Goal: Task Accomplishment & Management: Manage account settings

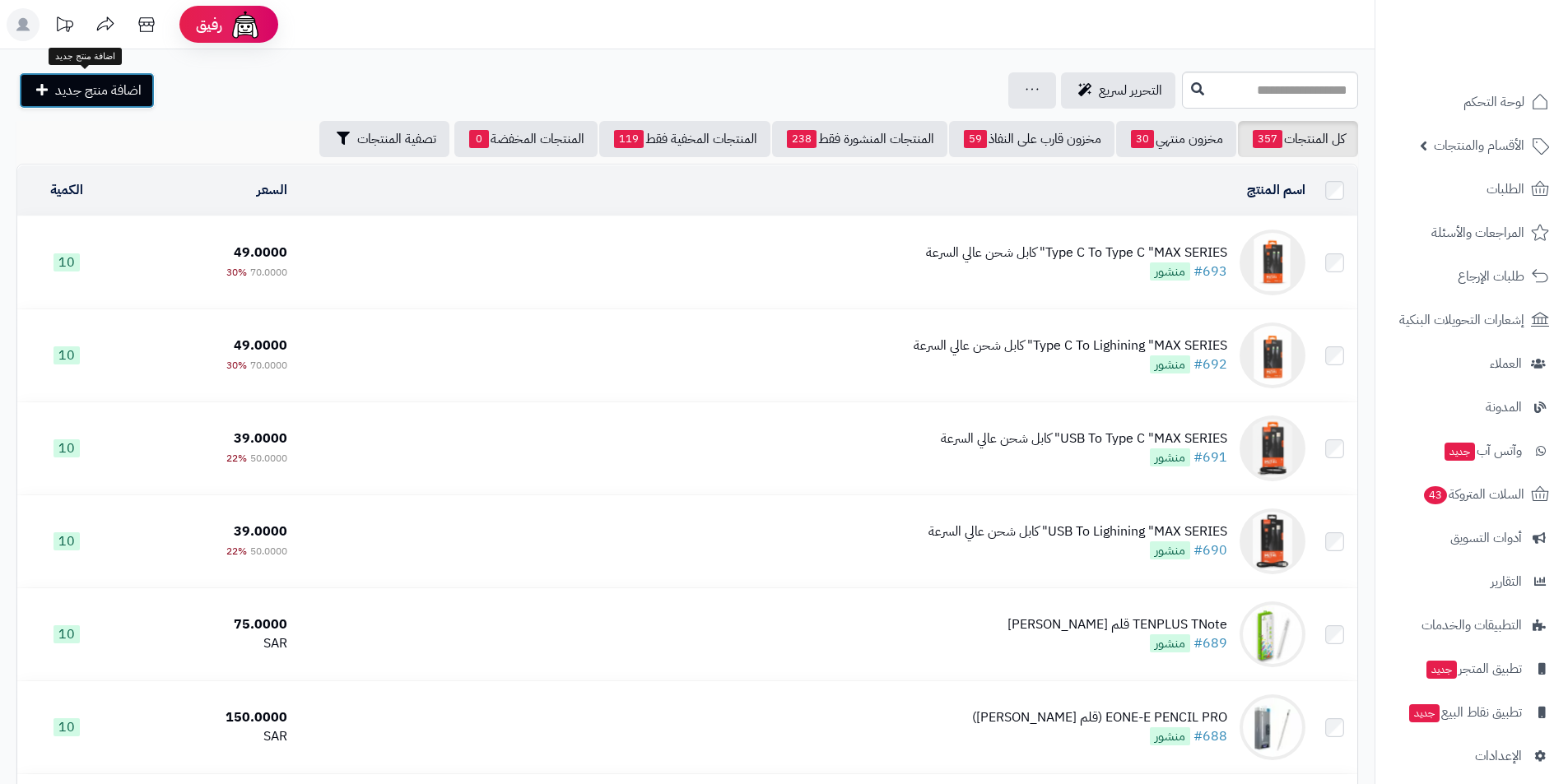
click at [116, 78] on link "اضافة منتج جديد" at bounding box center [87, 90] width 136 height 36
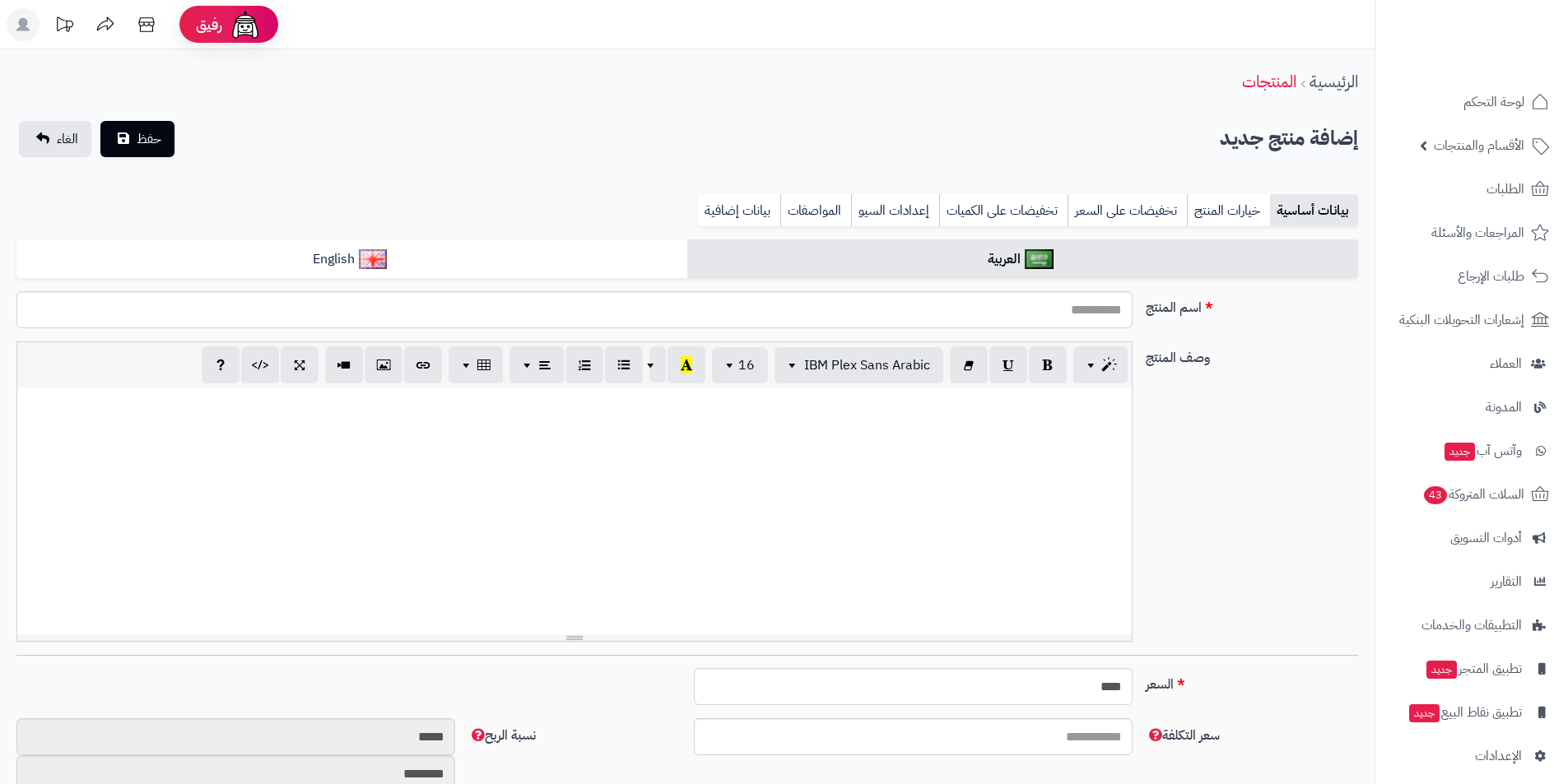
select select
paste input "**********"
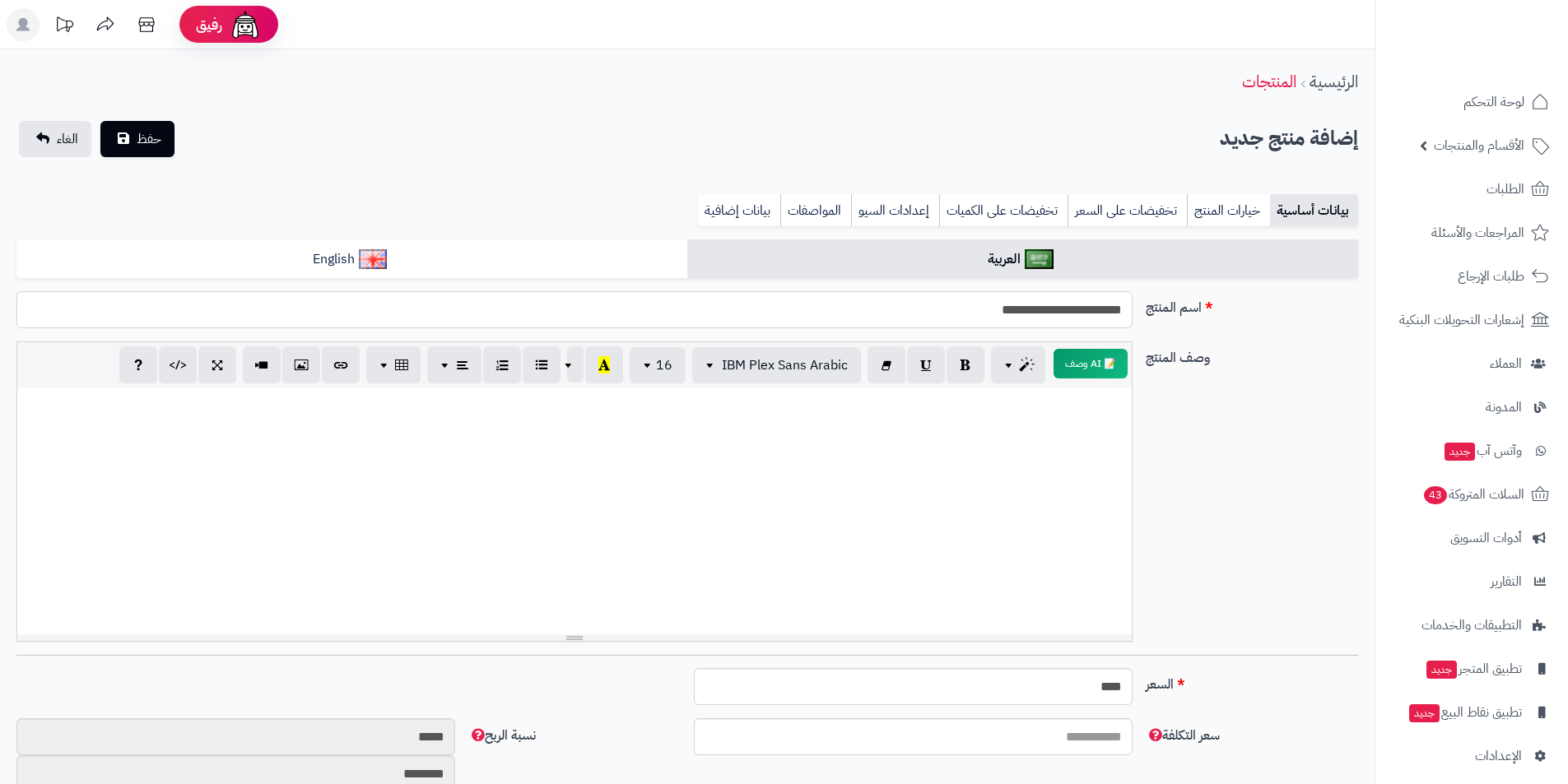
paste input "*******"
drag, startPoint x: 1128, startPoint y: 305, endPoint x: 905, endPoint y: 324, distance: 223.8
click at [905, 324] on input "**********" at bounding box center [574, 310] width 1116 height 37
type input "**********"
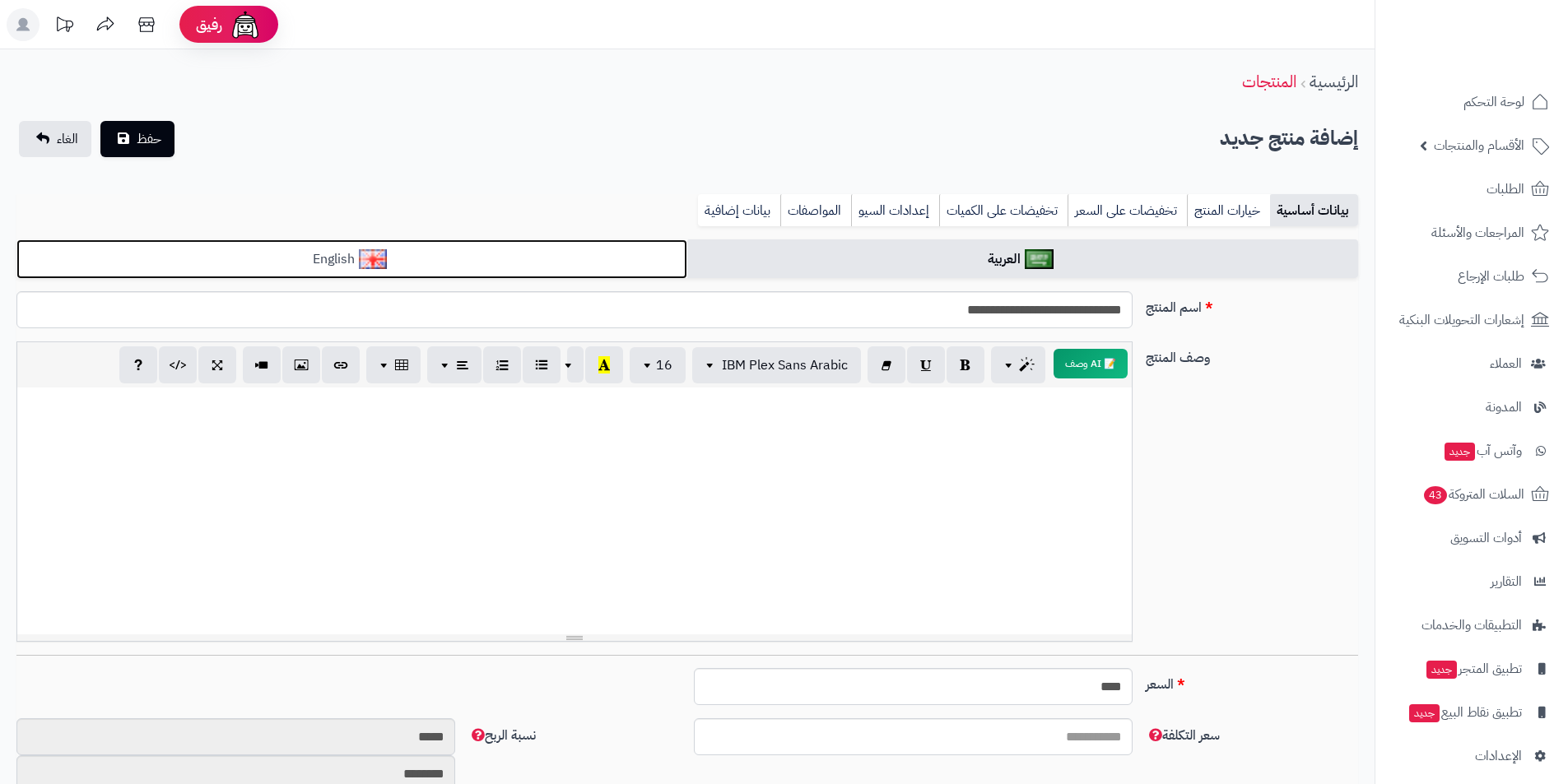
click at [625, 269] on link "English" at bounding box center [352, 259] width 671 height 40
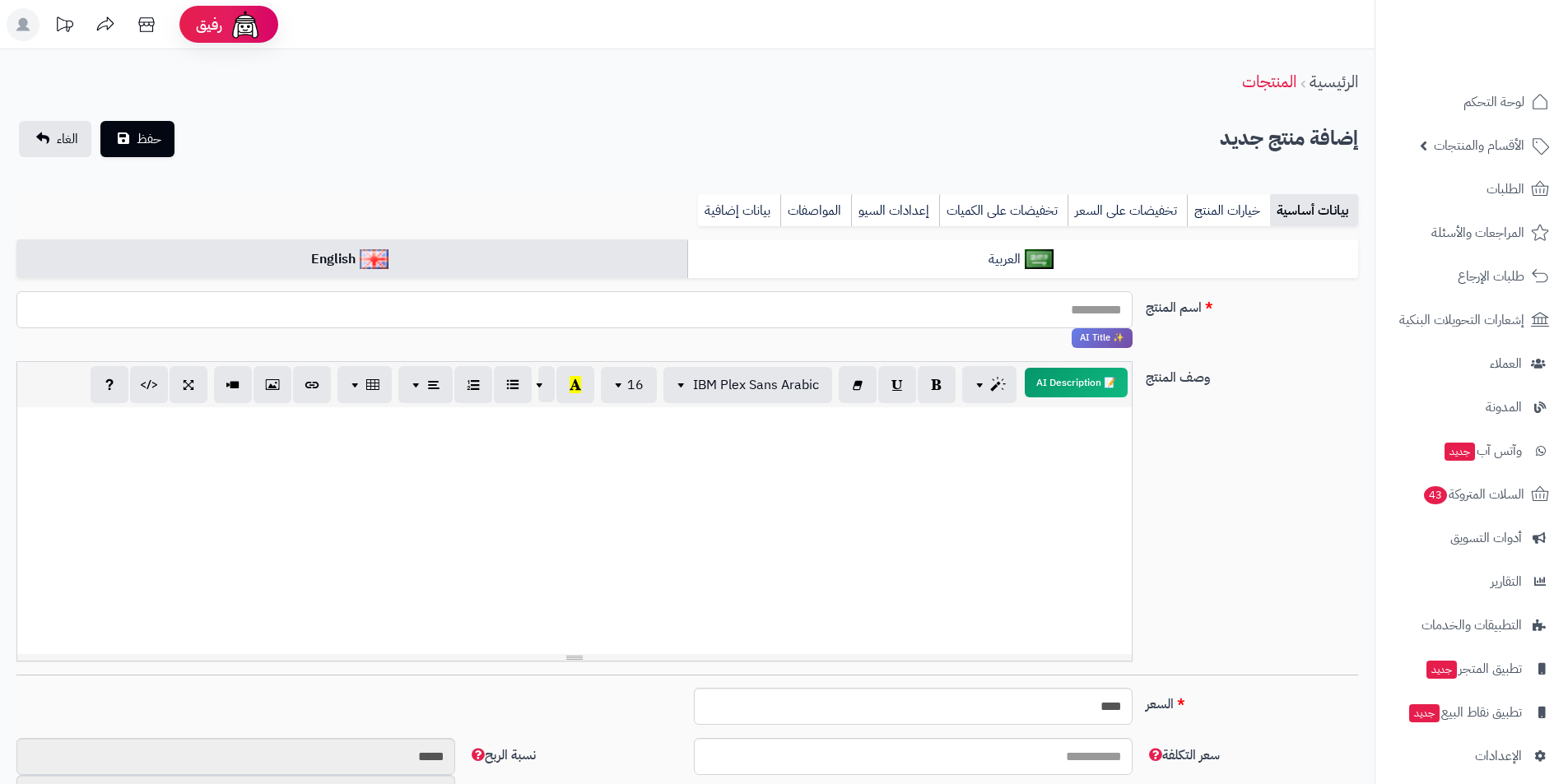
paste input "**********"
type input "**********"
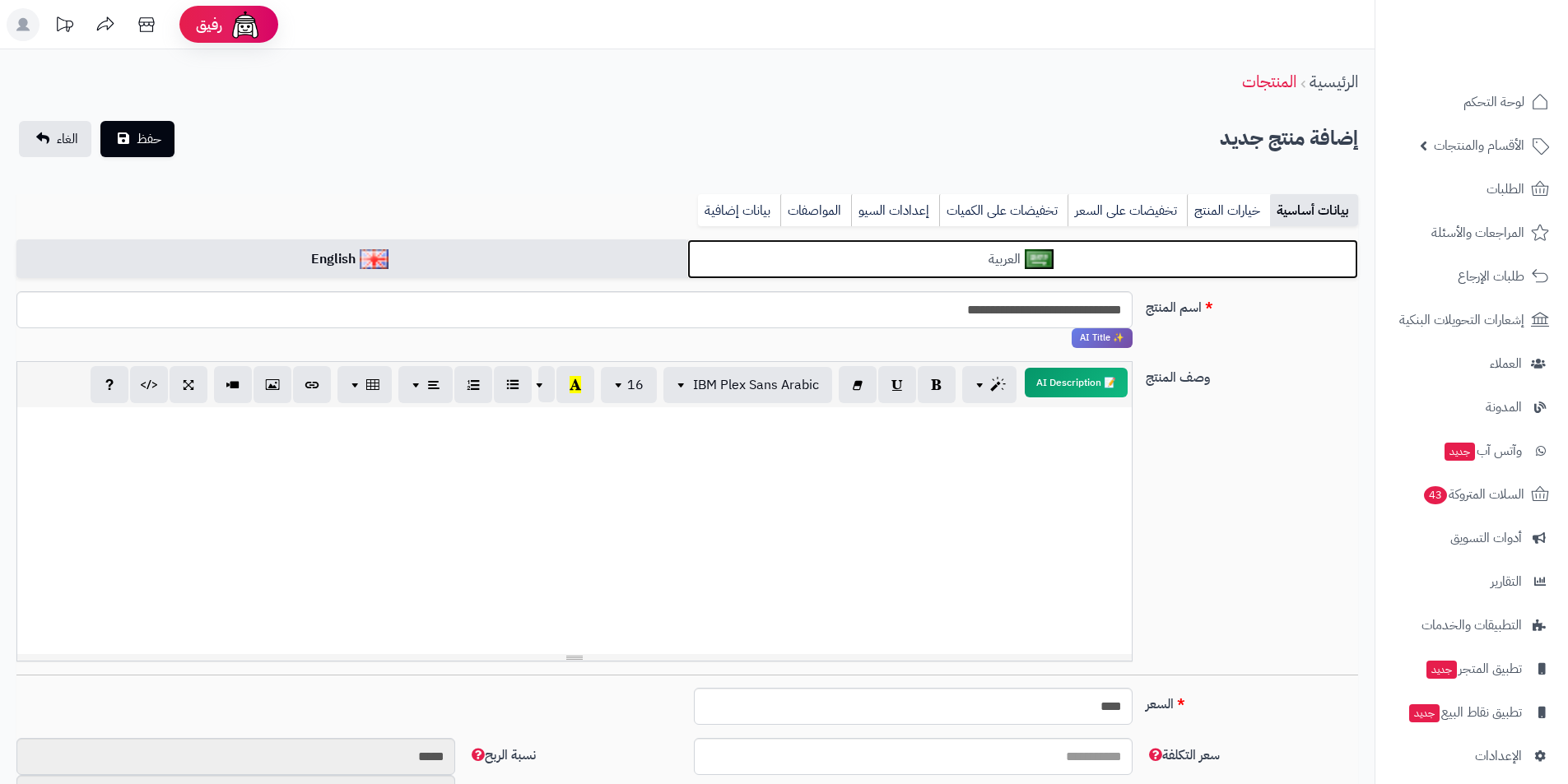
click at [975, 253] on link "العربية" at bounding box center [1022, 259] width 671 height 40
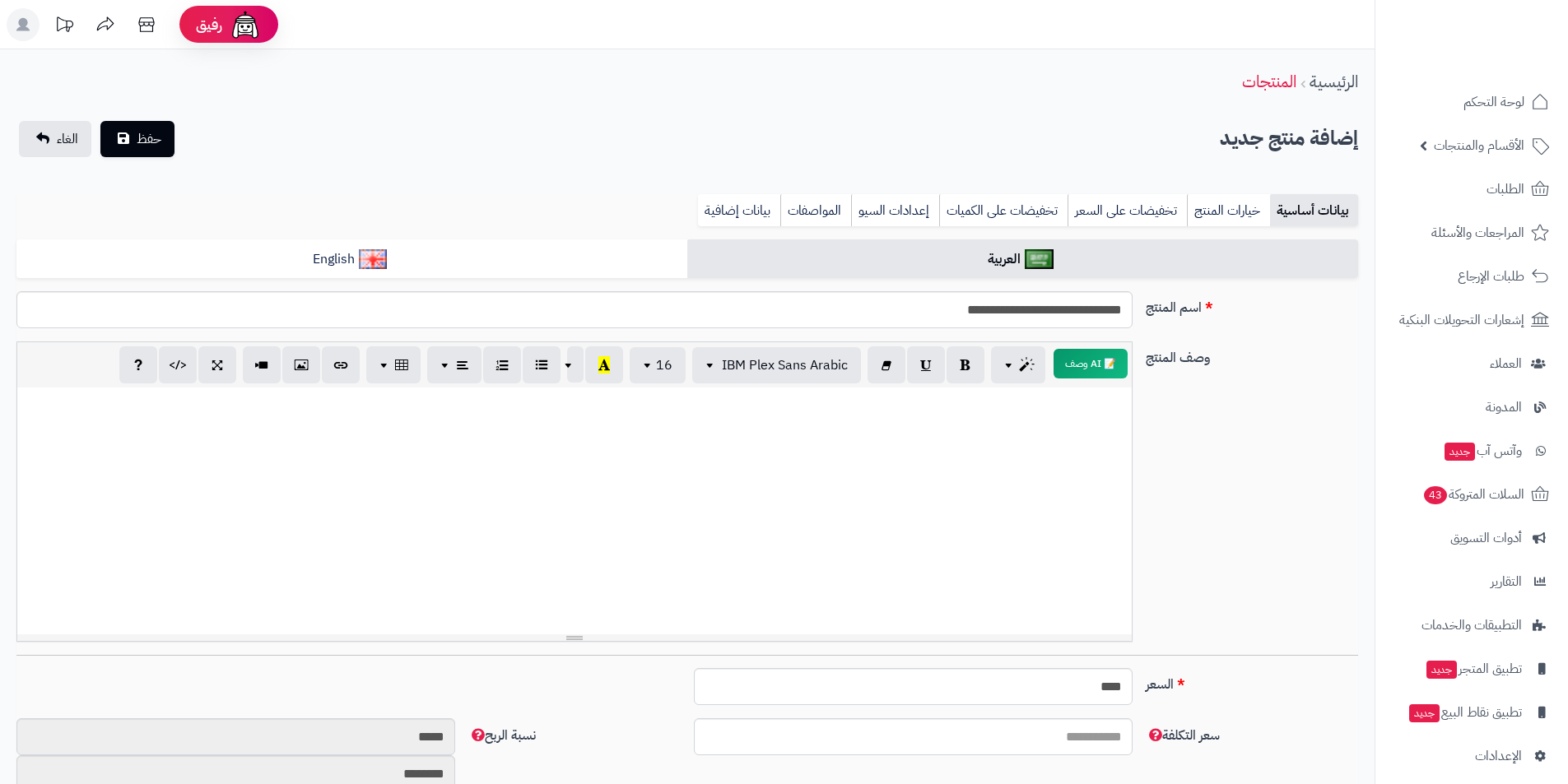
paste div
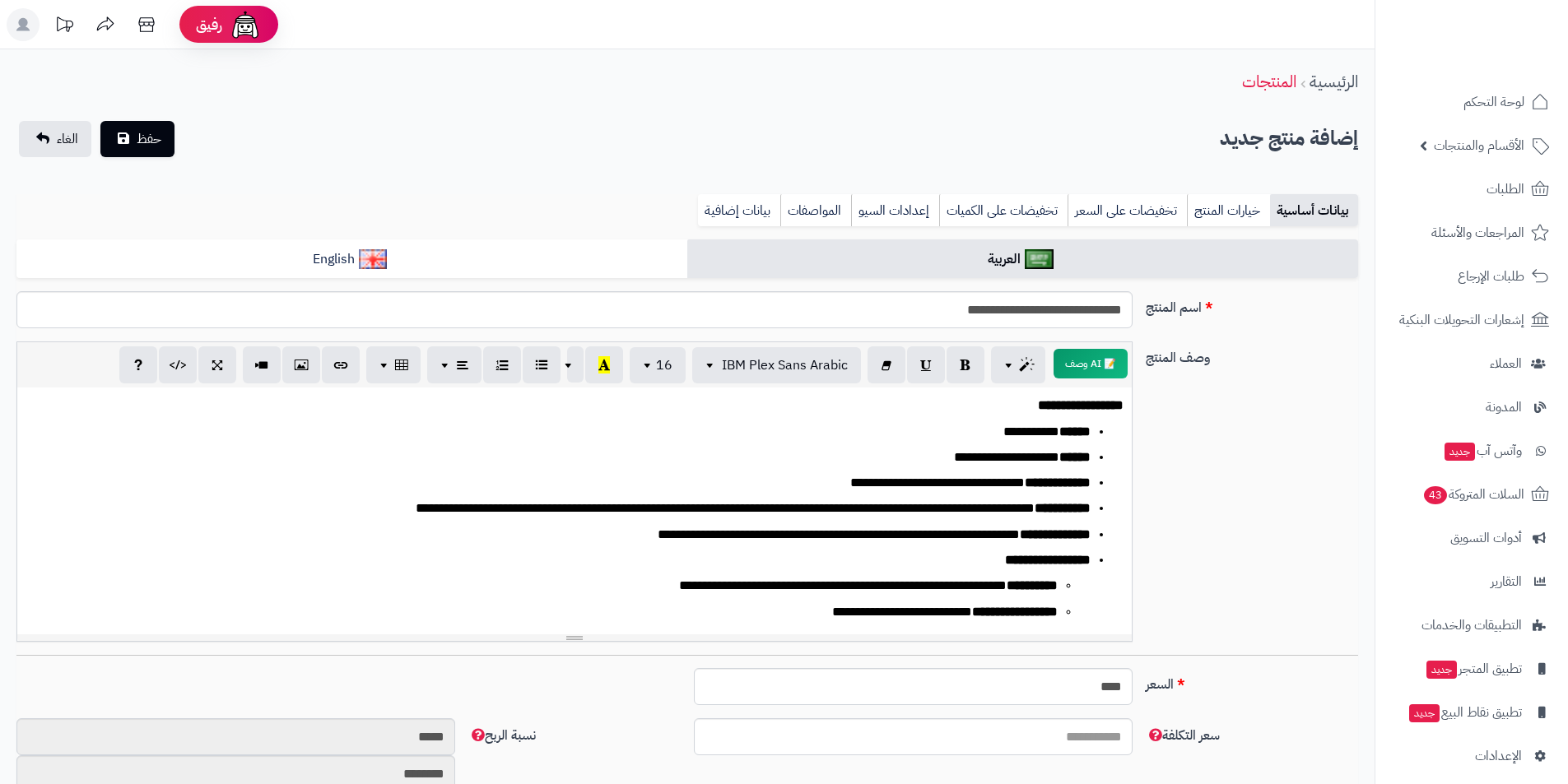
scroll to position [233, 0]
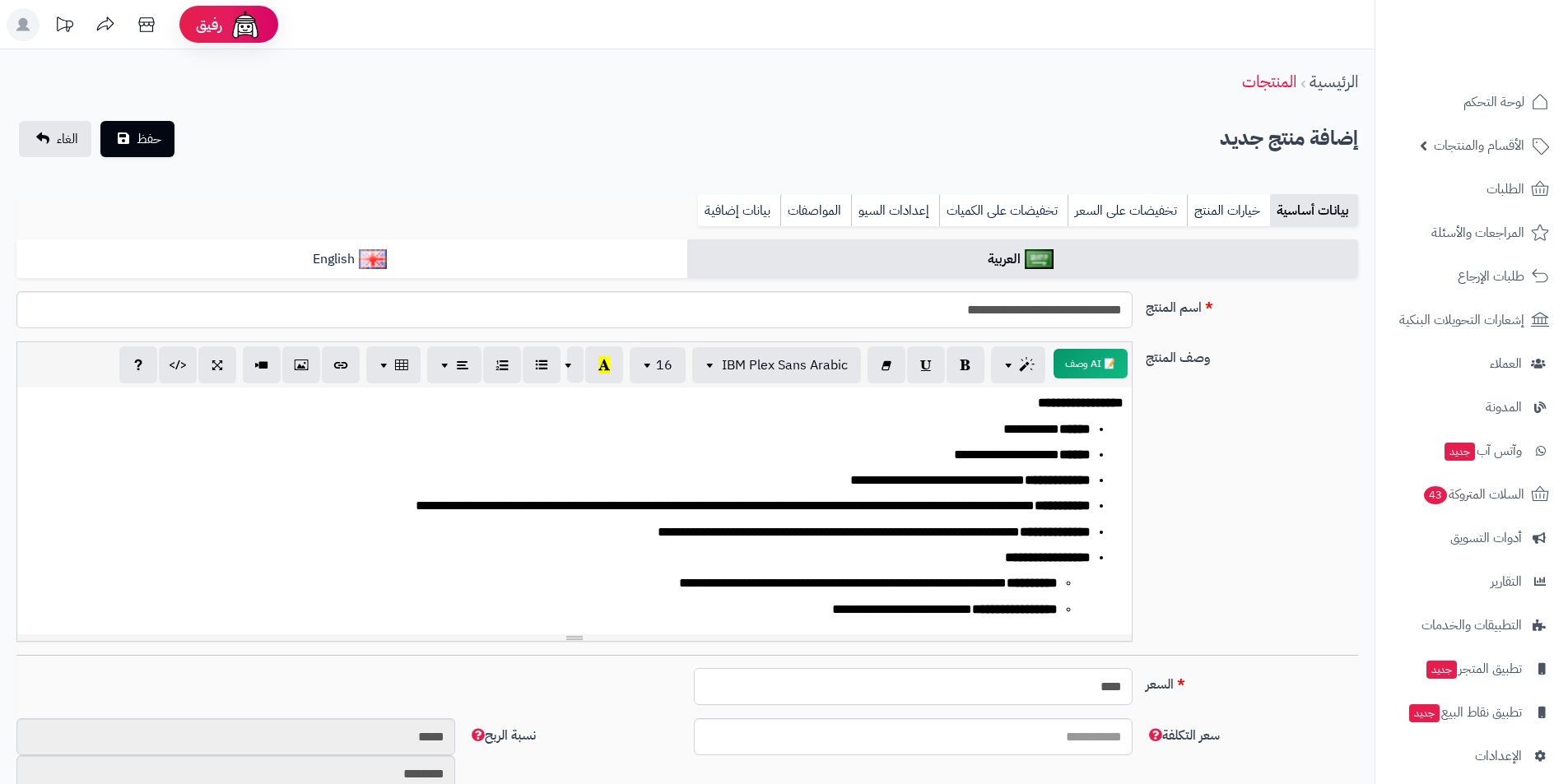
drag, startPoint x: 1092, startPoint y: 684, endPoint x: 1180, endPoint y: 710, distance: 91.8
click at [1180, 709] on div "السعر **** اختار الضريبة اولا لحساب السعر" at bounding box center [687, 693] width 1355 height 50
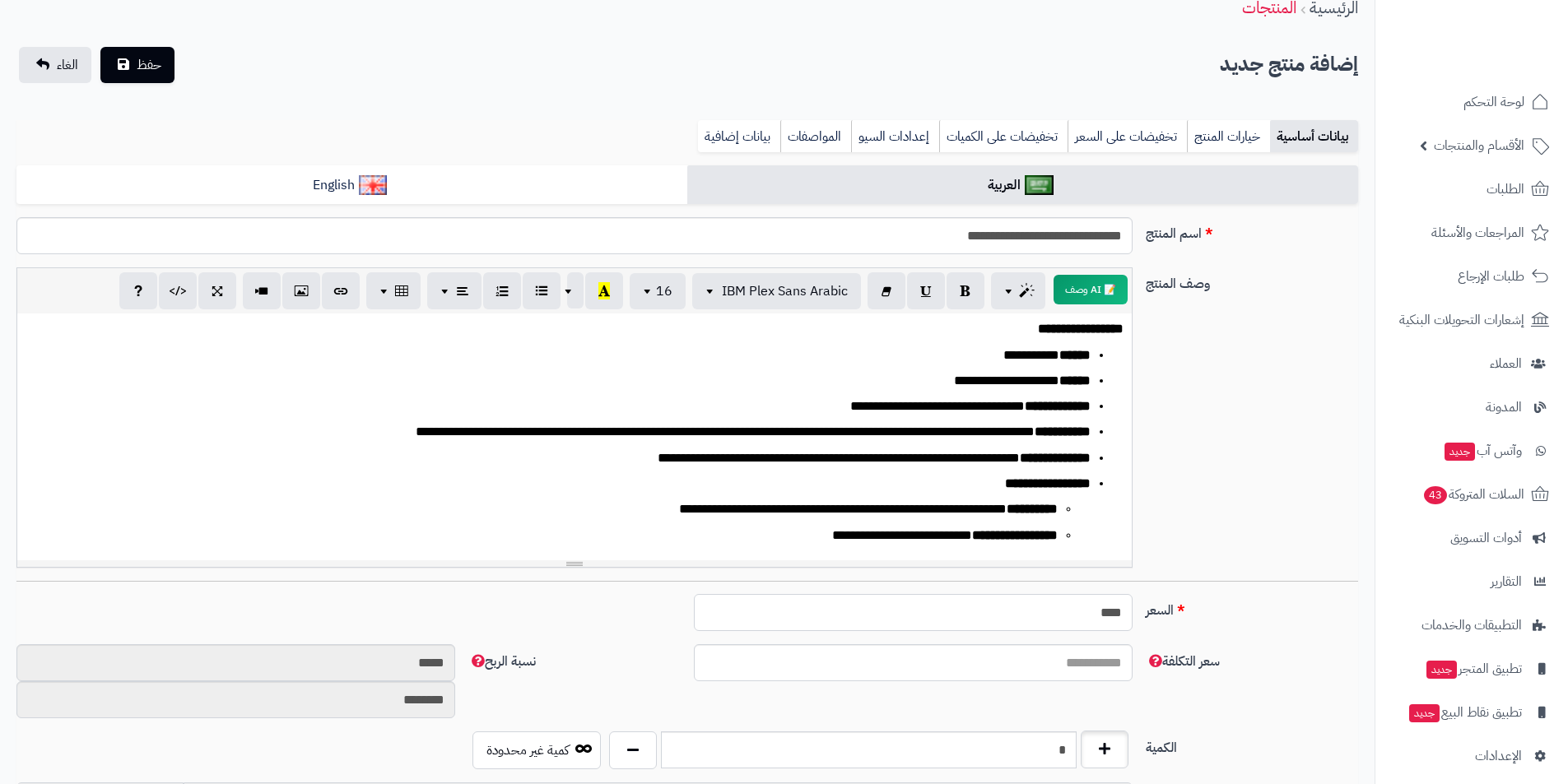
scroll to position [165, 0]
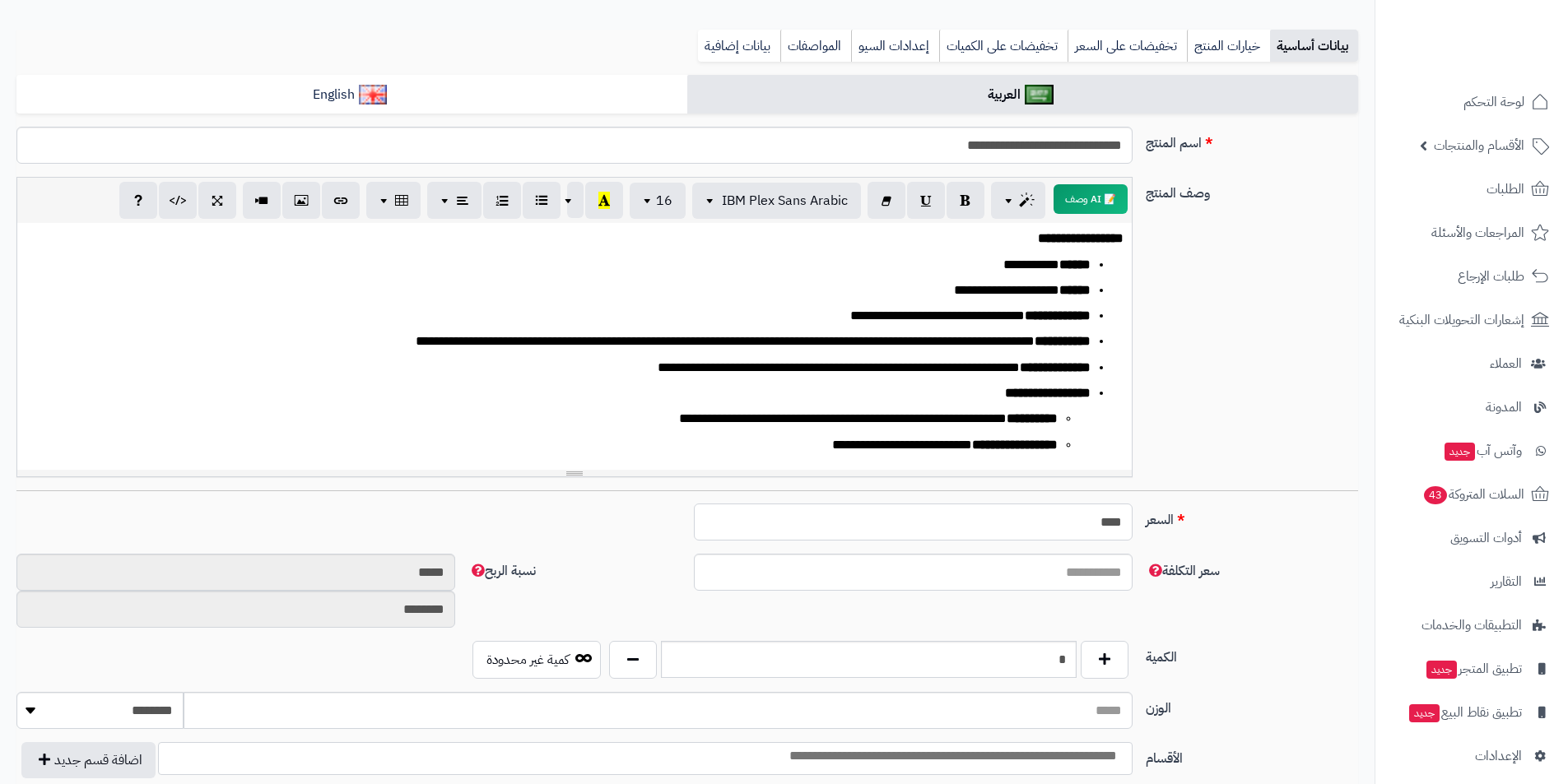
type input "****"
click at [1032, 658] on input "*" at bounding box center [869, 659] width 416 height 37
drag, startPoint x: 1053, startPoint y: 658, endPoint x: 1071, endPoint y: 661, distance: 18.2
click at [1071, 661] on input "*" at bounding box center [869, 659] width 416 height 37
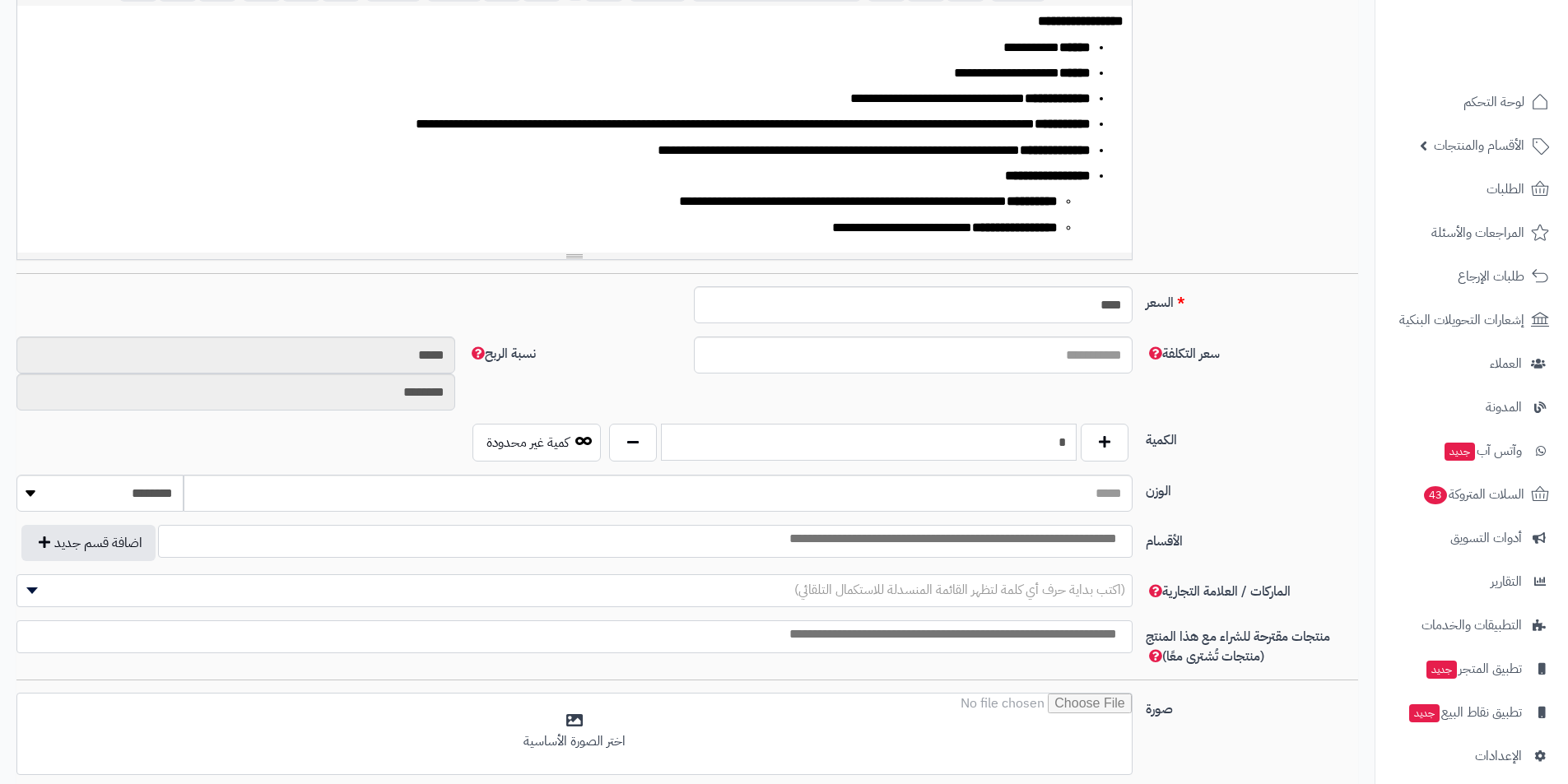
scroll to position [412, 0]
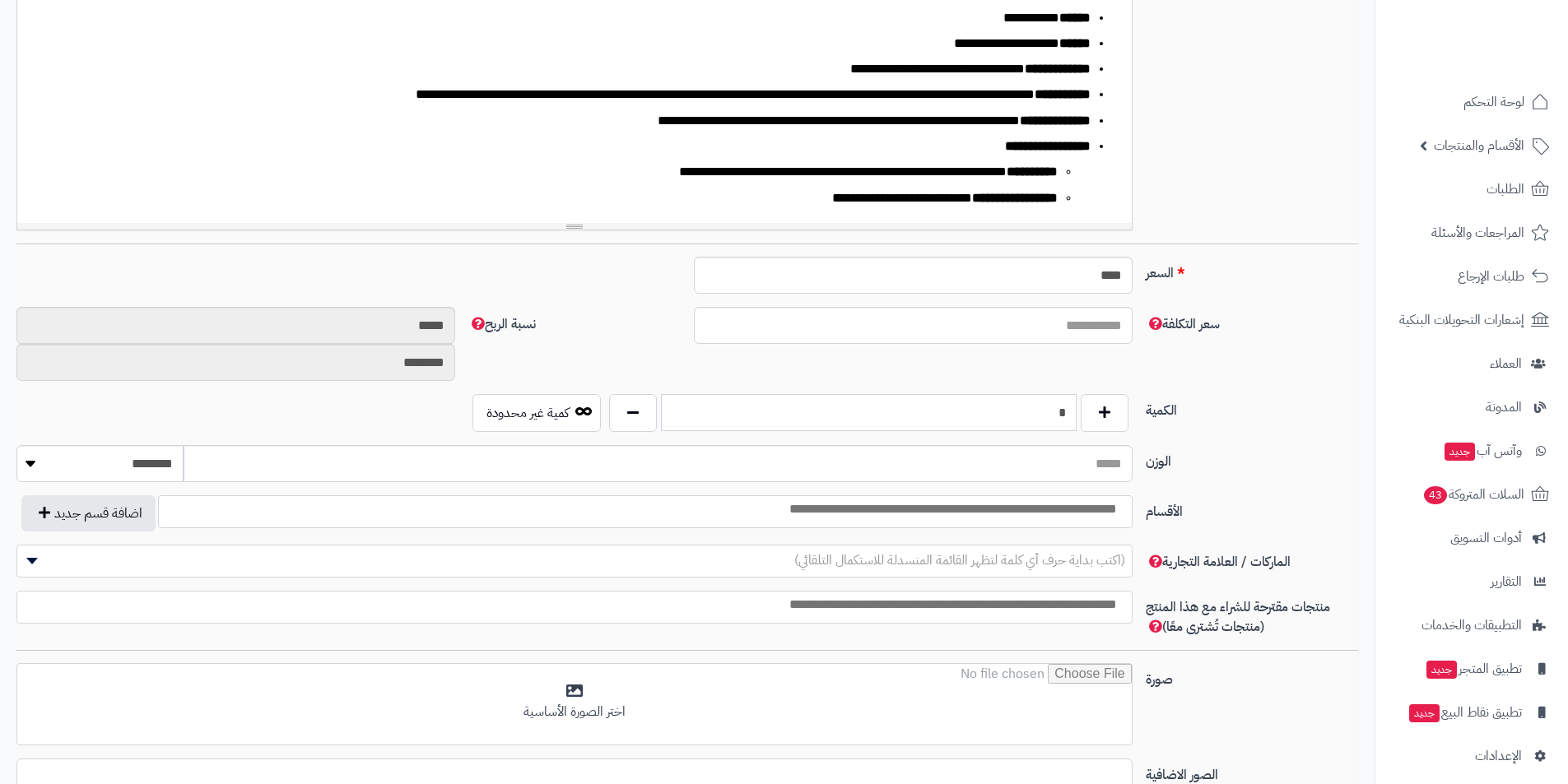
type input "*"
click at [1099, 512] on input "search" at bounding box center [906, 510] width 443 height 19
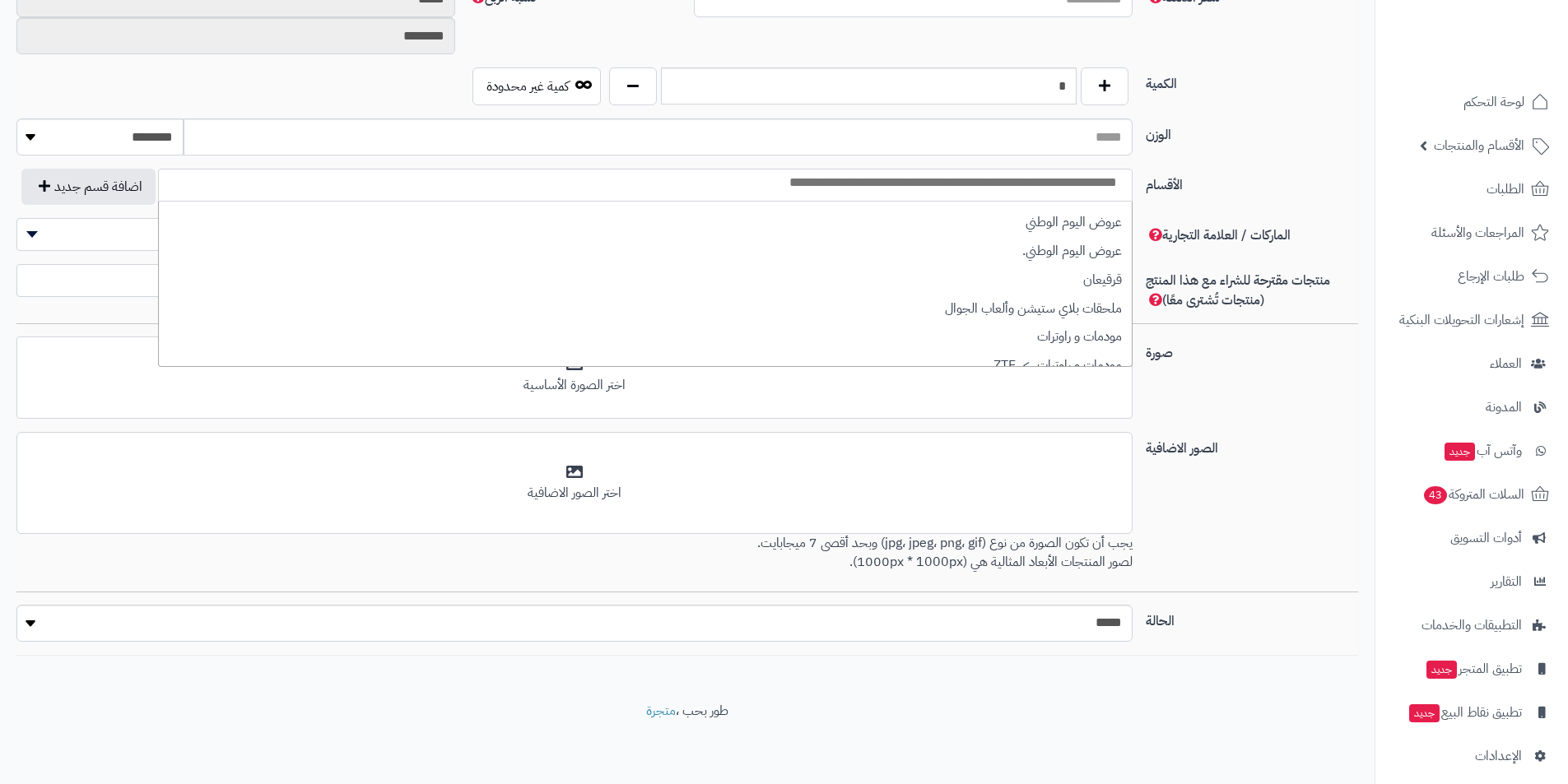
scroll to position [2054, 0]
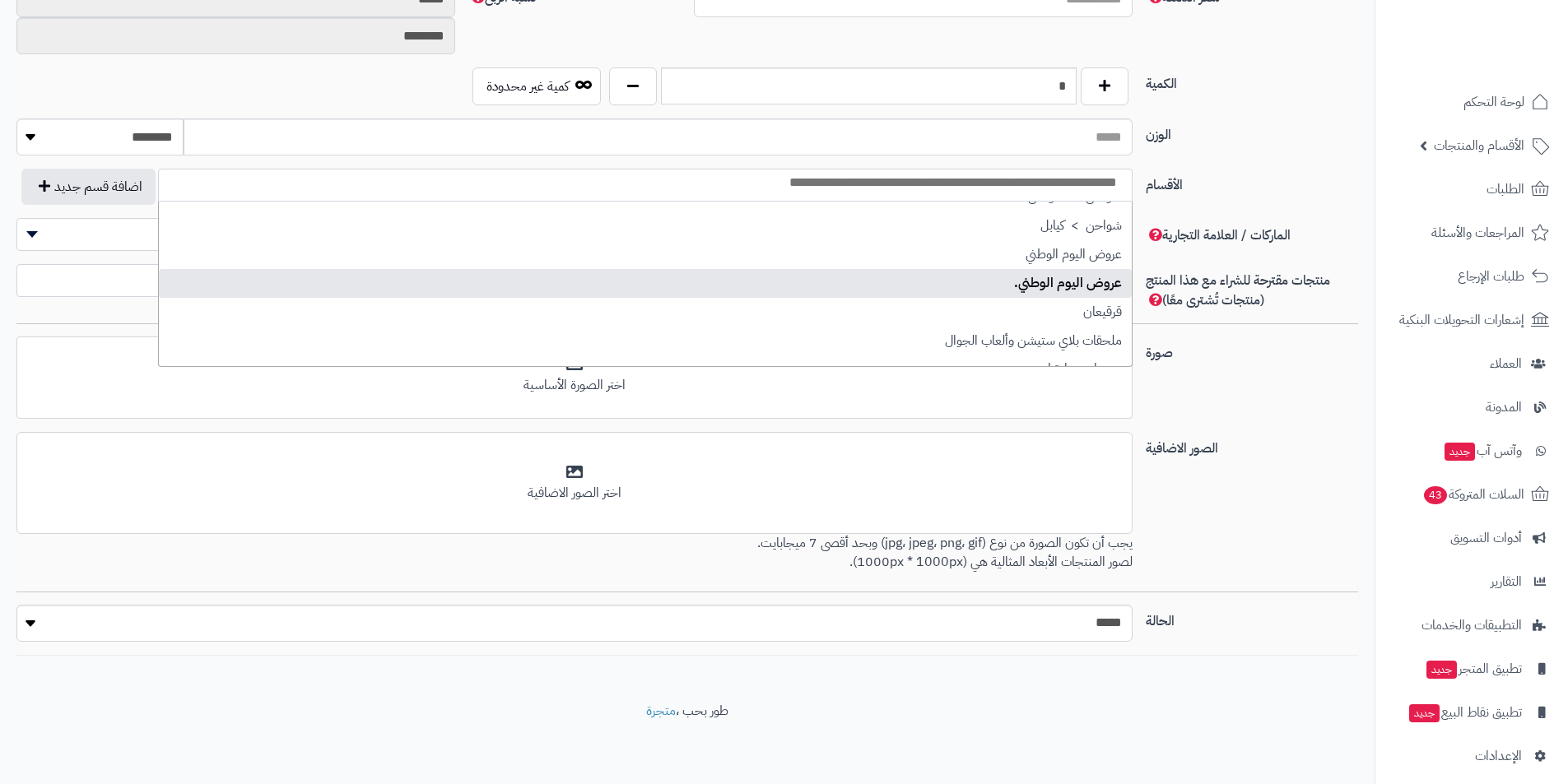
select select "***"
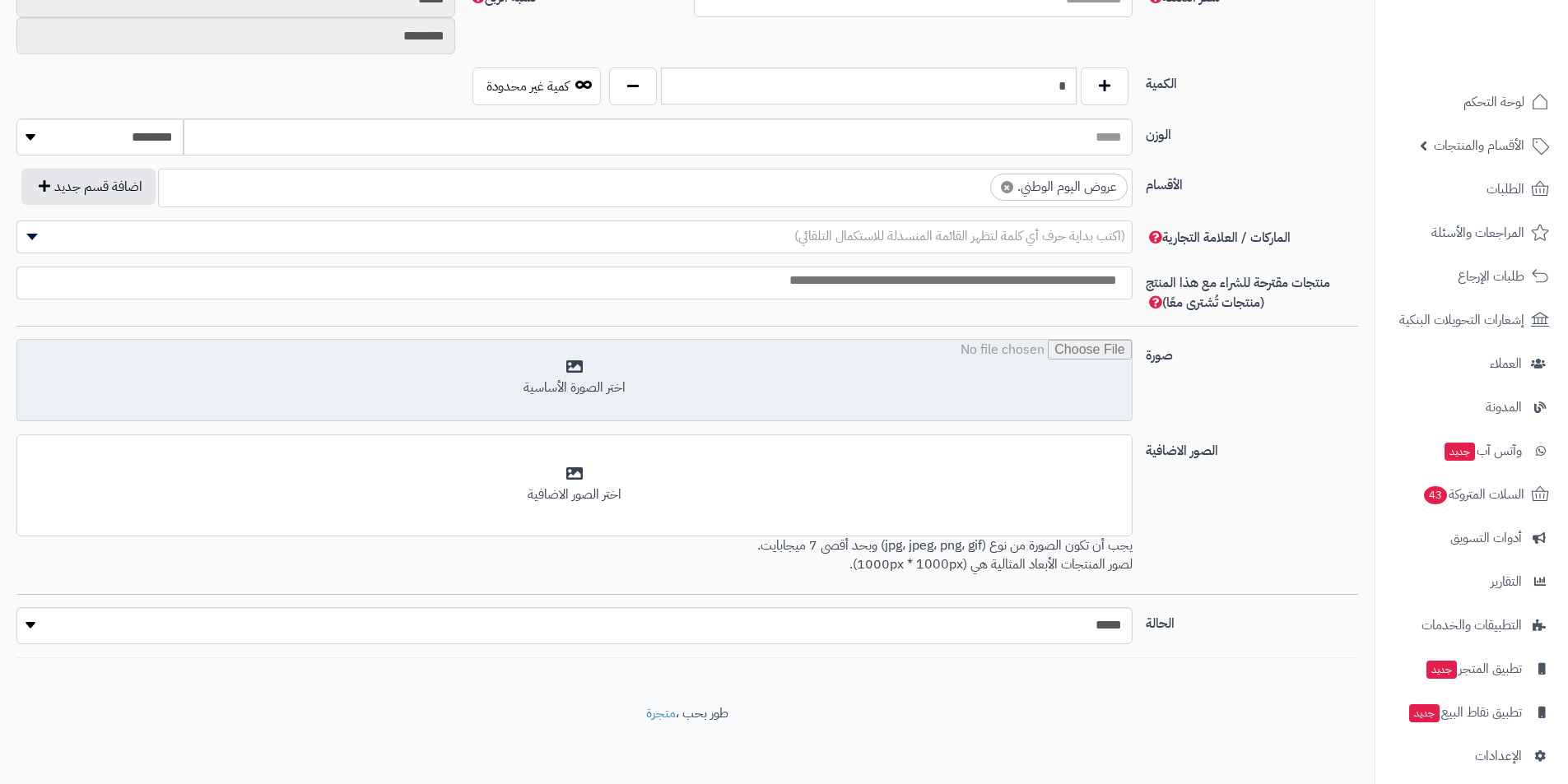
click at [1120, 380] on input "file" at bounding box center [574, 381] width 1114 height 82
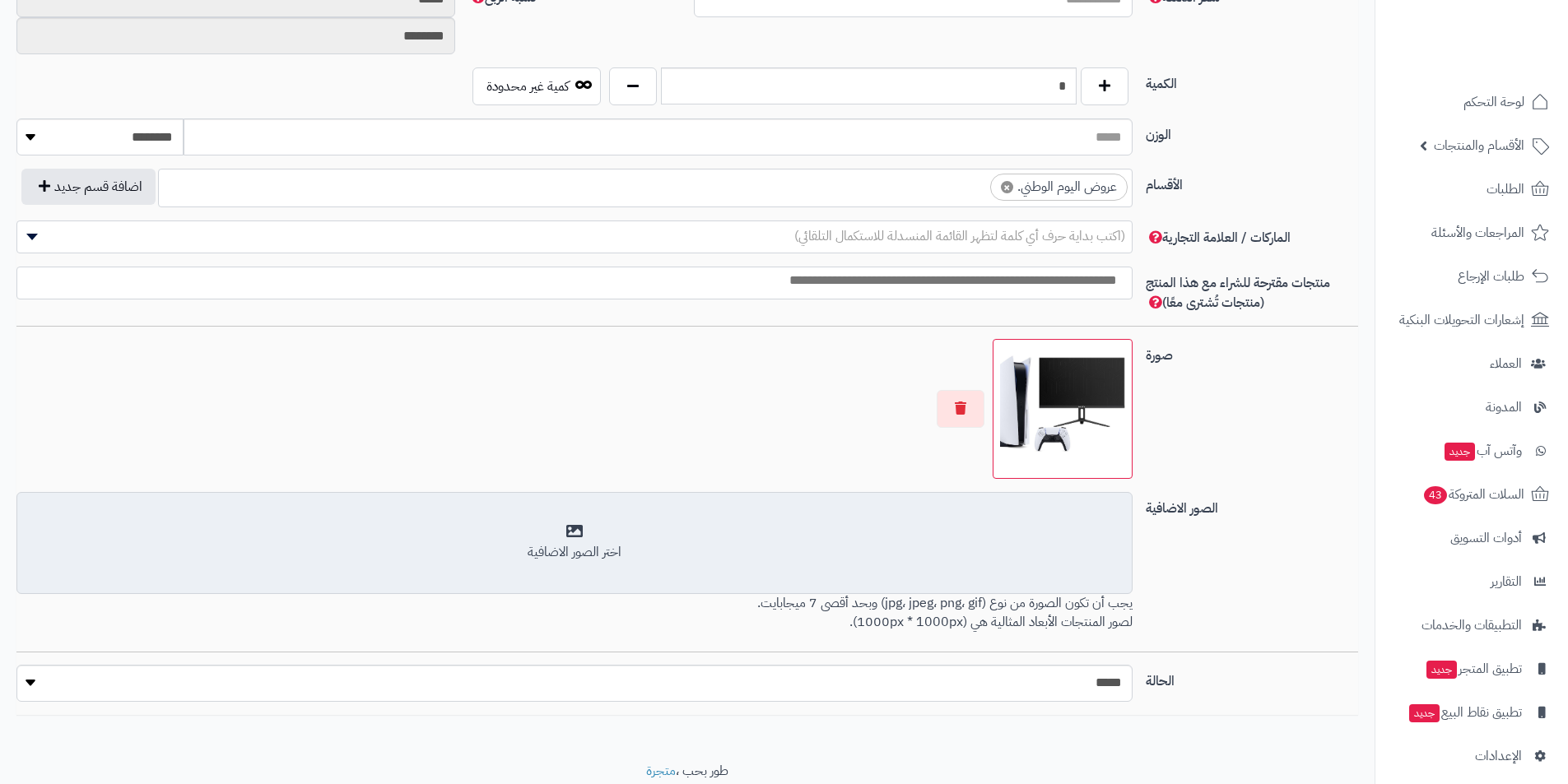
click at [1082, 571] on div "أضف الصور الاضافية اختر الصور الاضافية" at bounding box center [574, 543] width 1116 height 102
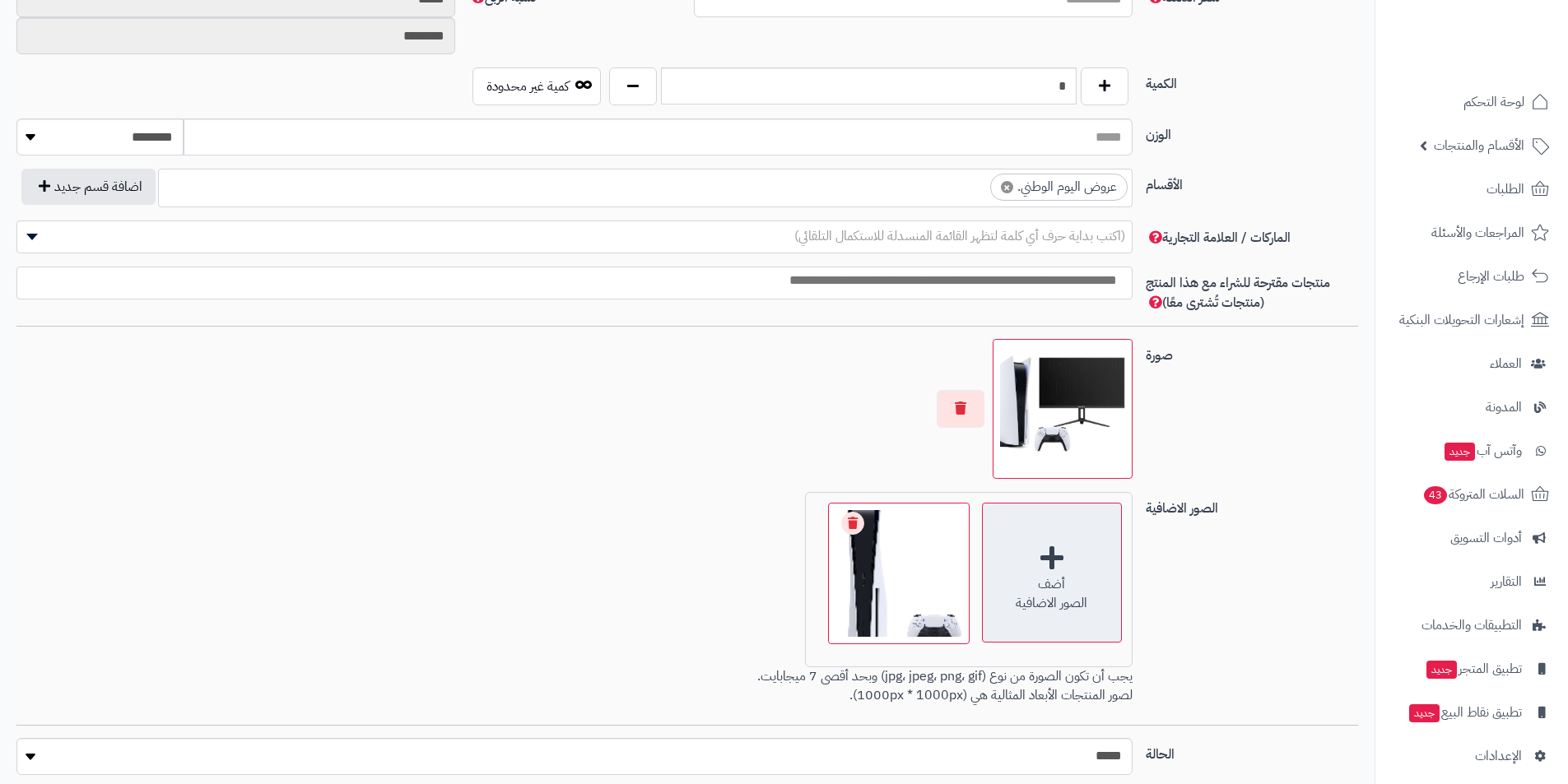
click at [1020, 534] on div "أضف الصور الاضافية" at bounding box center [1051, 572] width 140 height 140
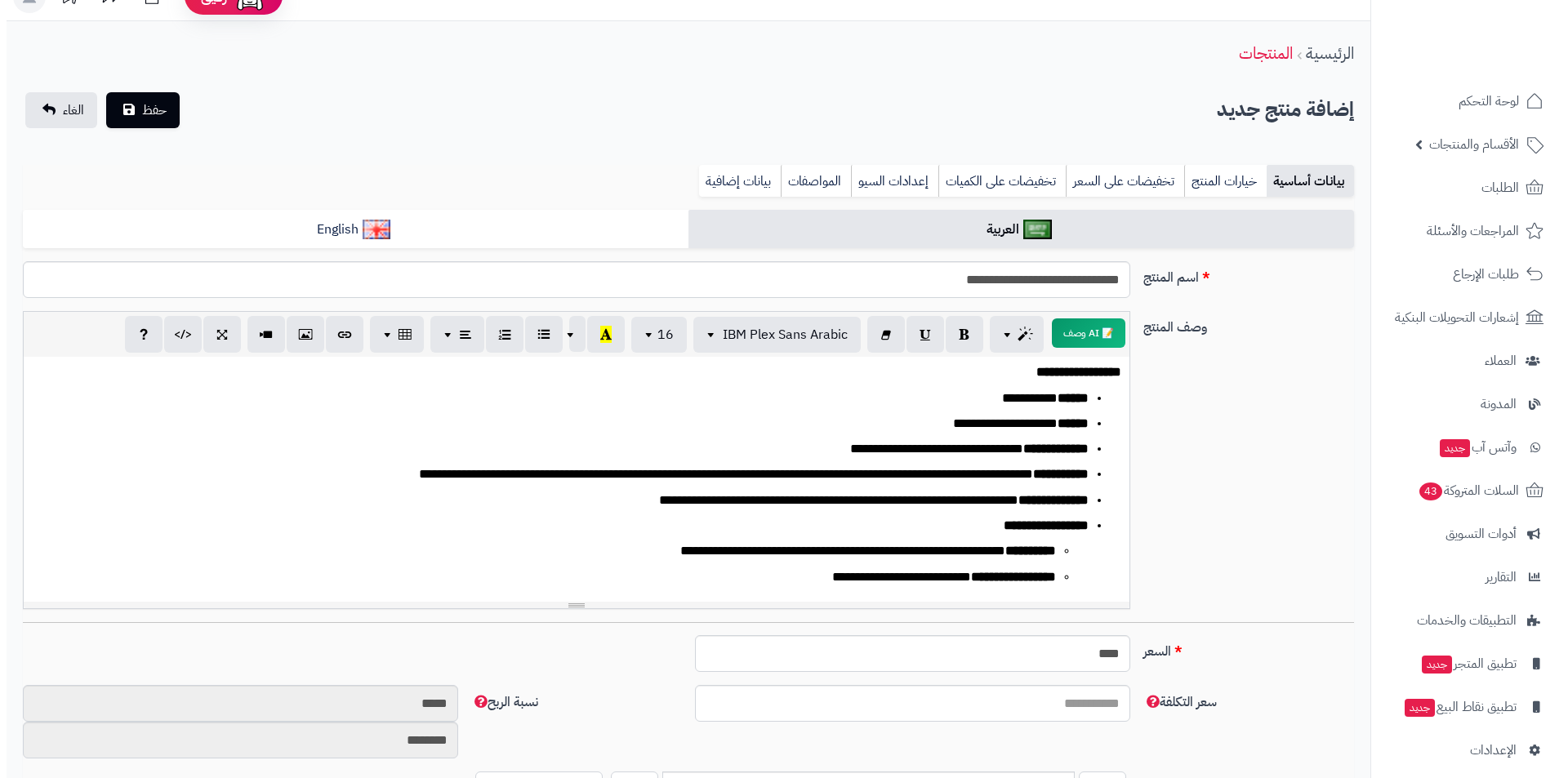
scroll to position [0, 0]
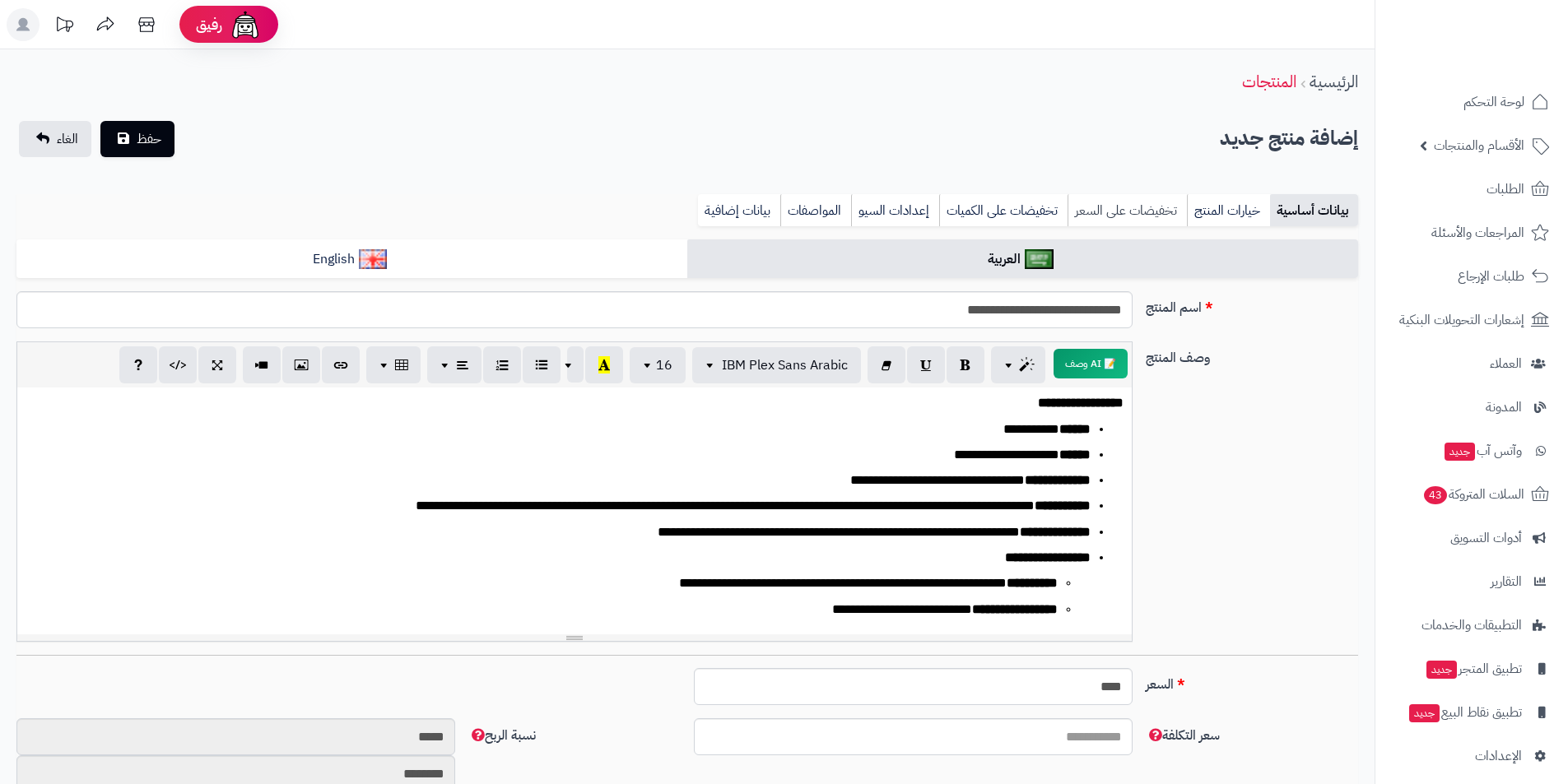
click at [1123, 206] on link "تخفيضات على السعر" at bounding box center [1127, 210] width 120 height 33
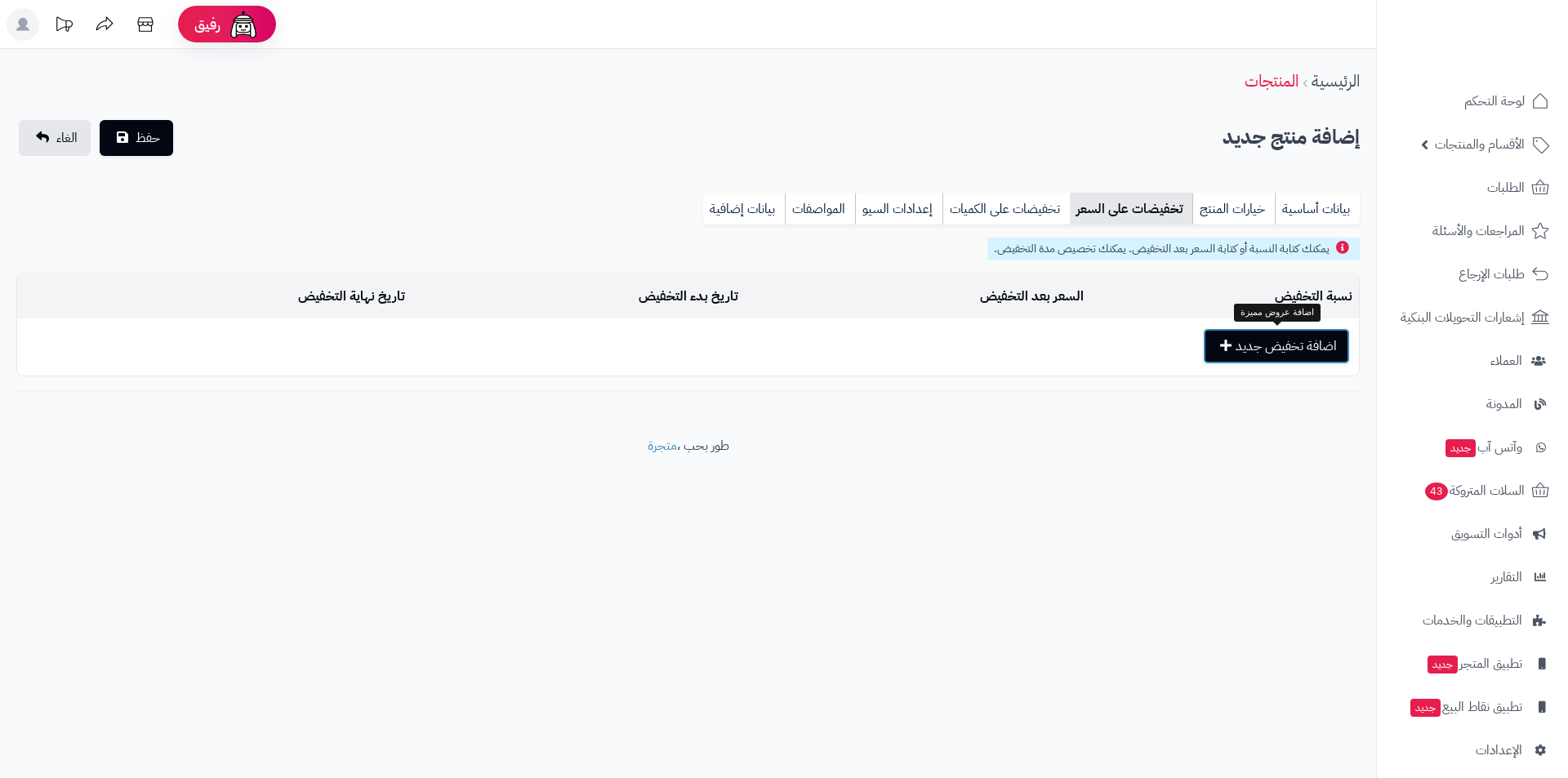
click at [1227, 340] on button "اضافة تخفيض جديد" at bounding box center [1276, 345] width 147 height 36
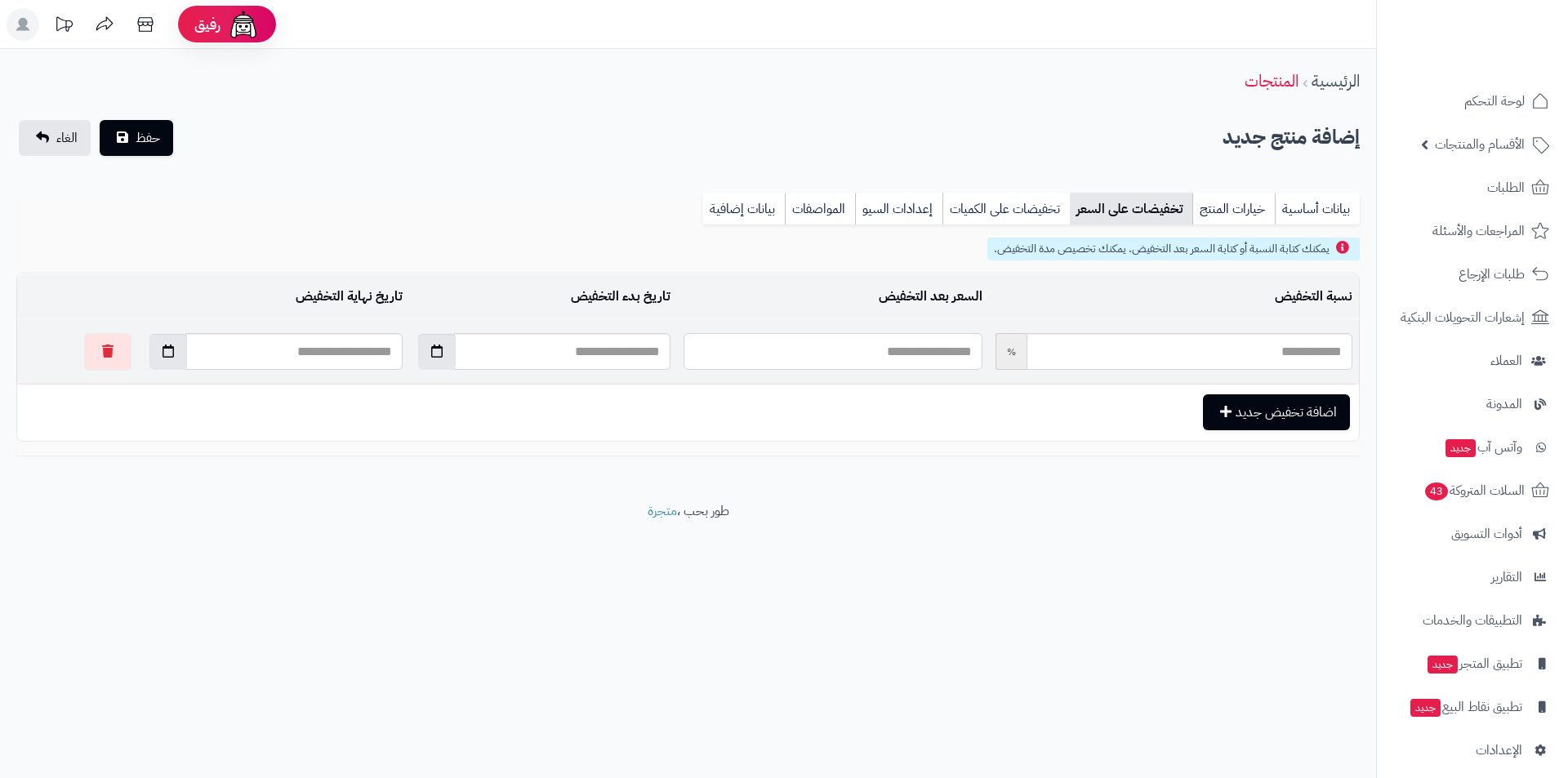
click at [951, 344] on input "text" at bounding box center [832, 351] width 298 height 37
type input "*"
type input "*****"
type input "**"
type input "*****"
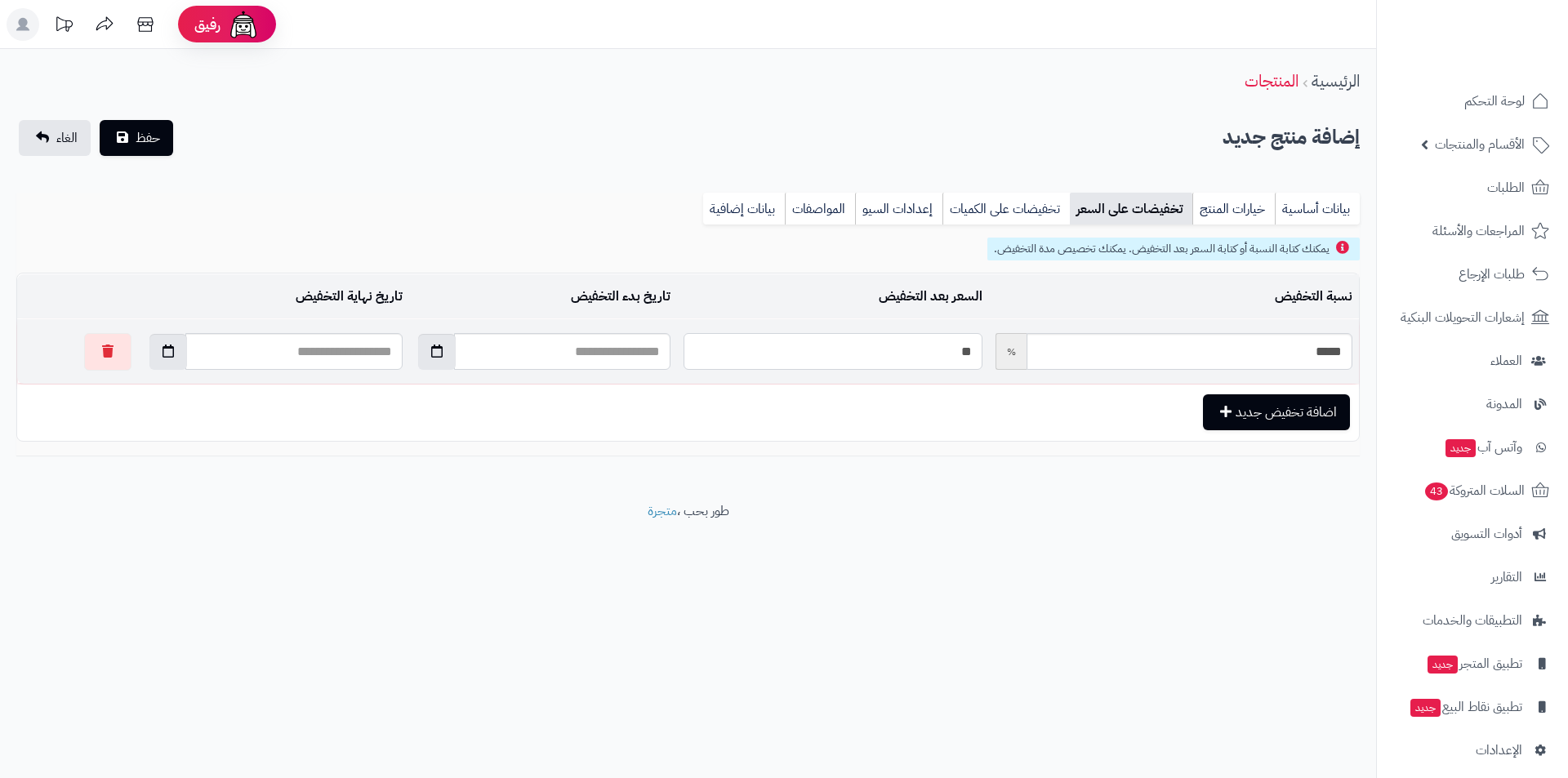
type input "***"
type input "*****"
type input "****"
type input "*****"
type input "****"
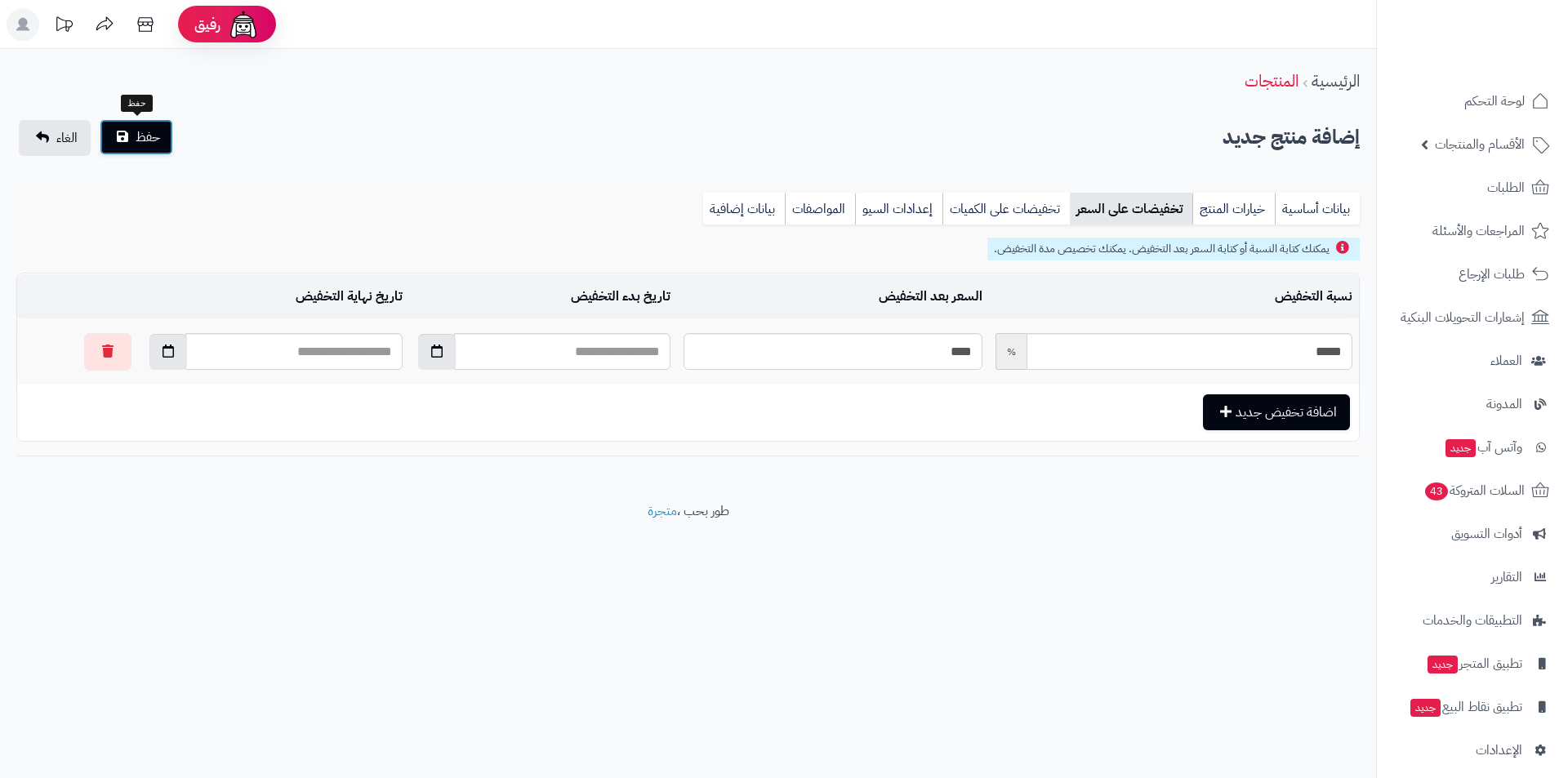
click at [167, 134] on button "حفظ" at bounding box center [136, 137] width 74 height 36
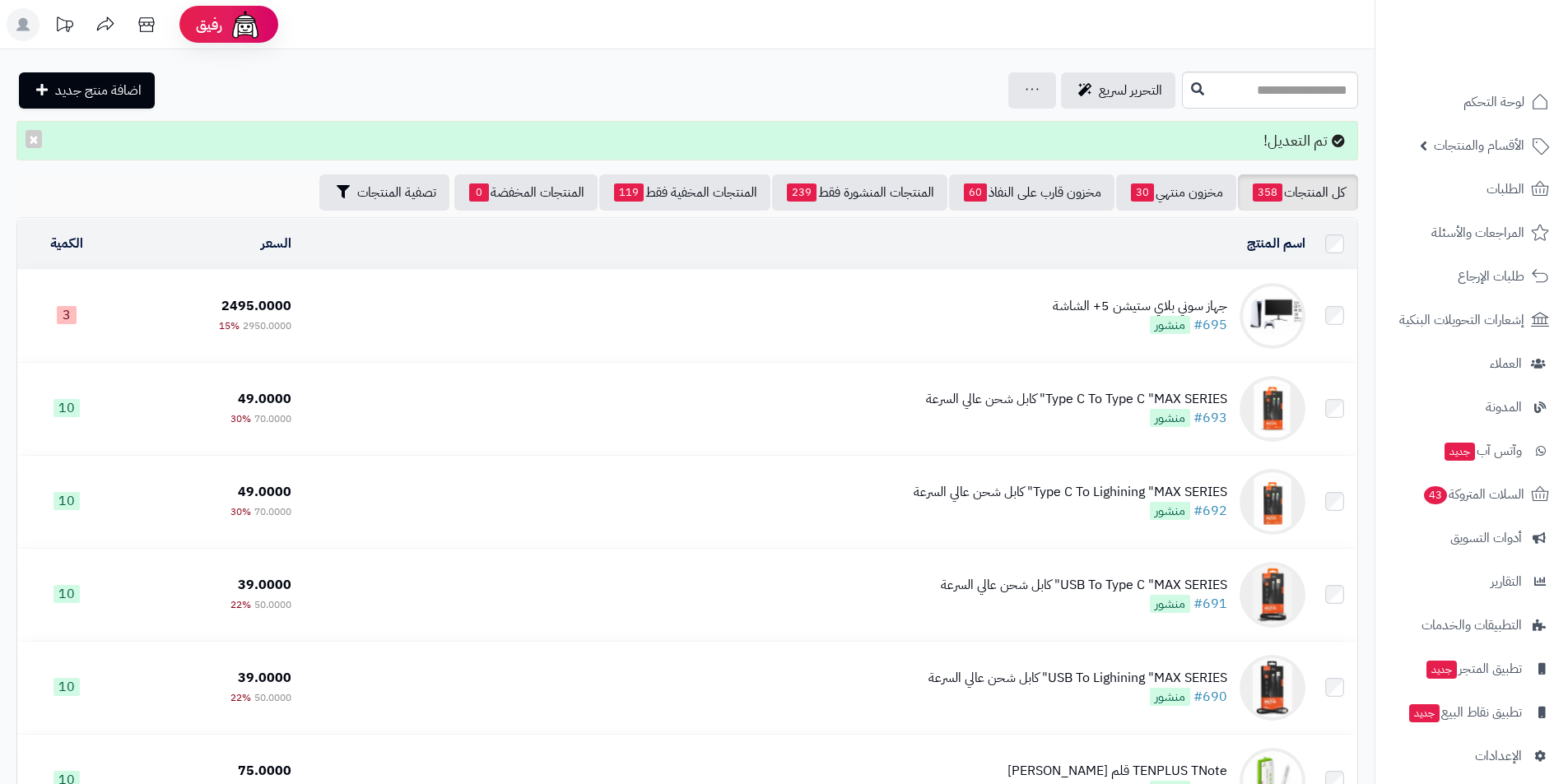
click at [894, 299] on td "جهاز سوني بلاي ستيشن 5+ الشاشة #695 منشور" at bounding box center [805, 316] width 1015 height 92
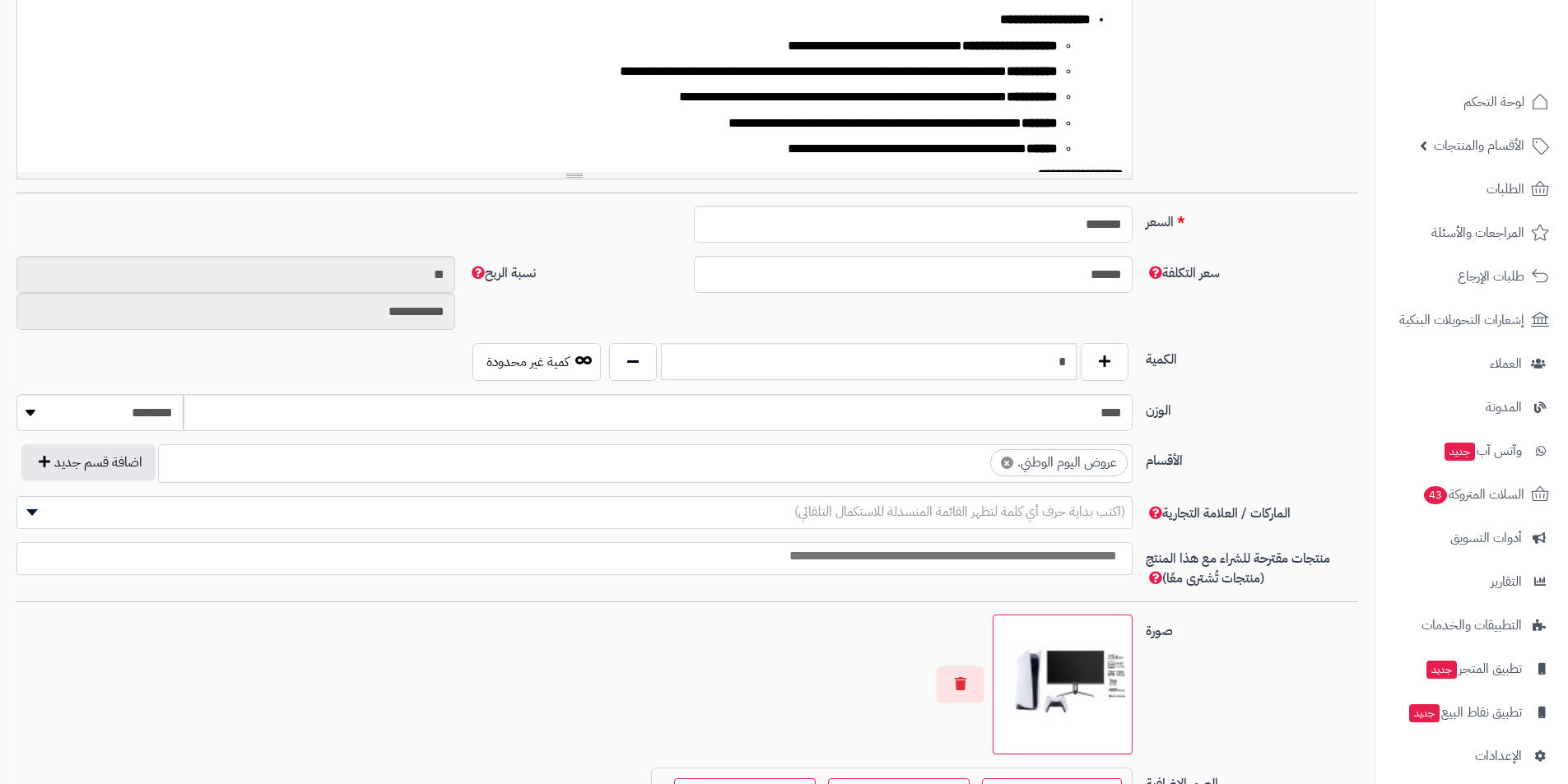
scroll to position [905, 0]
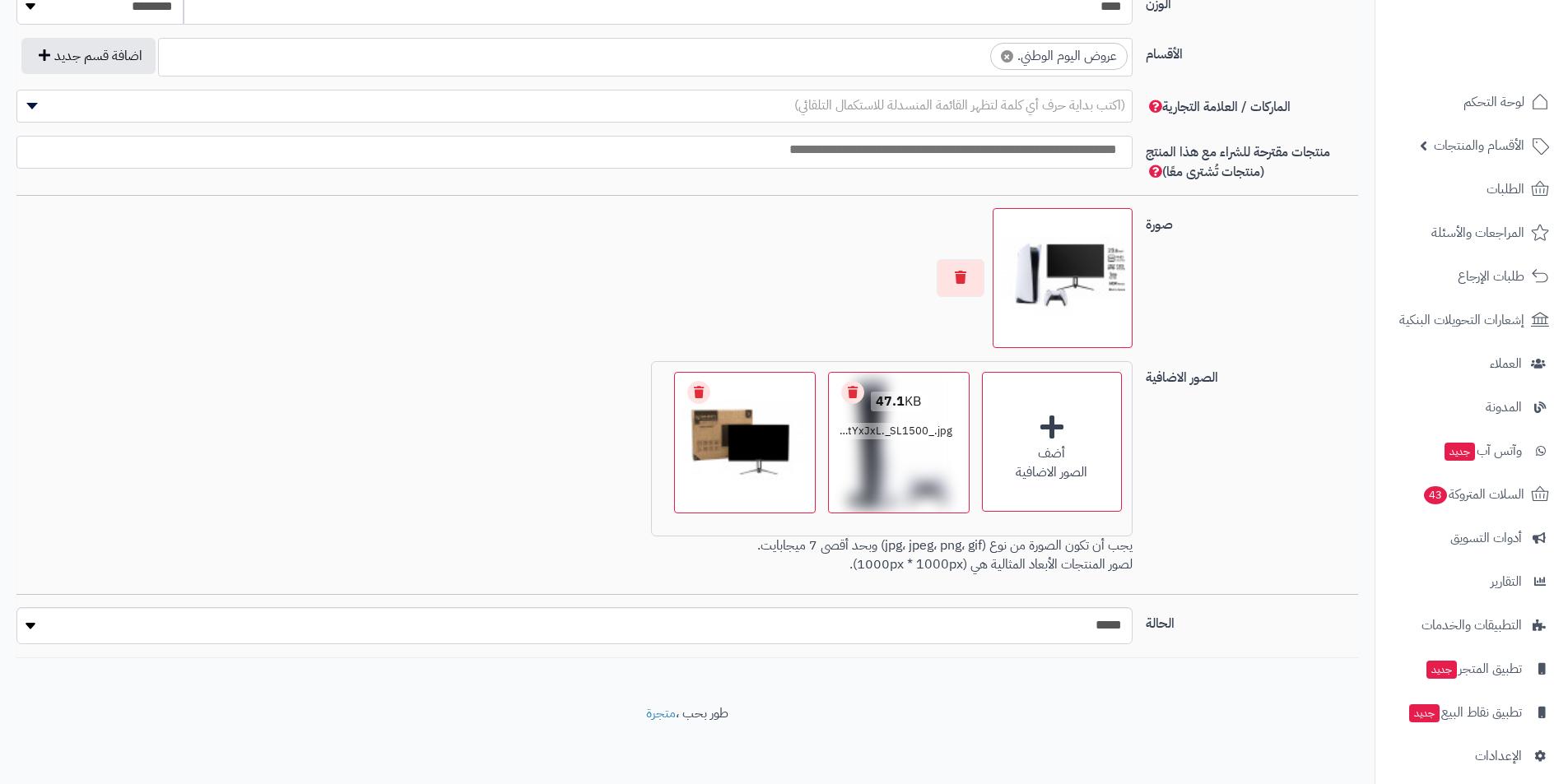
click at [850, 388] on link "Remove file" at bounding box center [853, 392] width 23 height 23
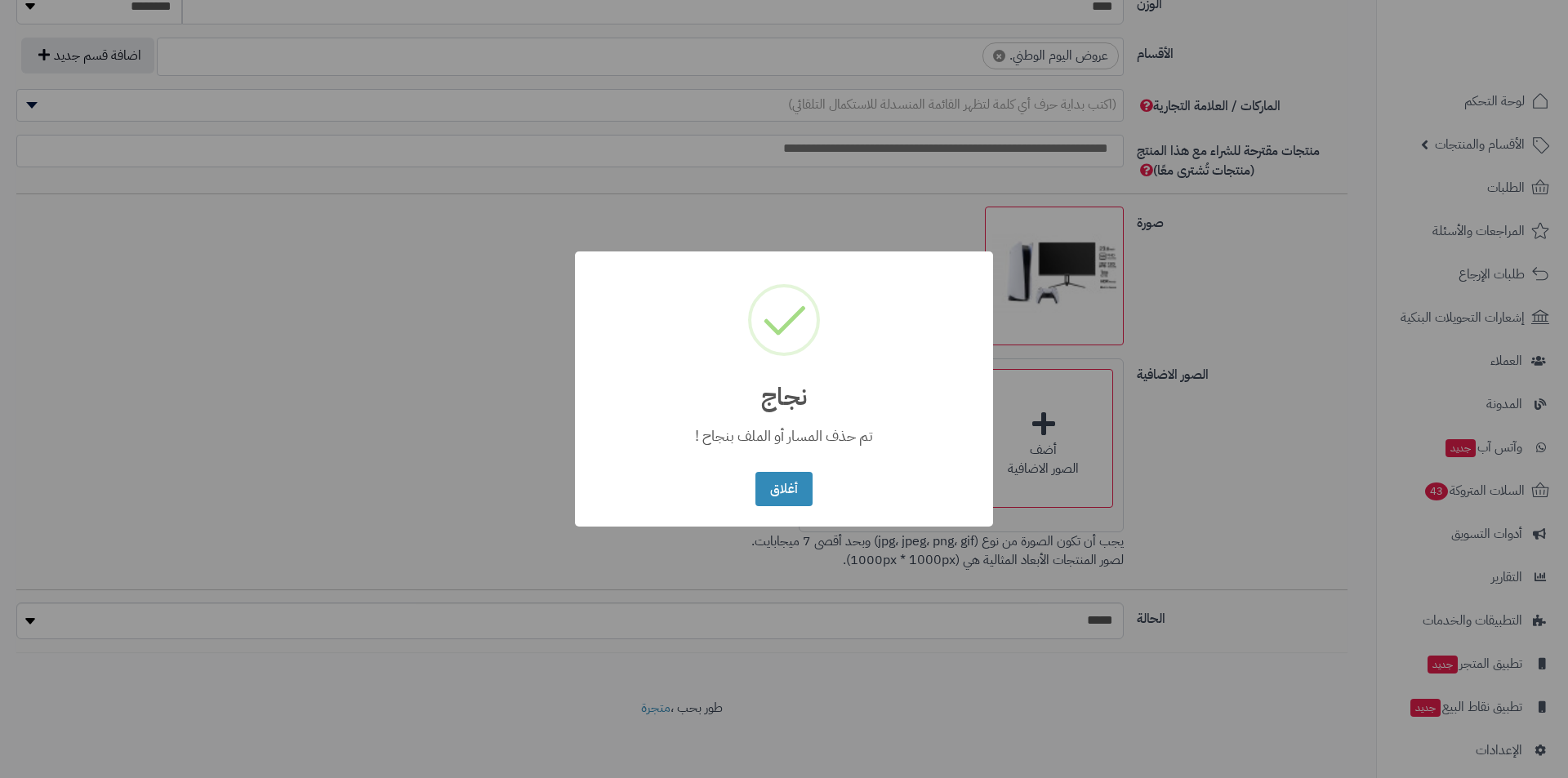
click at [1066, 429] on div "× نجاج تم حذف المسار أو الملف بنجاح ! أغلاق No Cancel" at bounding box center [784, 389] width 1568 height 778
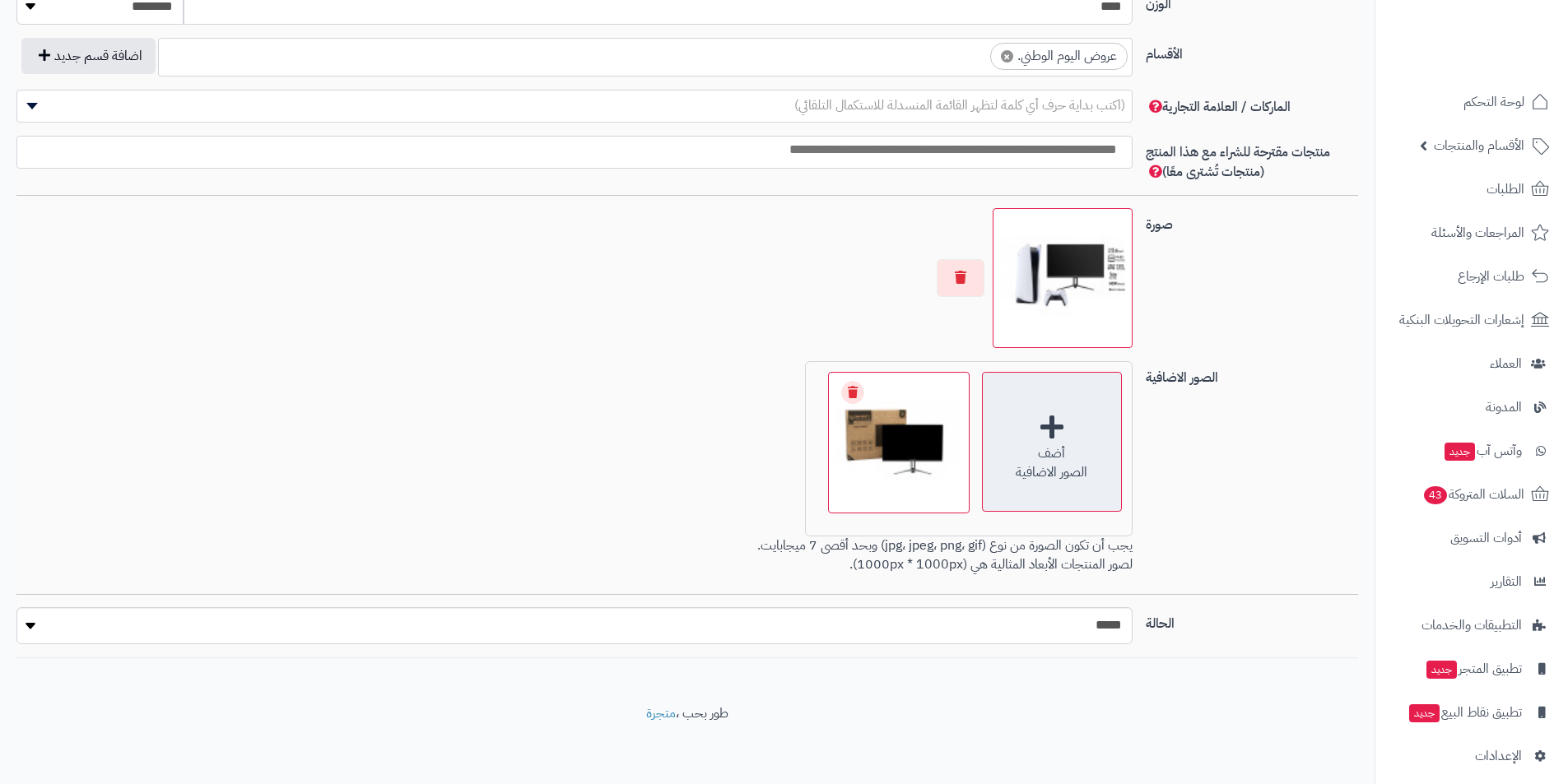
click at [1025, 438] on div "أضف الصور الاضافية" at bounding box center [1051, 441] width 140 height 140
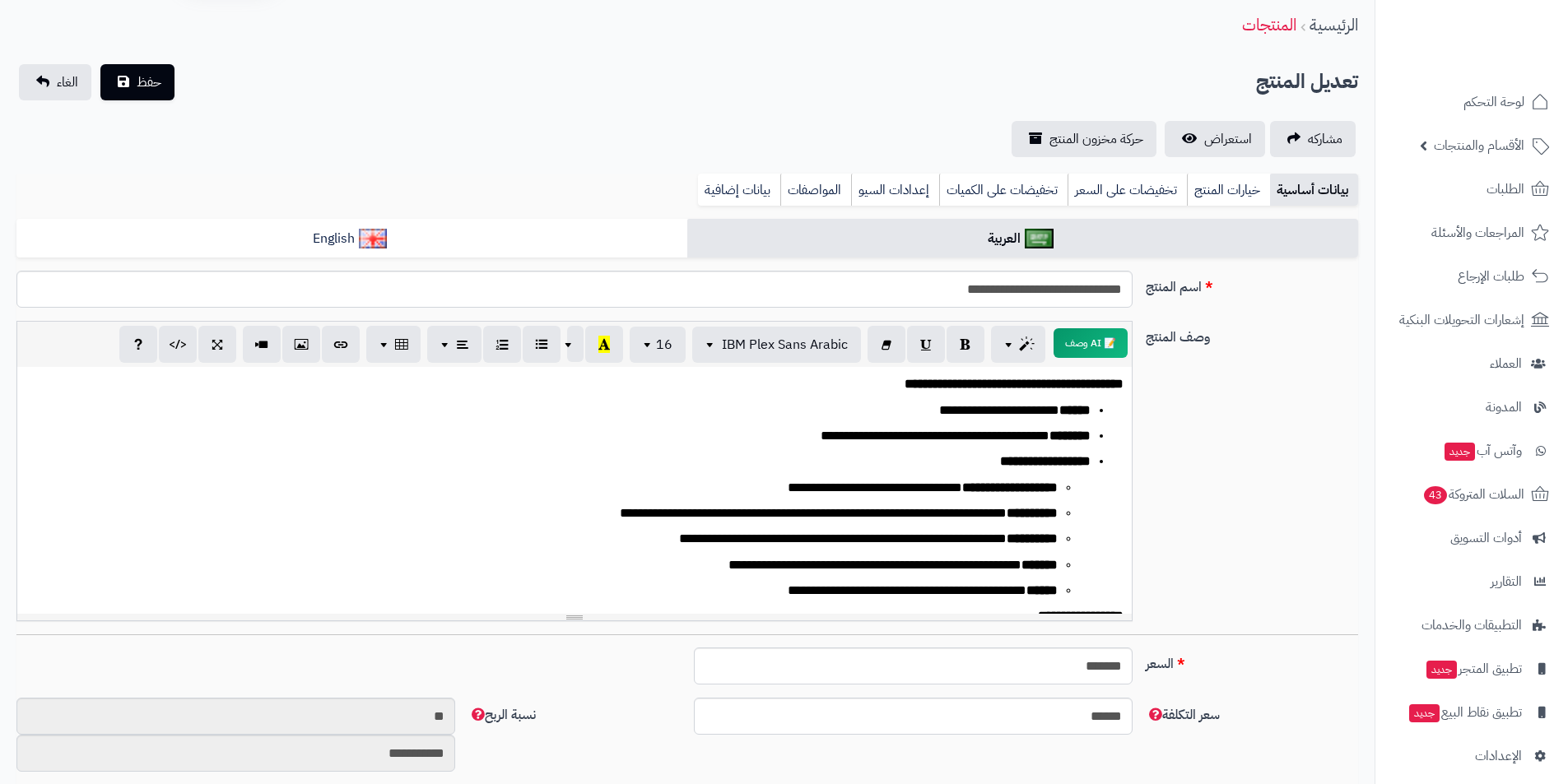
scroll to position [0, 0]
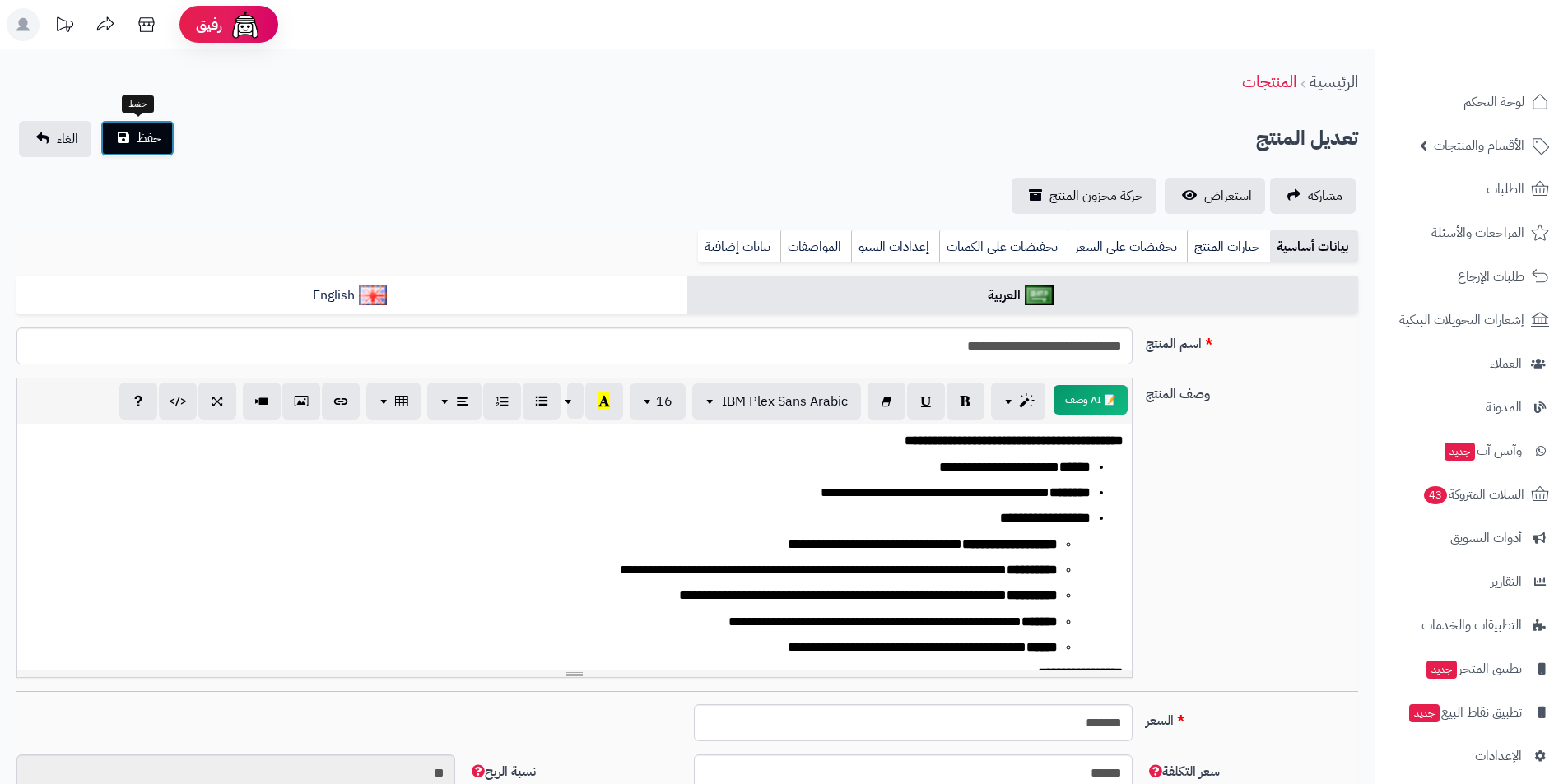
click at [169, 149] on button "حفظ" at bounding box center [137, 138] width 75 height 36
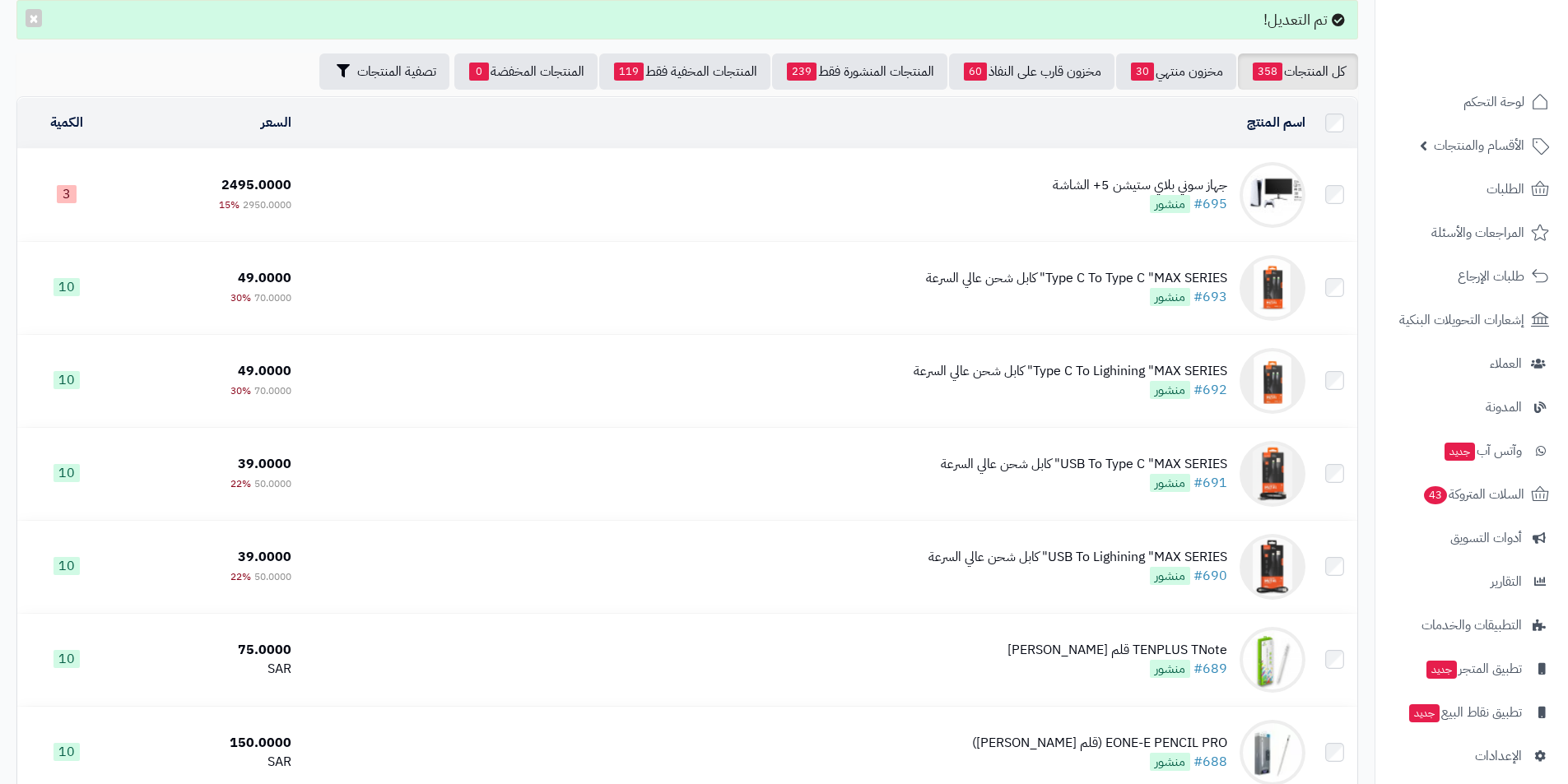
scroll to position [247, 0]
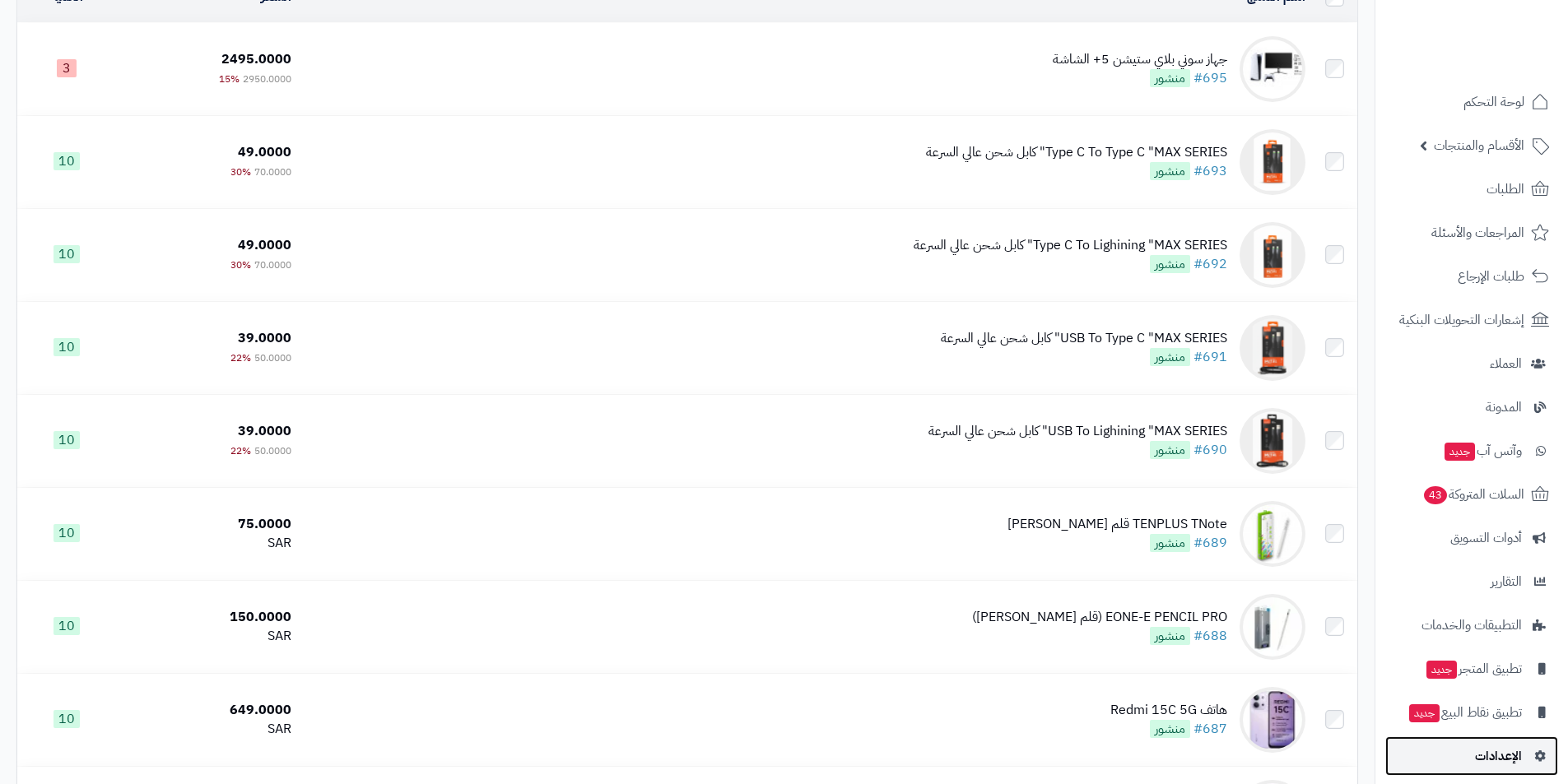
click at [1521, 759] on span "الإعدادات" at bounding box center [1499, 756] width 47 height 23
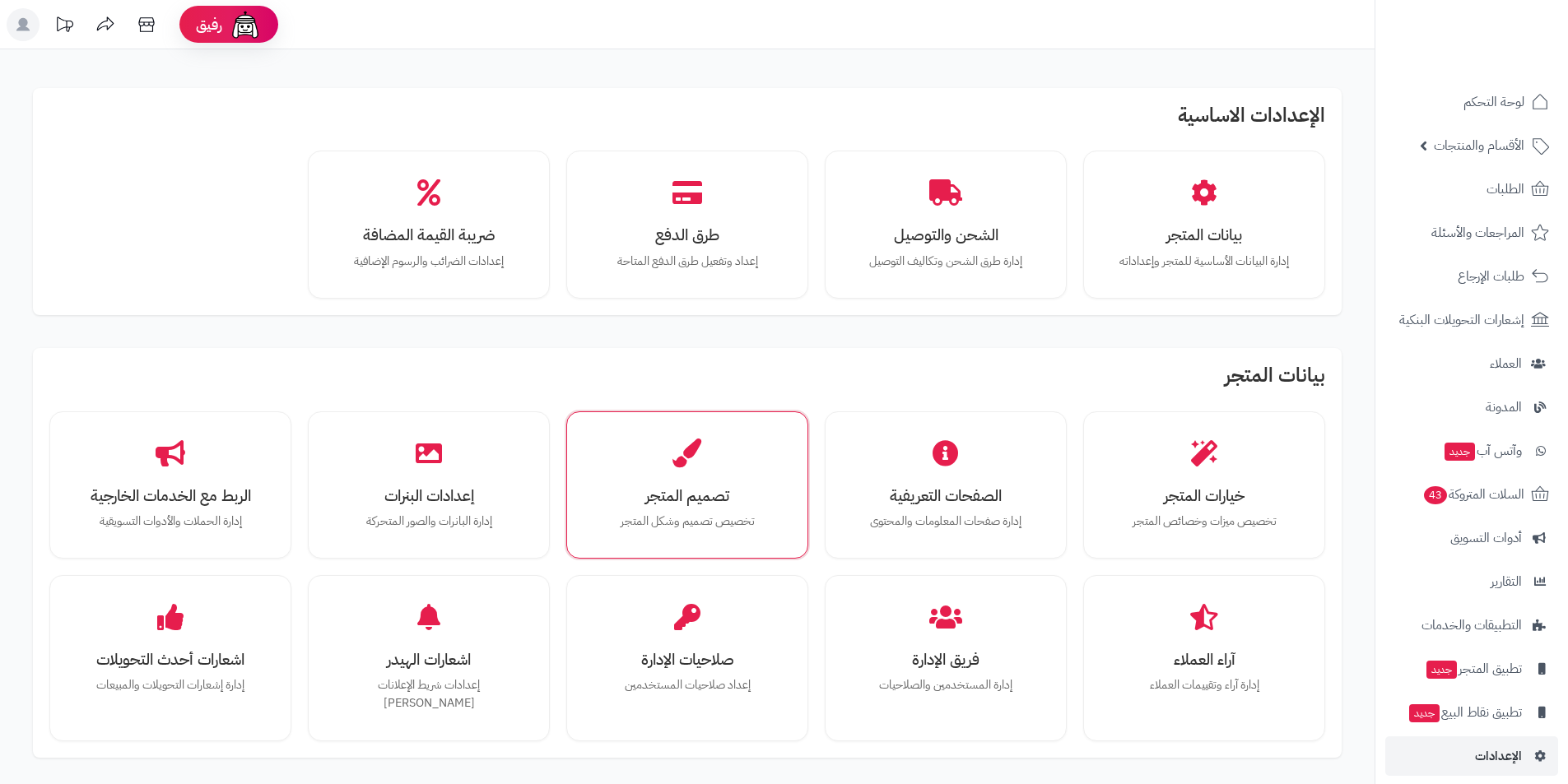
click at [796, 470] on div "تصميم المتجر تخصيص تصميم وشكل المتجر" at bounding box center [687, 485] width 242 height 148
click at [794, 471] on div "تصميم المتجر تخصيص تصميم وشكل المتجر" at bounding box center [687, 485] width 218 height 124
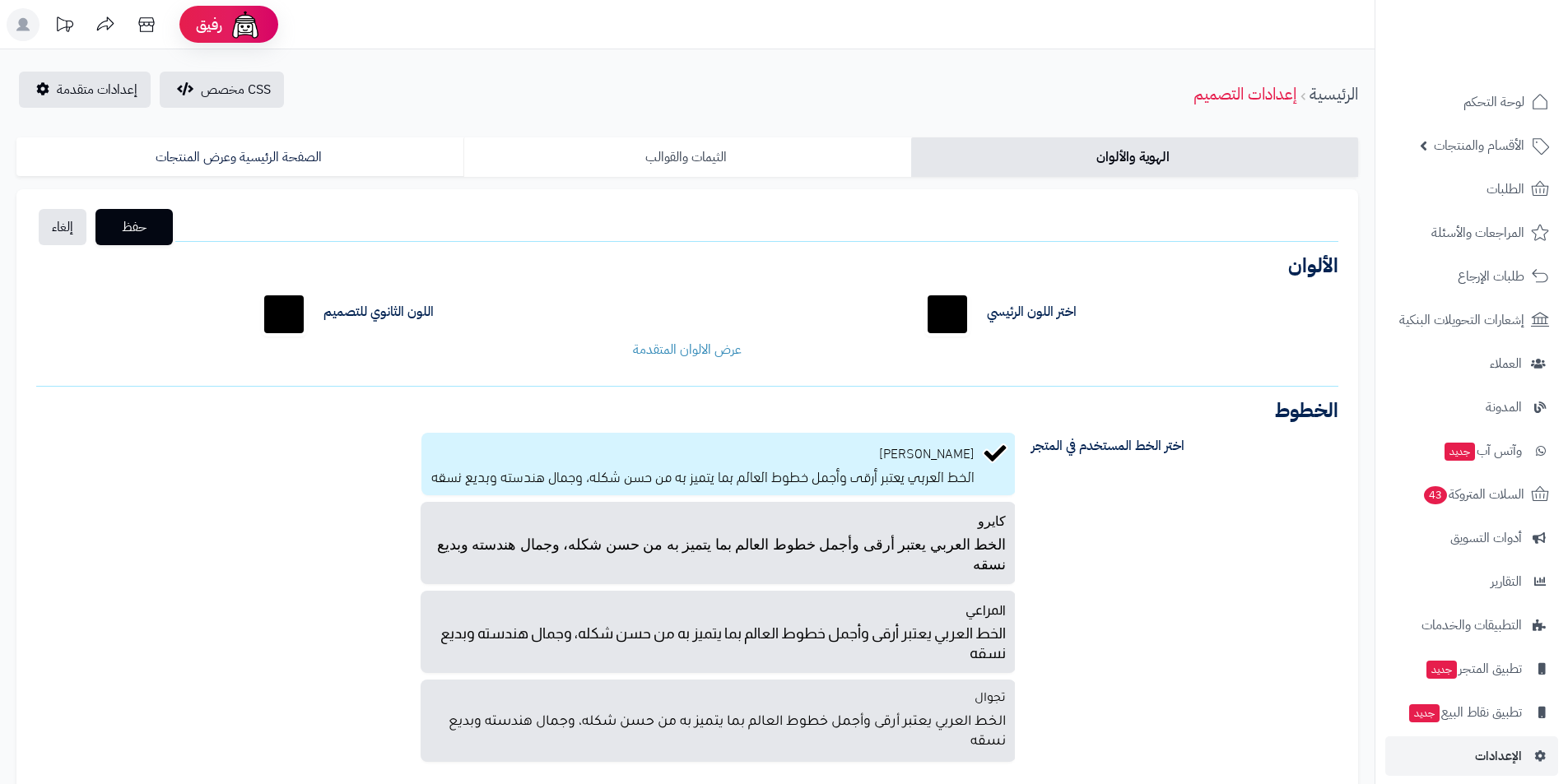
click at [638, 156] on link "الثيمات والقوالب" at bounding box center [687, 156] width 447 height 39
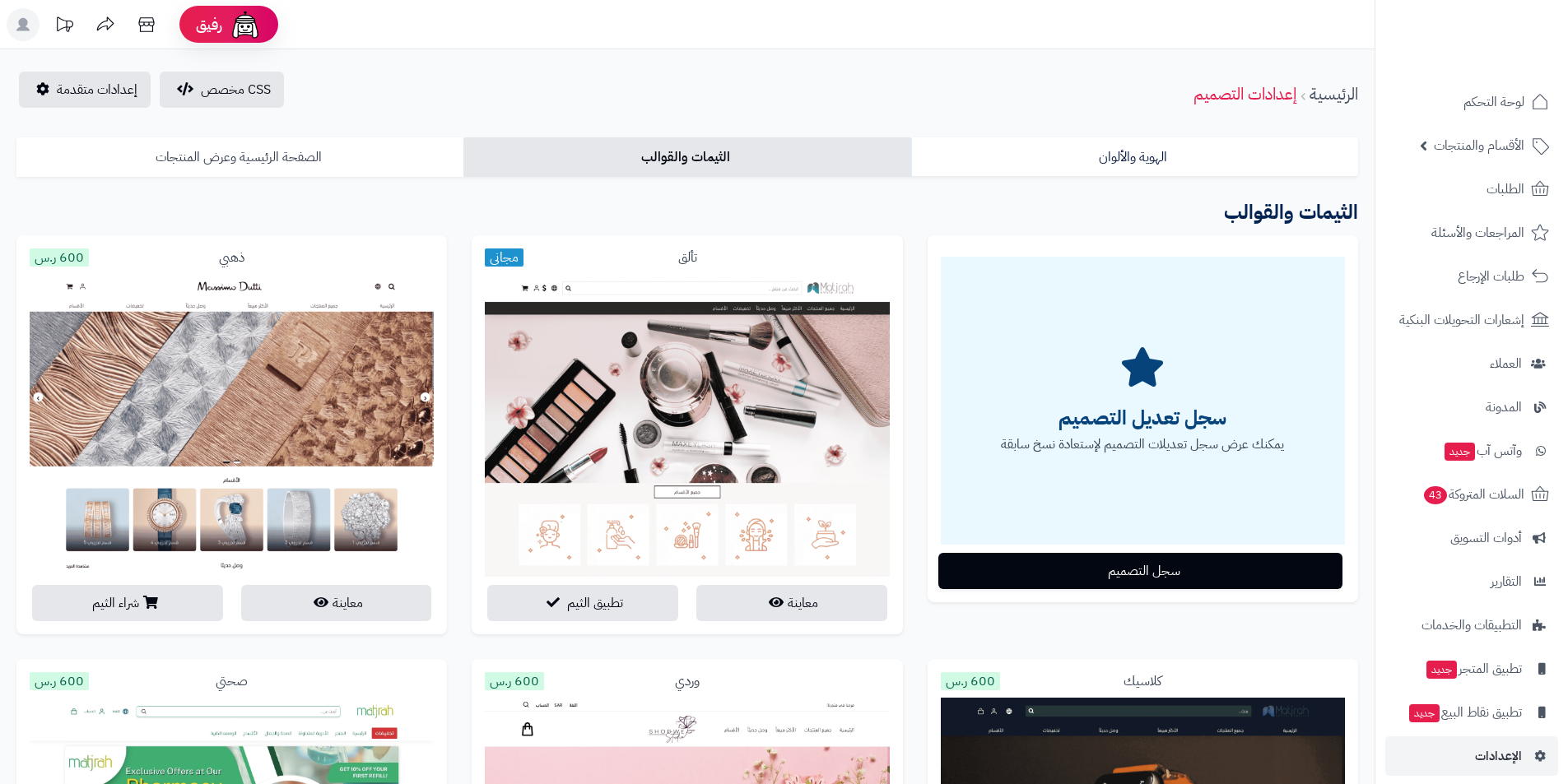
click at [257, 158] on link "الصفحة الرئيسية وعرض المنتجات" at bounding box center [240, 156] width 447 height 39
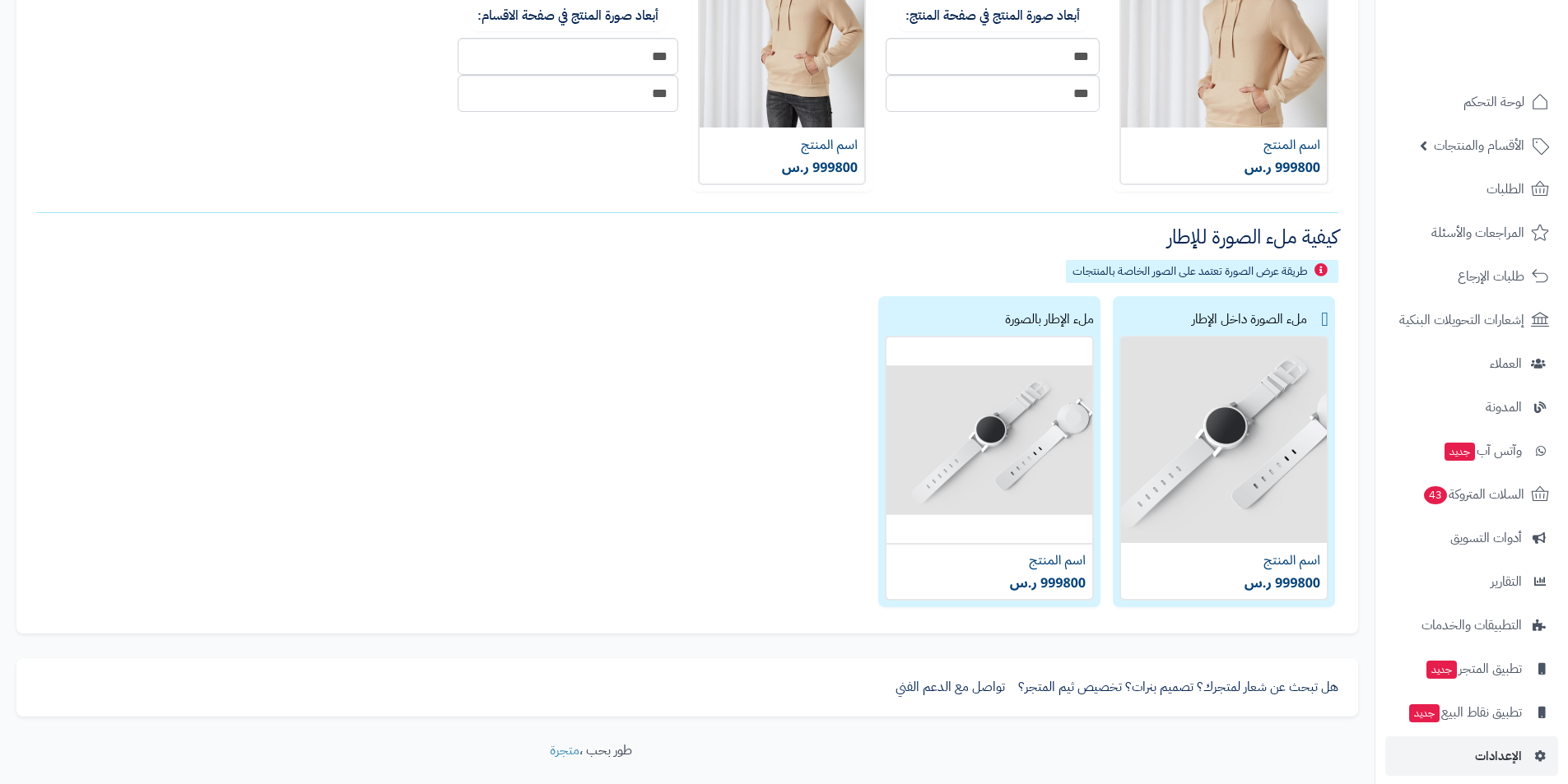
scroll to position [740, 0]
click at [1046, 514] on img at bounding box center [990, 467] width 209 height 265
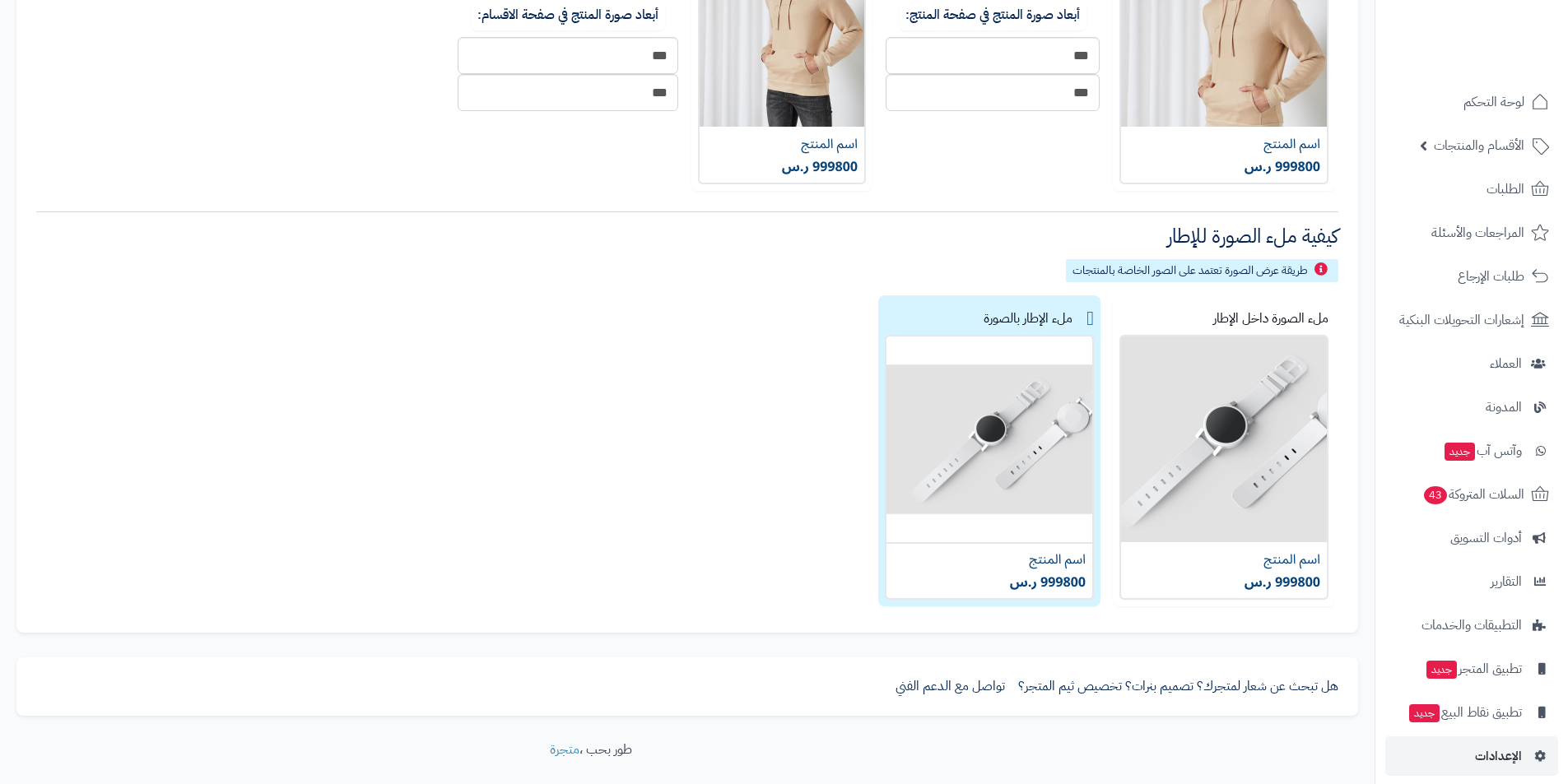
click at [750, 389] on div "ملء الصورة داخل الإطار ملء الإطار بالصورة" at bounding box center [684, 454] width 1303 height 318
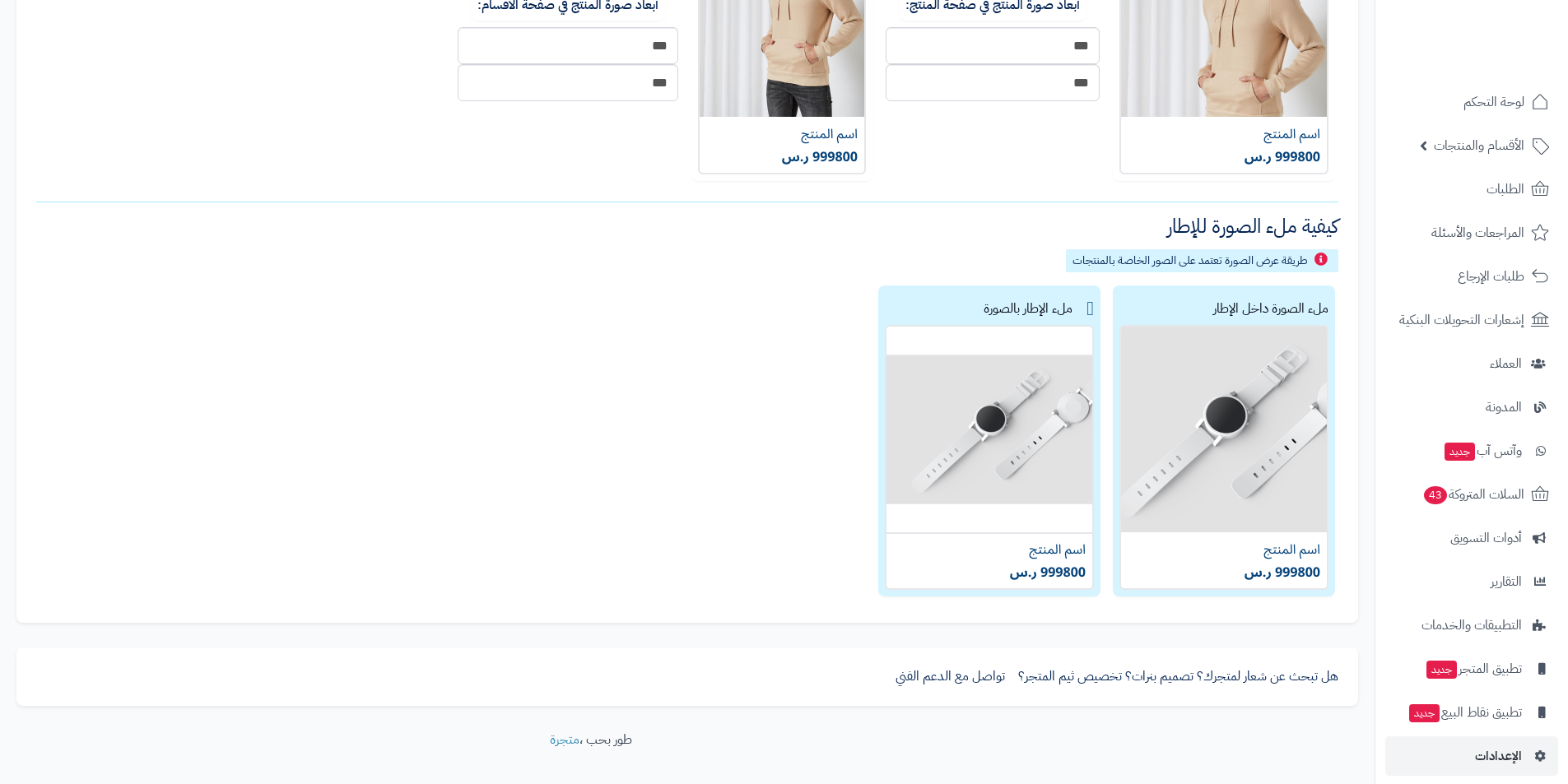
scroll to position [812, 0]
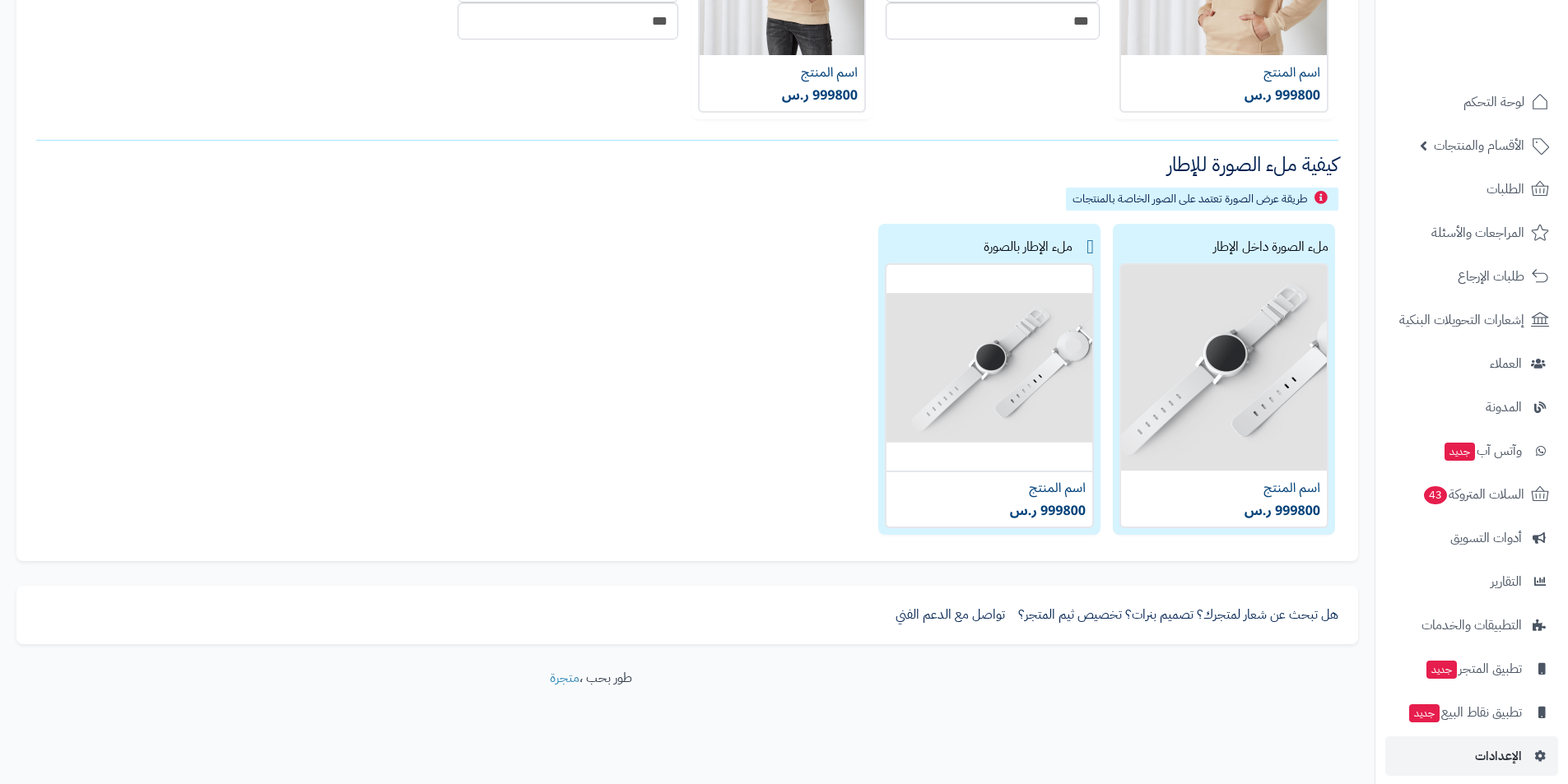
click at [1246, 314] on img at bounding box center [1224, 396] width 209 height 265
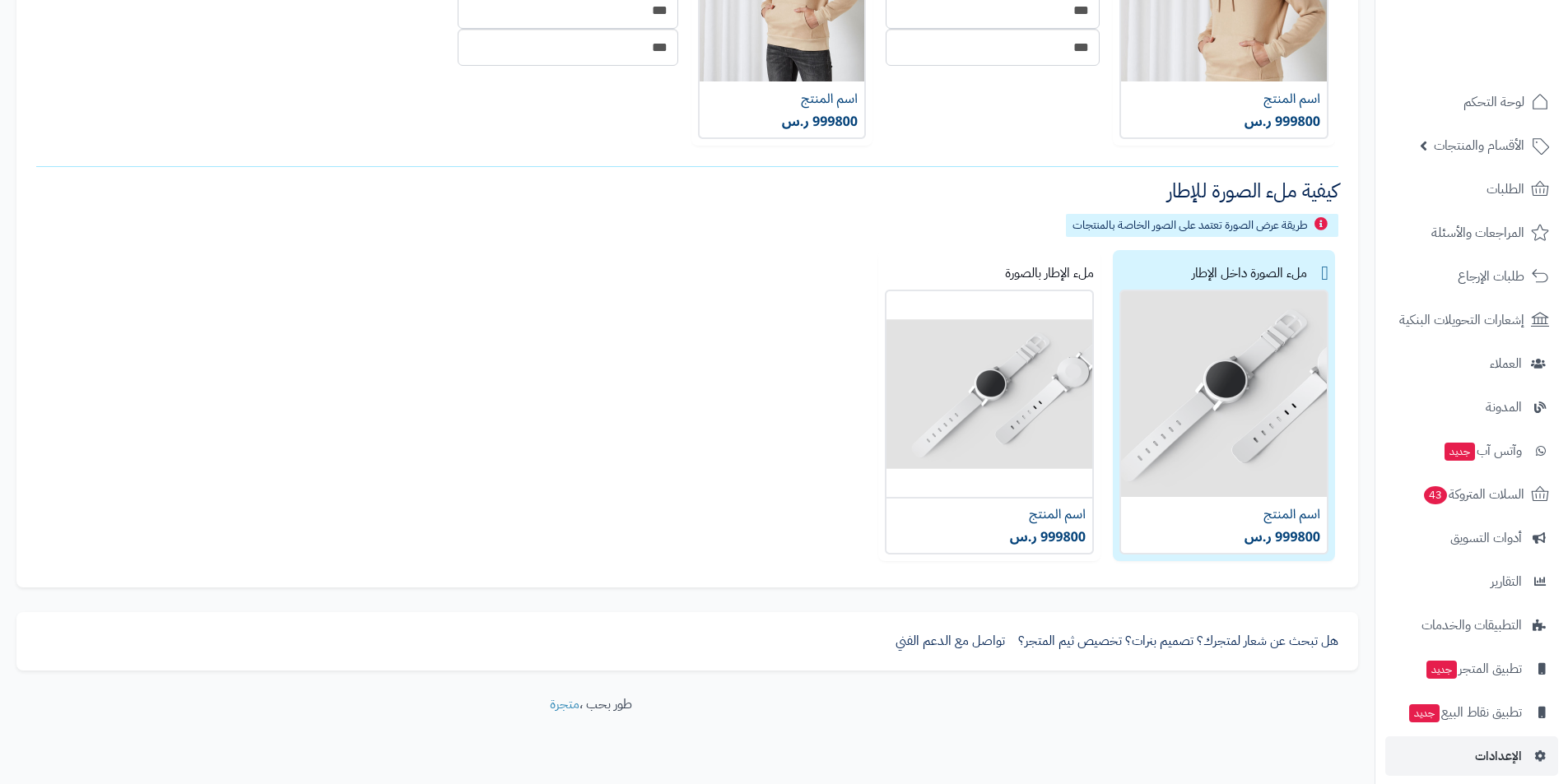
scroll to position [483, 0]
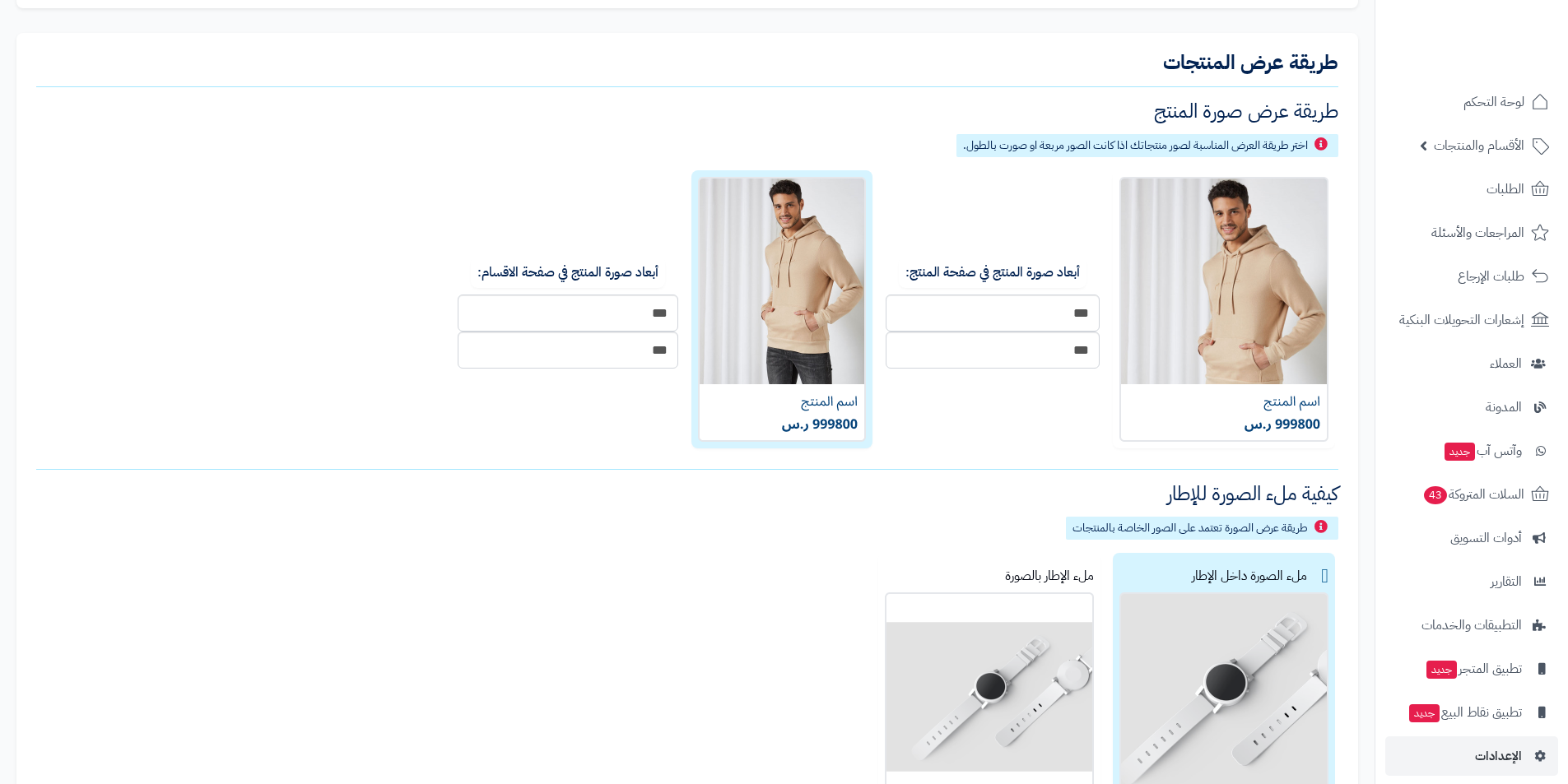
click at [788, 306] on img at bounding box center [782, 309] width 168 height 265
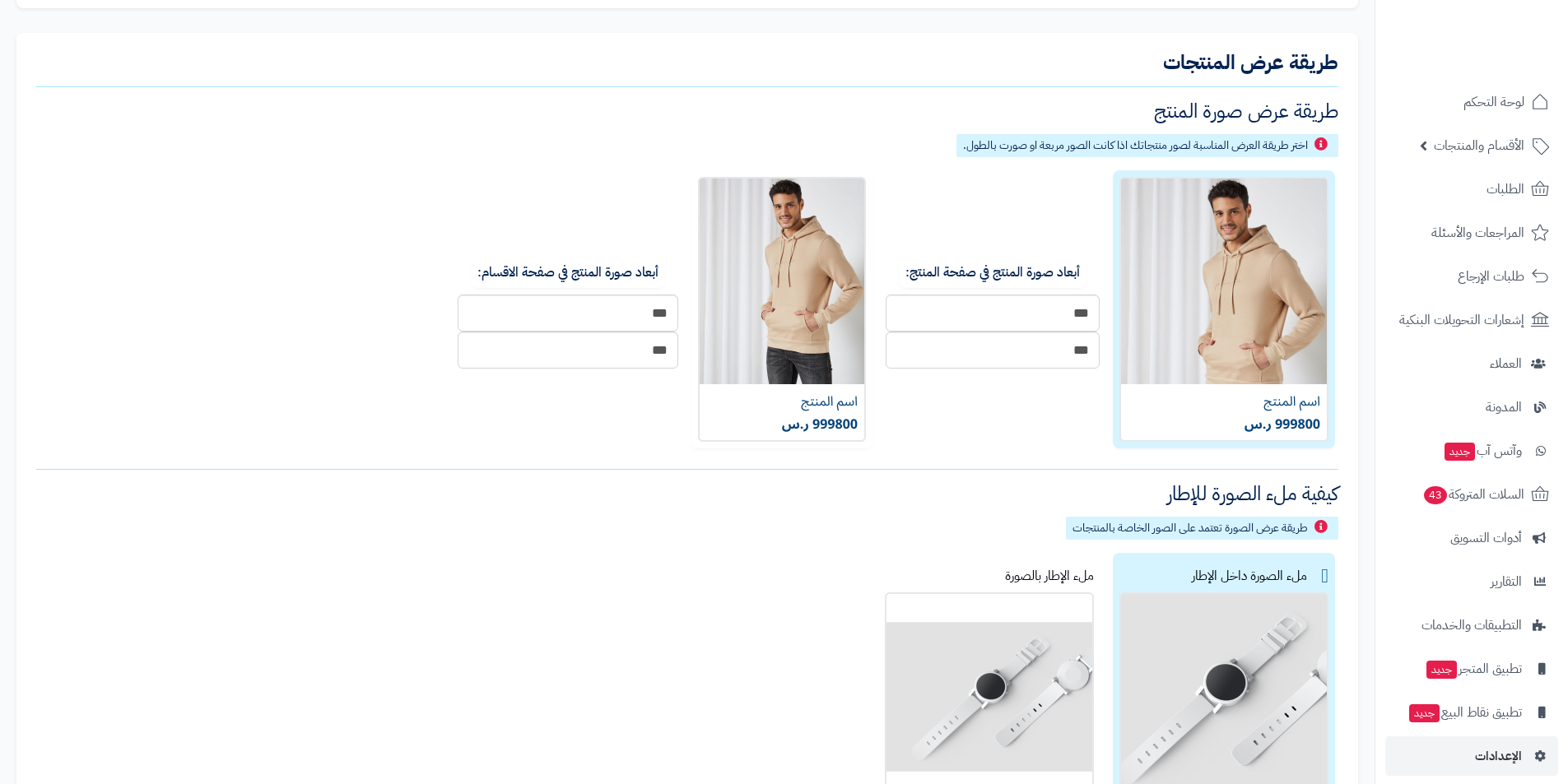
click at [1217, 301] on img at bounding box center [1224, 309] width 209 height 265
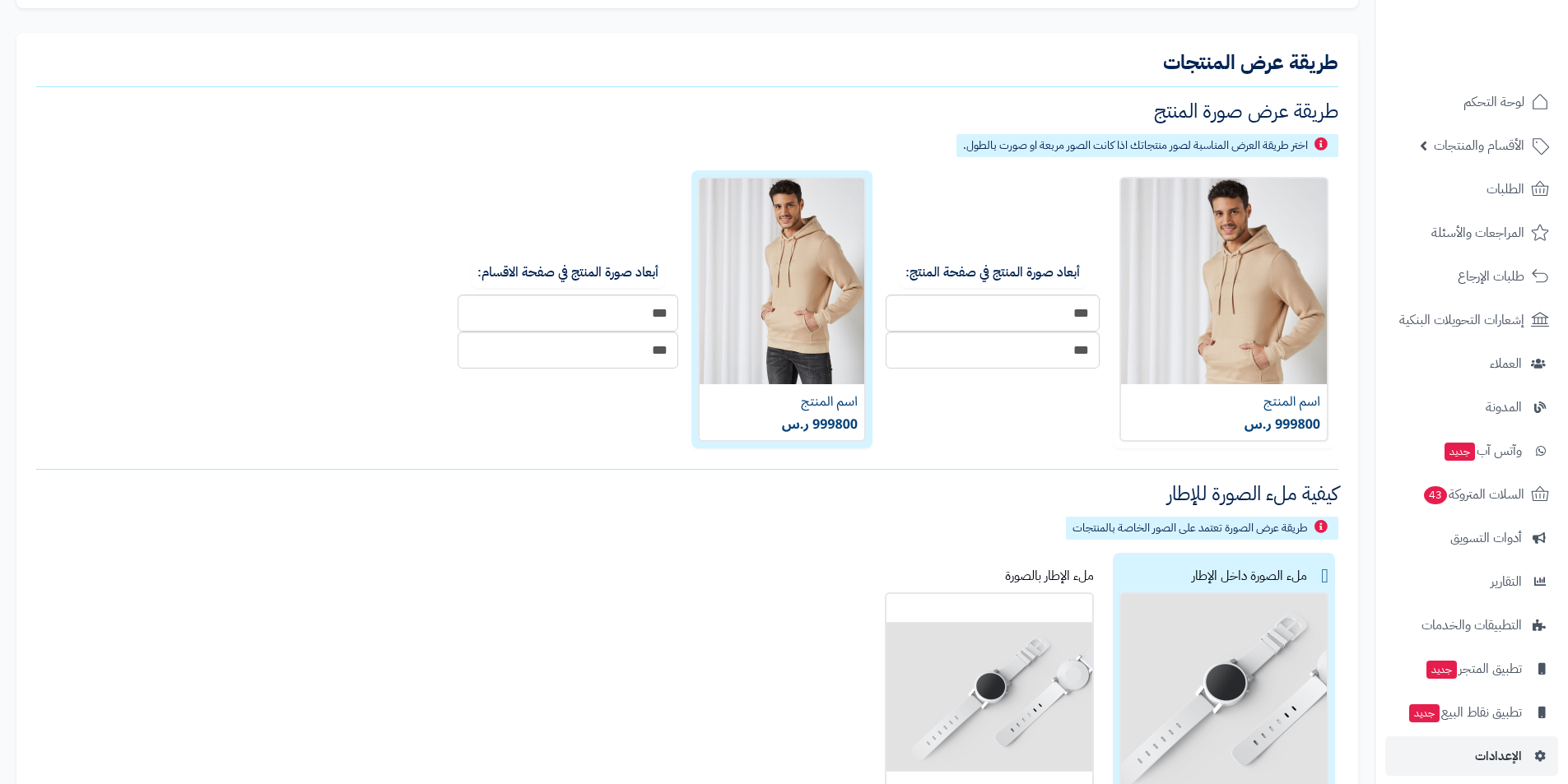
click at [756, 385] on img at bounding box center [782, 309] width 168 height 265
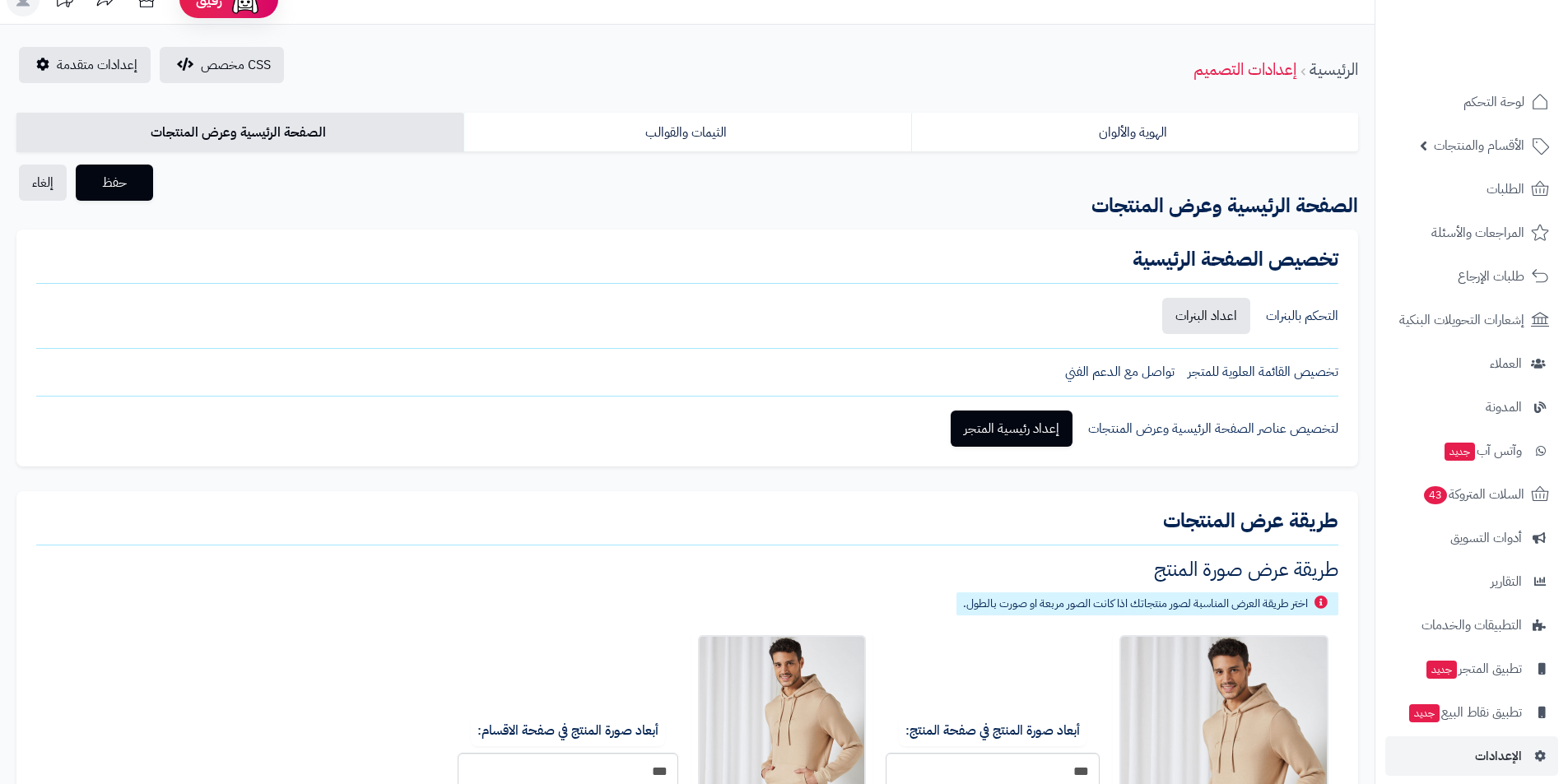
scroll to position [0, 0]
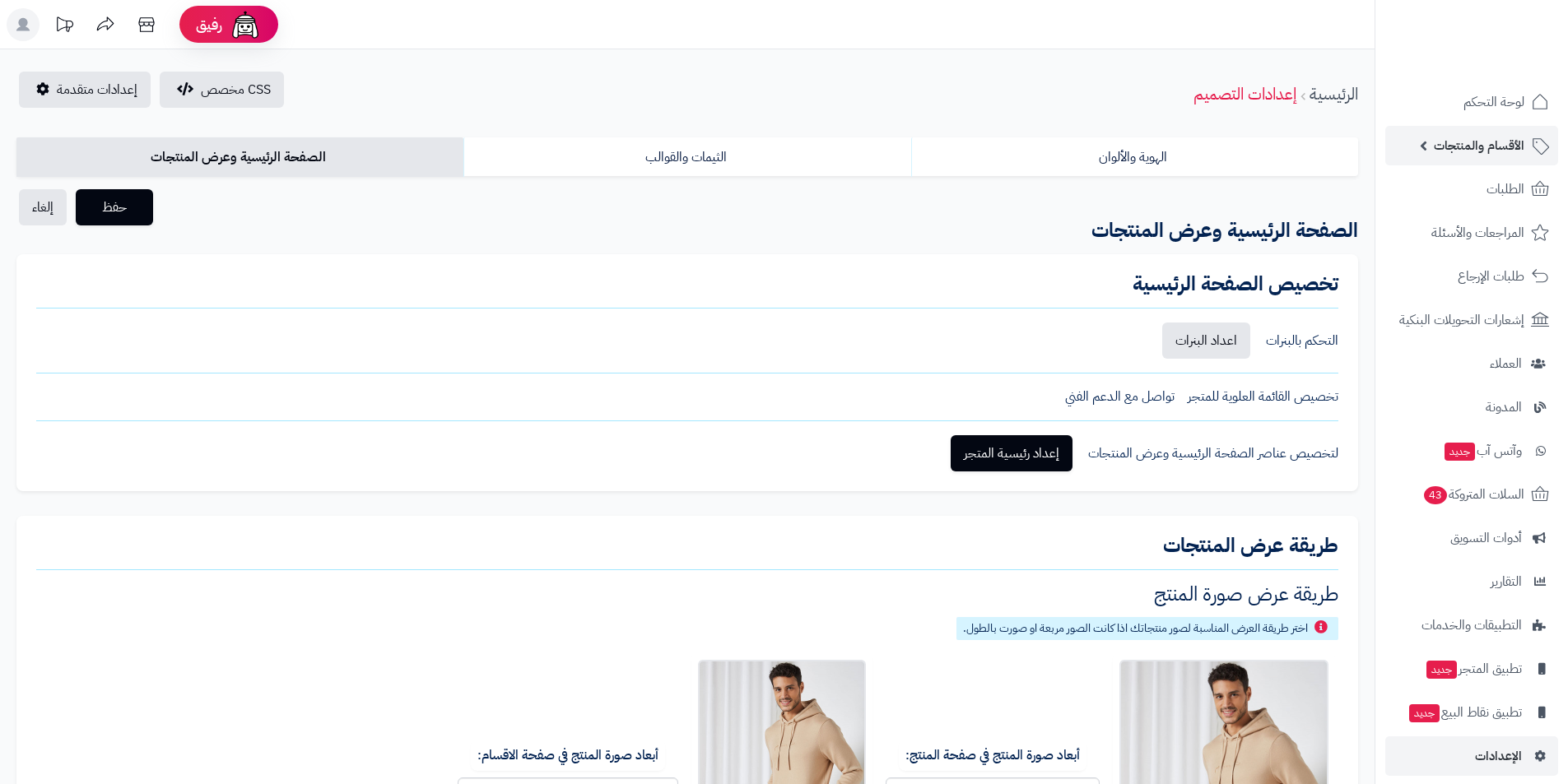
click at [1435, 145] on span "الأقسام والمنتجات" at bounding box center [1479, 146] width 90 height 23
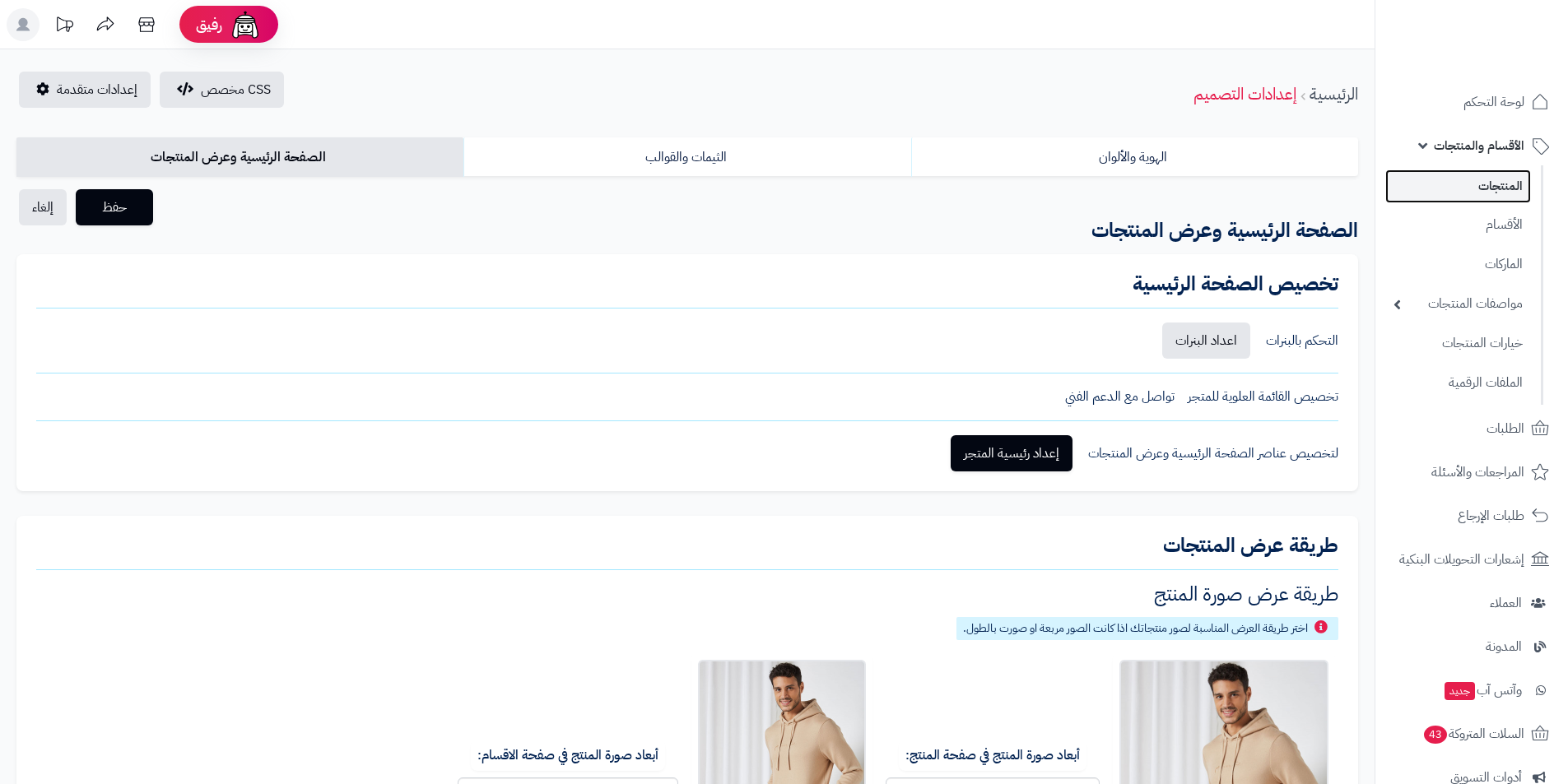
click at [1465, 198] on link "المنتجات" at bounding box center [1458, 187] width 146 height 33
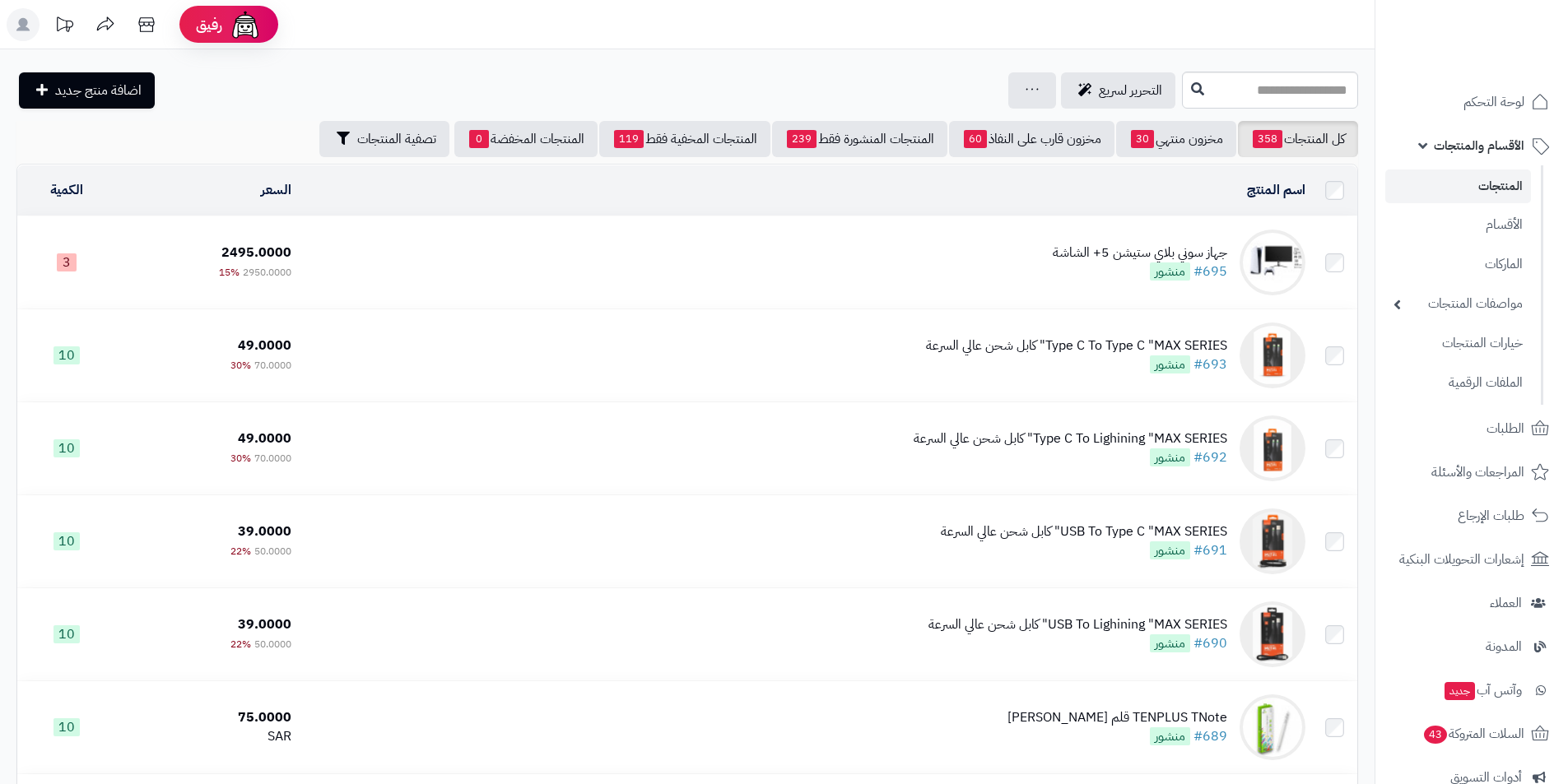
click at [1175, 268] on span "منشور" at bounding box center [1170, 272] width 40 height 18
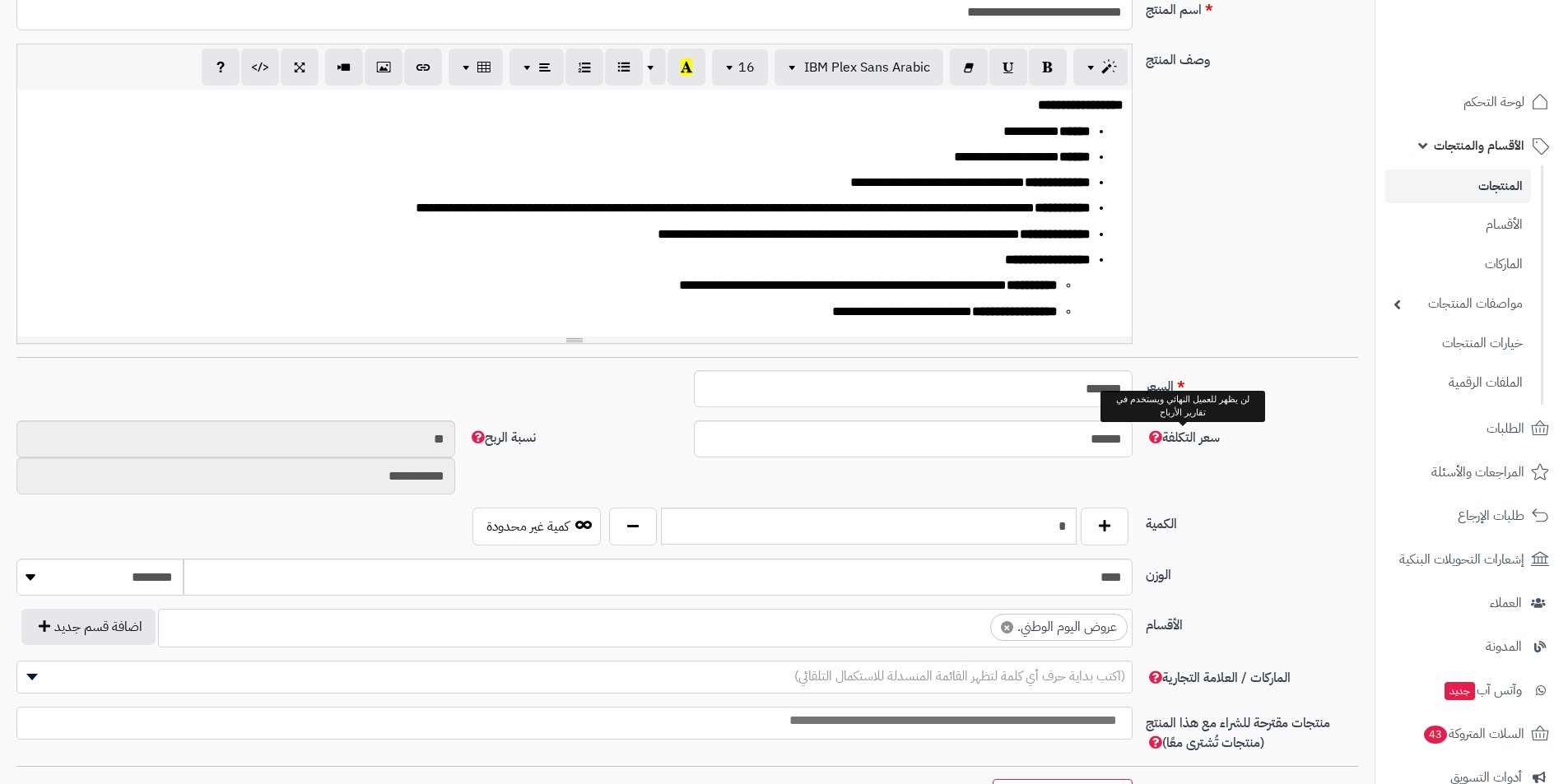
scroll to position [576, 0]
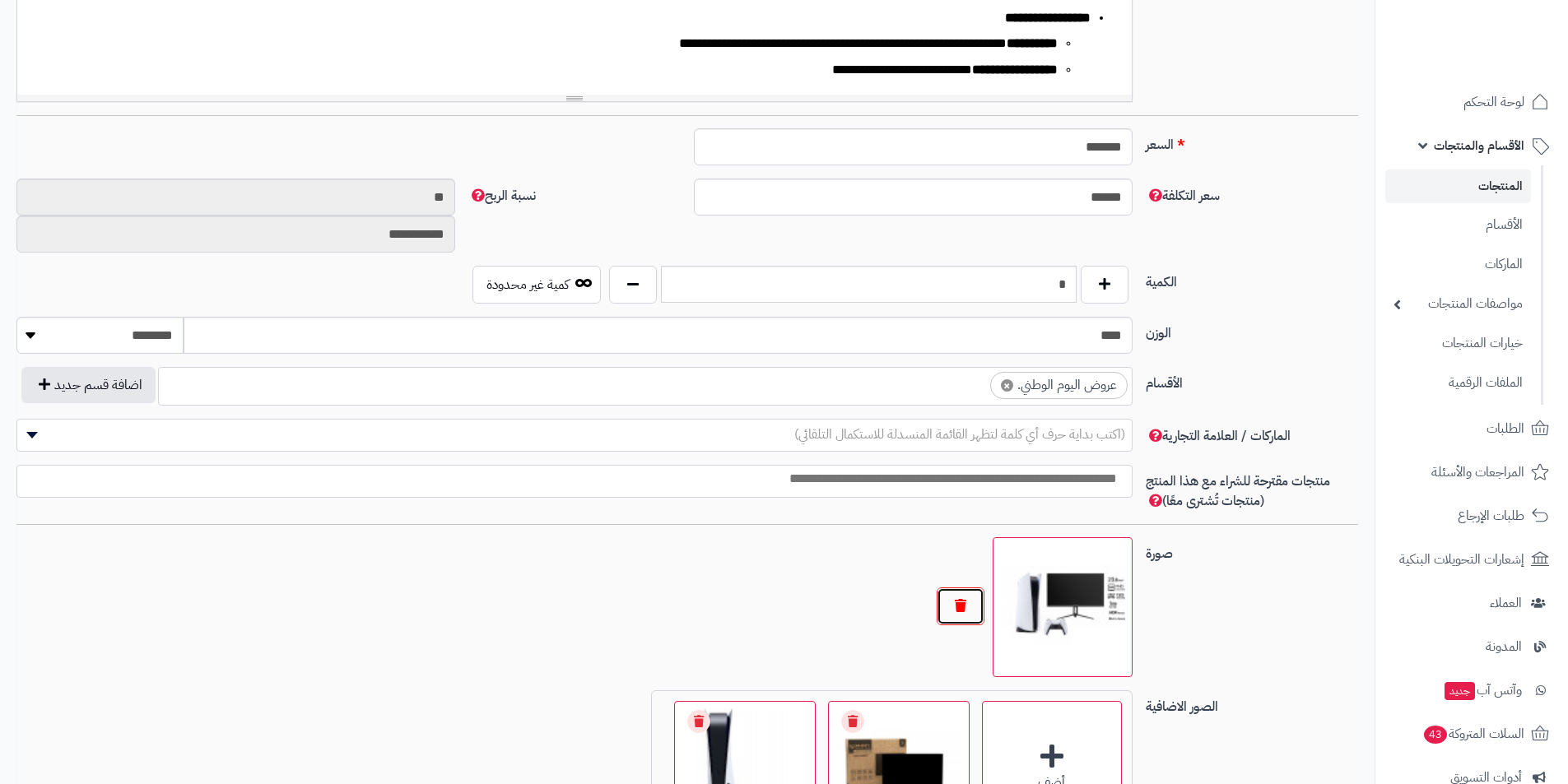
click at [947, 616] on button "button" at bounding box center [960, 606] width 48 height 38
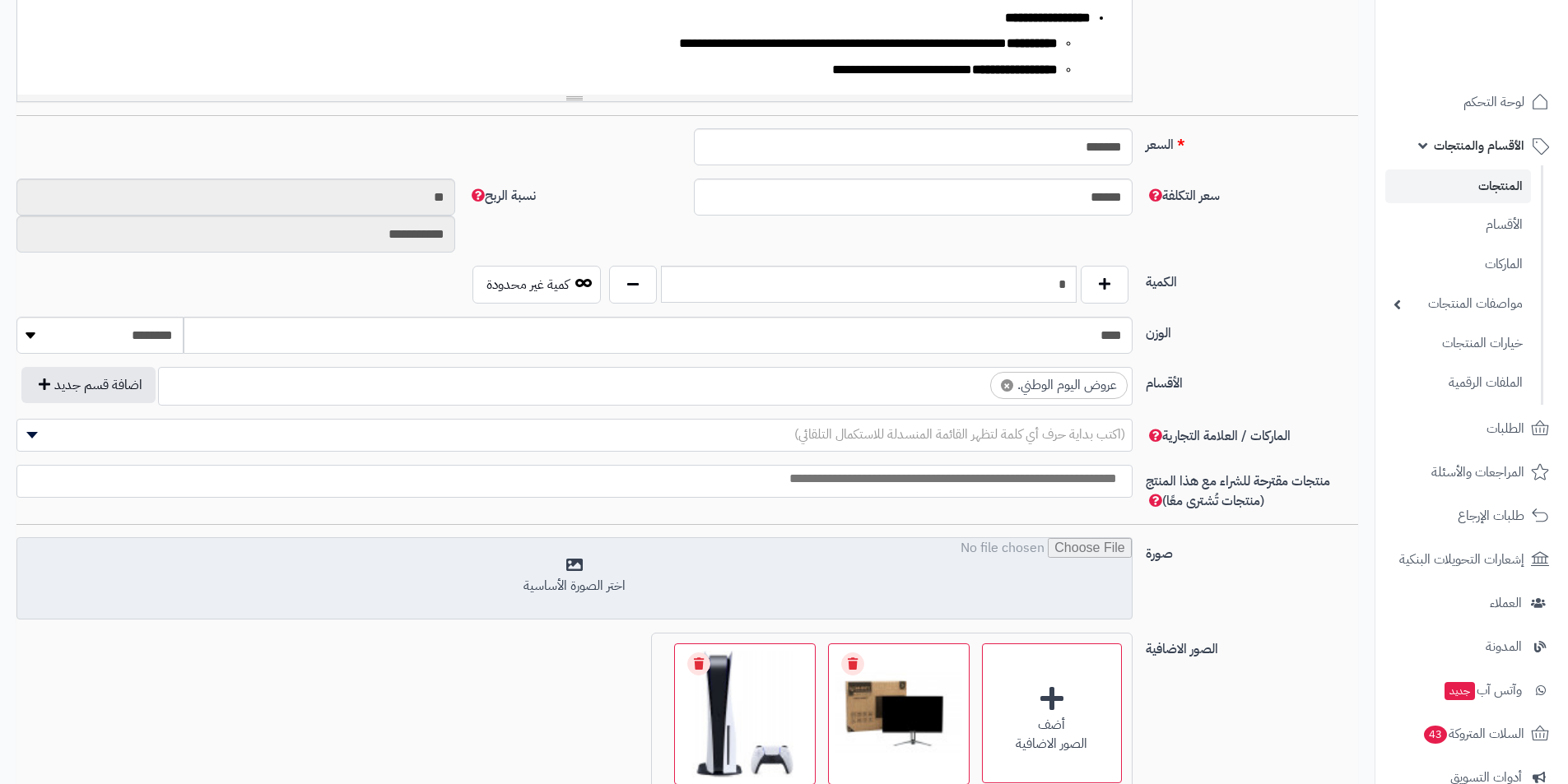
click at [981, 583] on input "file" at bounding box center [574, 579] width 1114 height 82
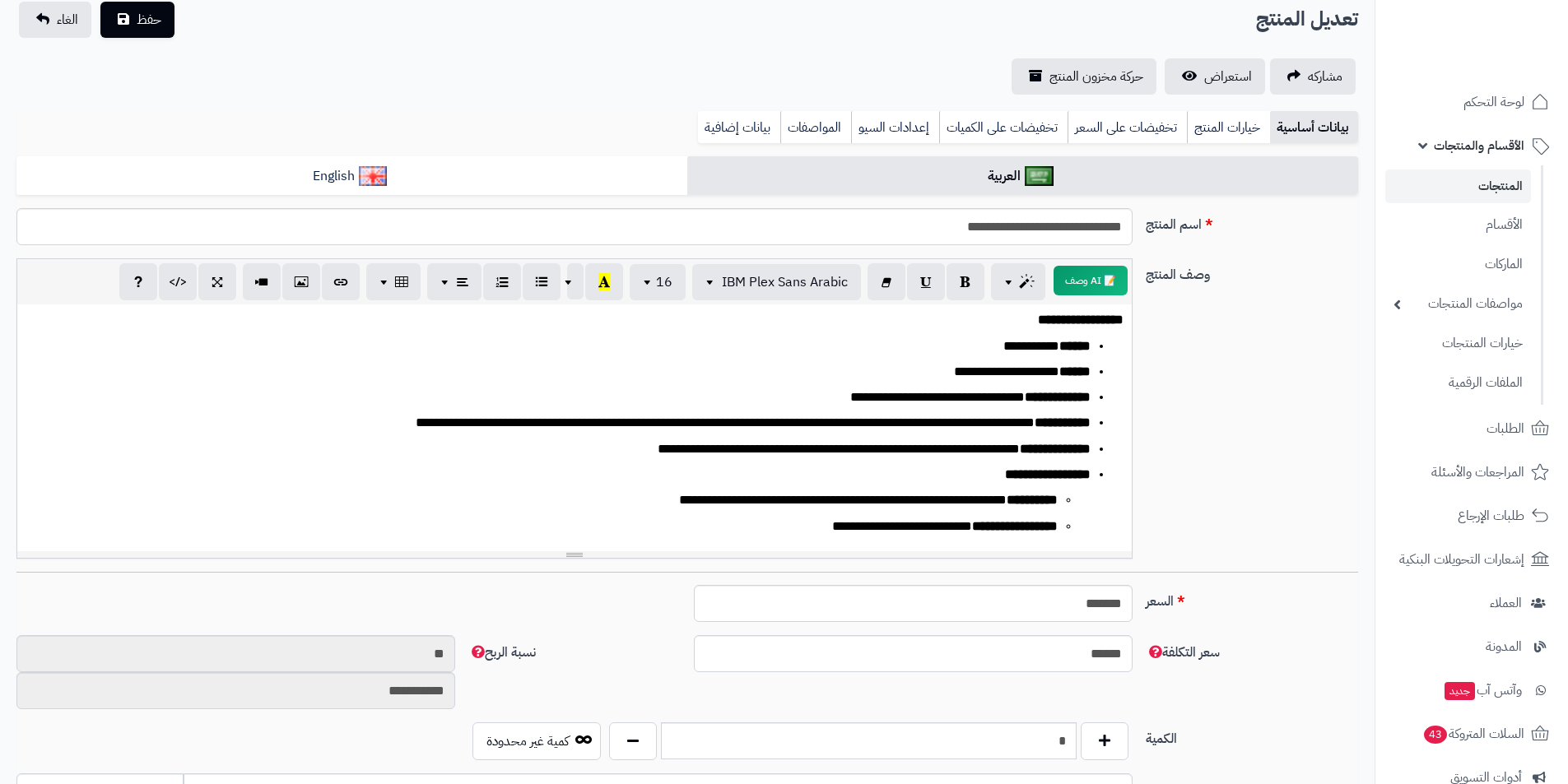
scroll to position [0, 0]
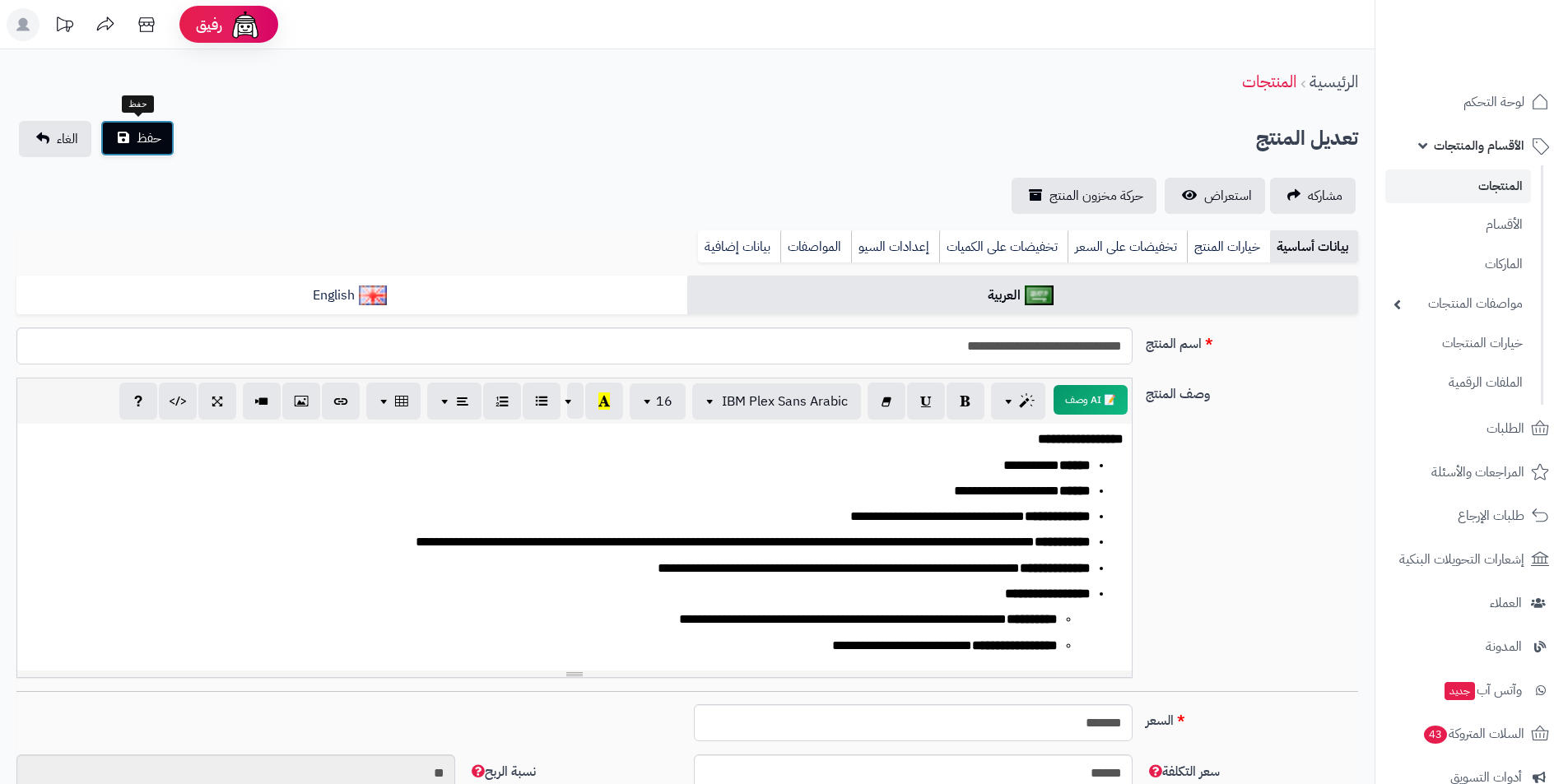
click at [134, 133] on button "حفظ" at bounding box center [137, 138] width 75 height 36
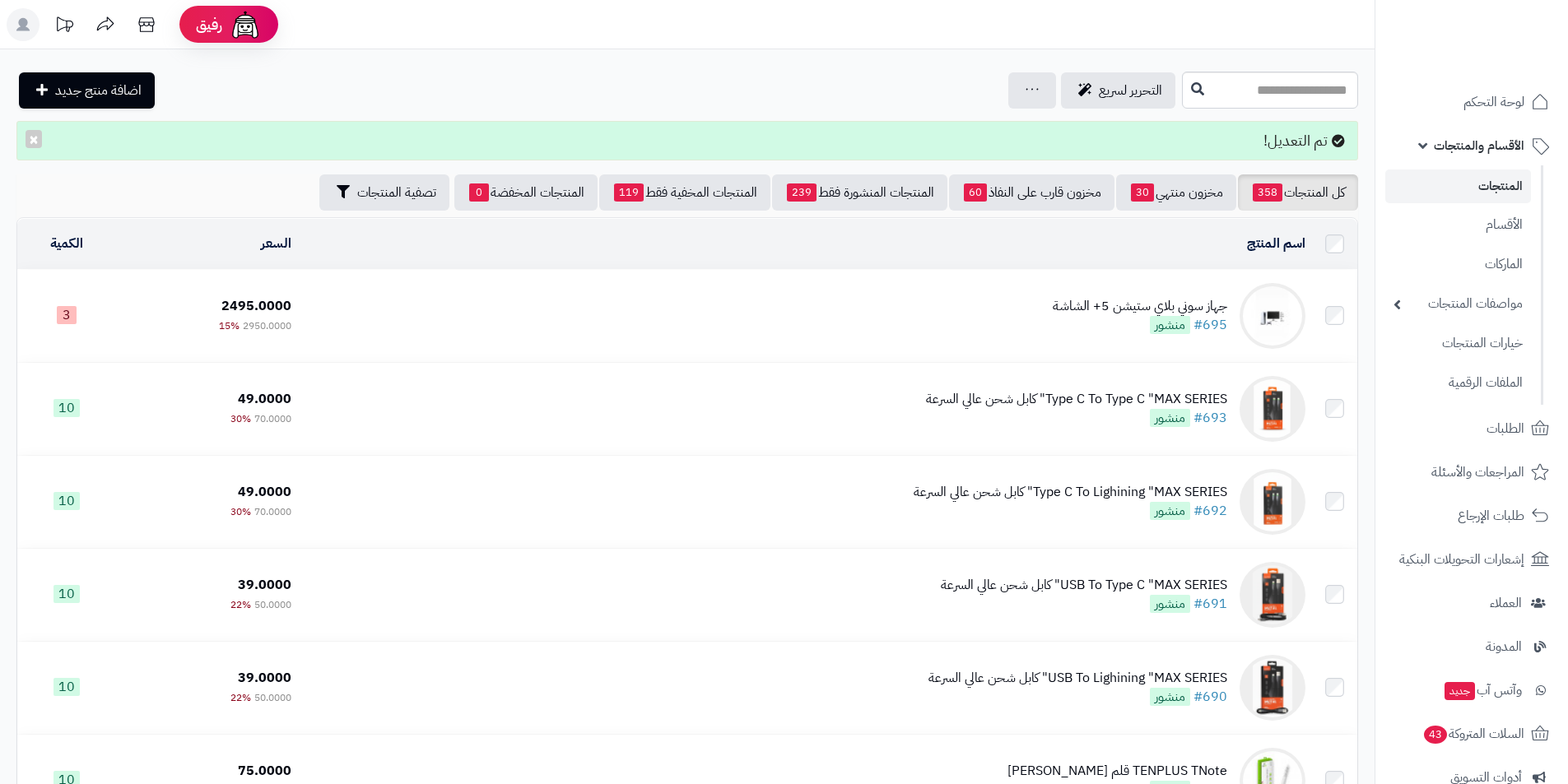
click at [876, 330] on td "جهاز سوني بلاي ستيشن 5+ الشاشة #695 منشور" at bounding box center [805, 316] width 1015 height 92
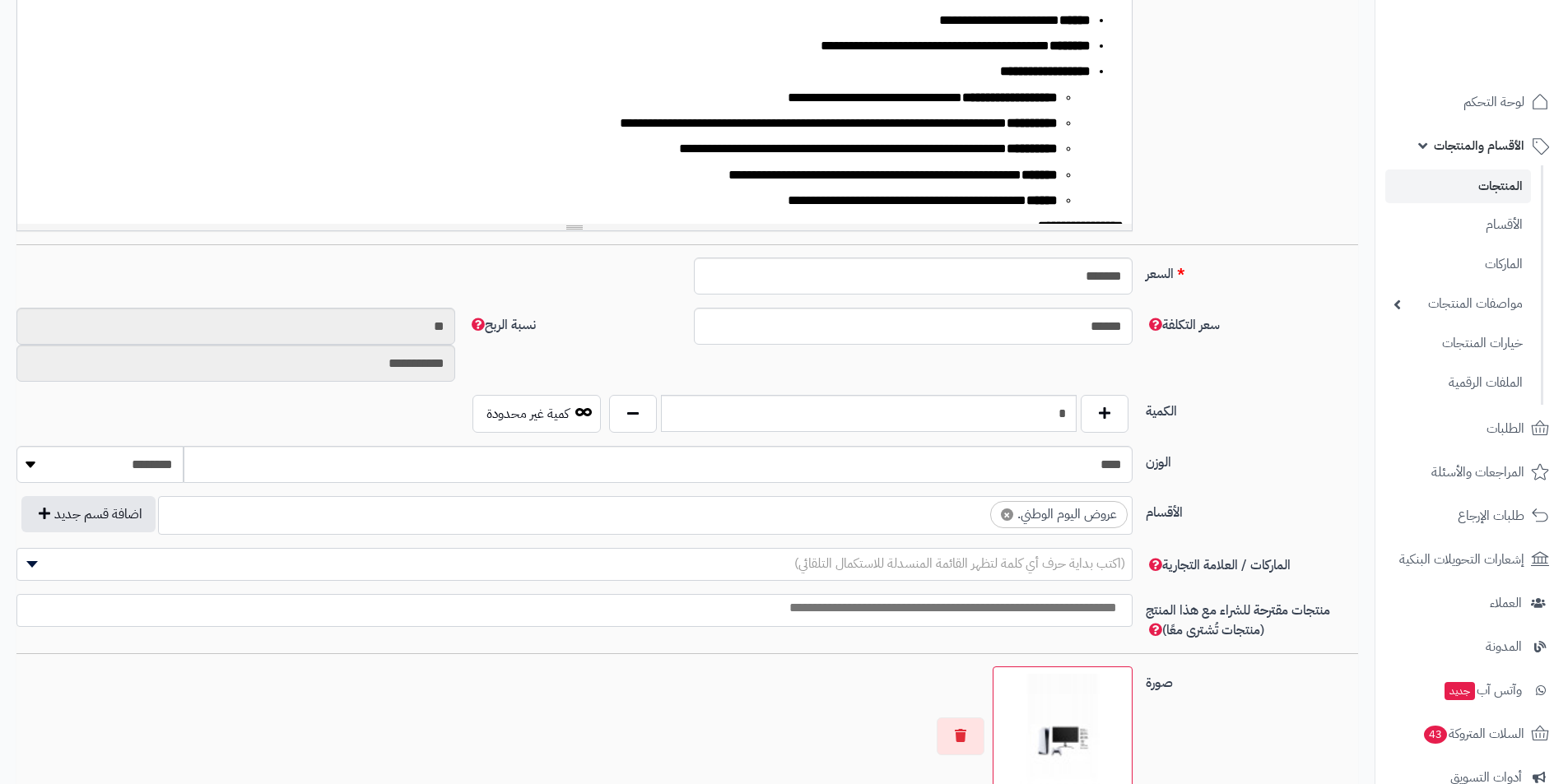
scroll to position [576, 0]
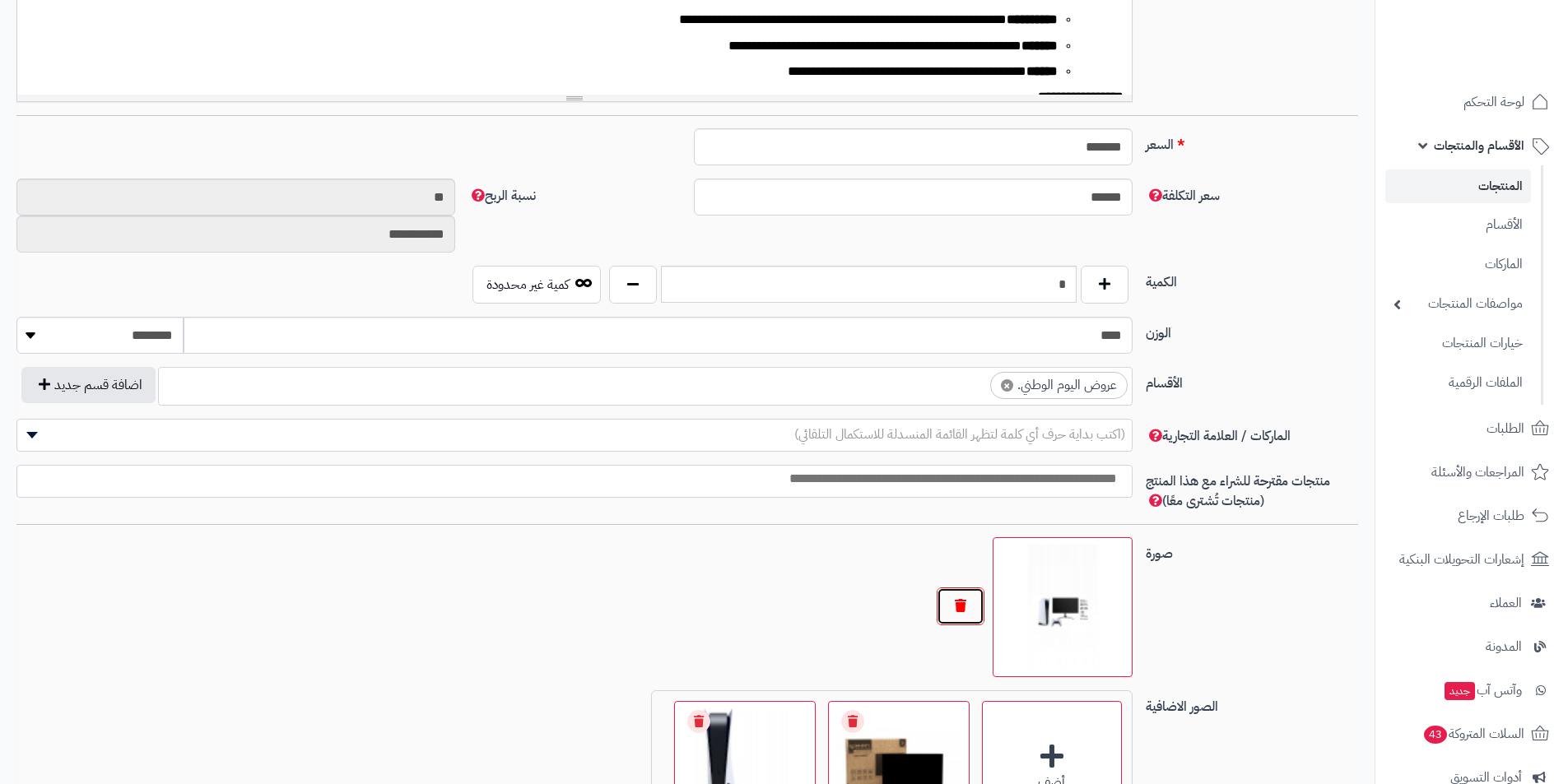
click at [972, 602] on button "button" at bounding box center [960, 606] width 48 height 38
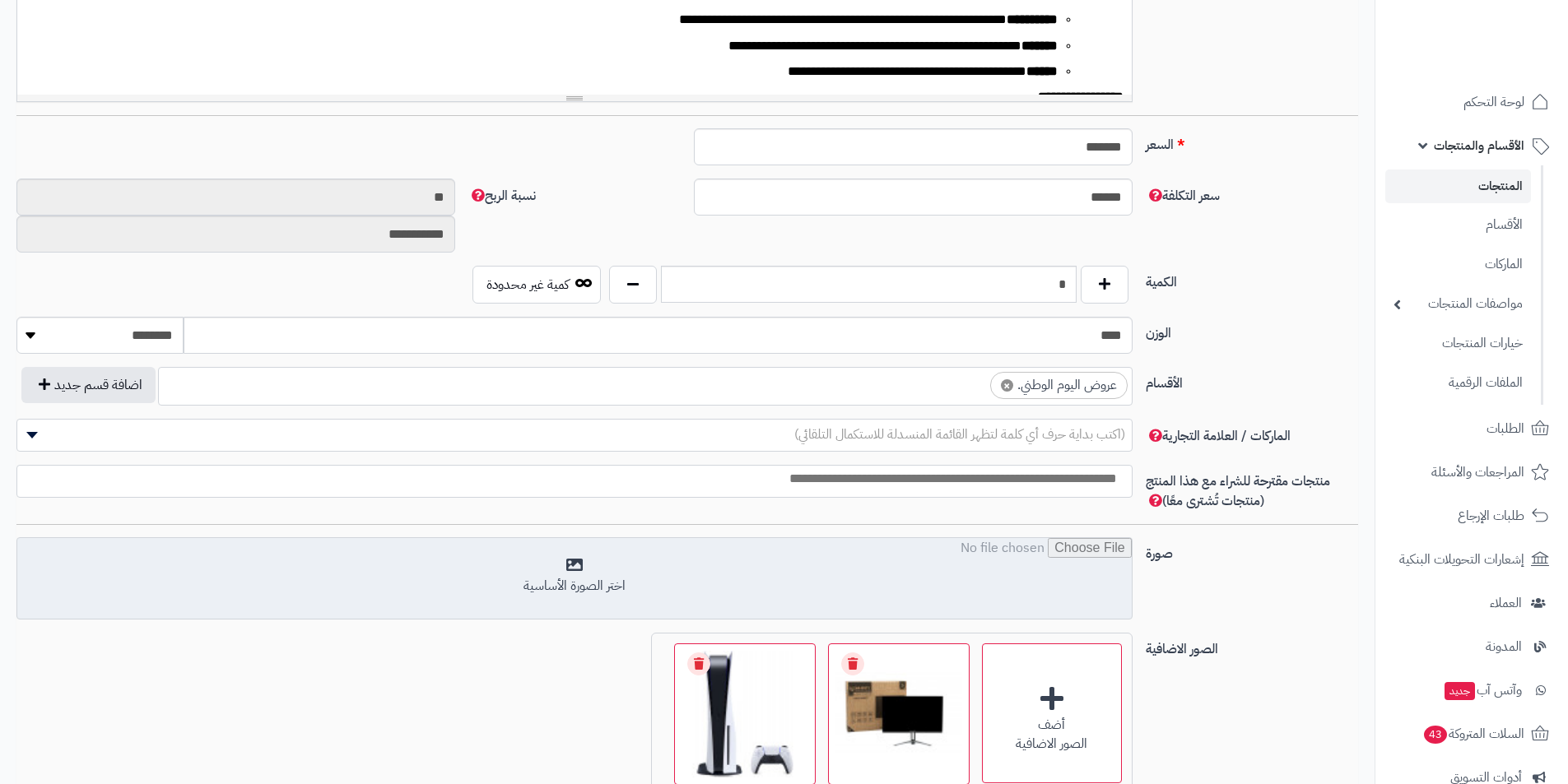
click at [1020, 589] on input "file" at bounding box center [574, 579] width 1114 height 82
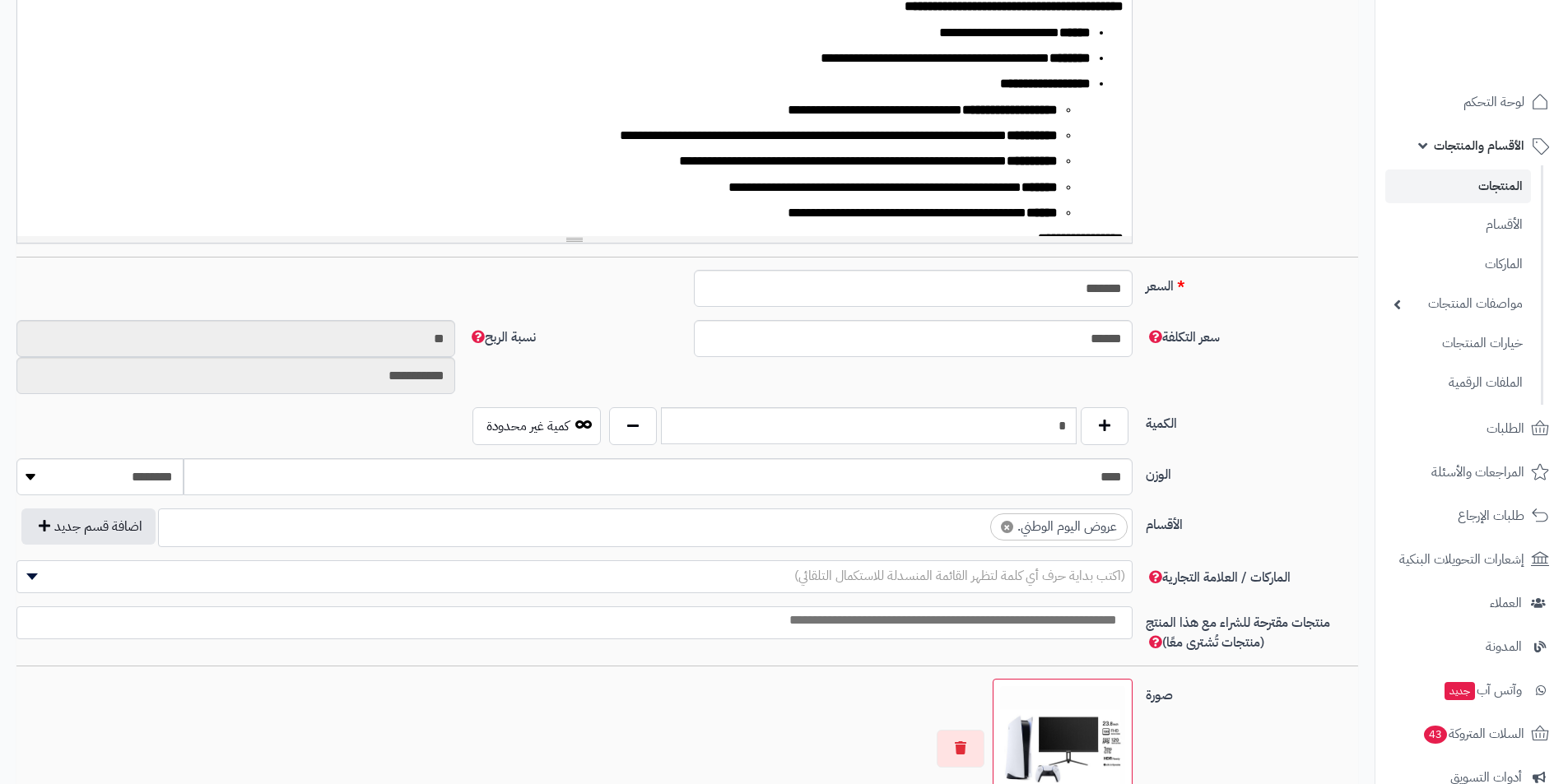
scroll to position [740, 0]
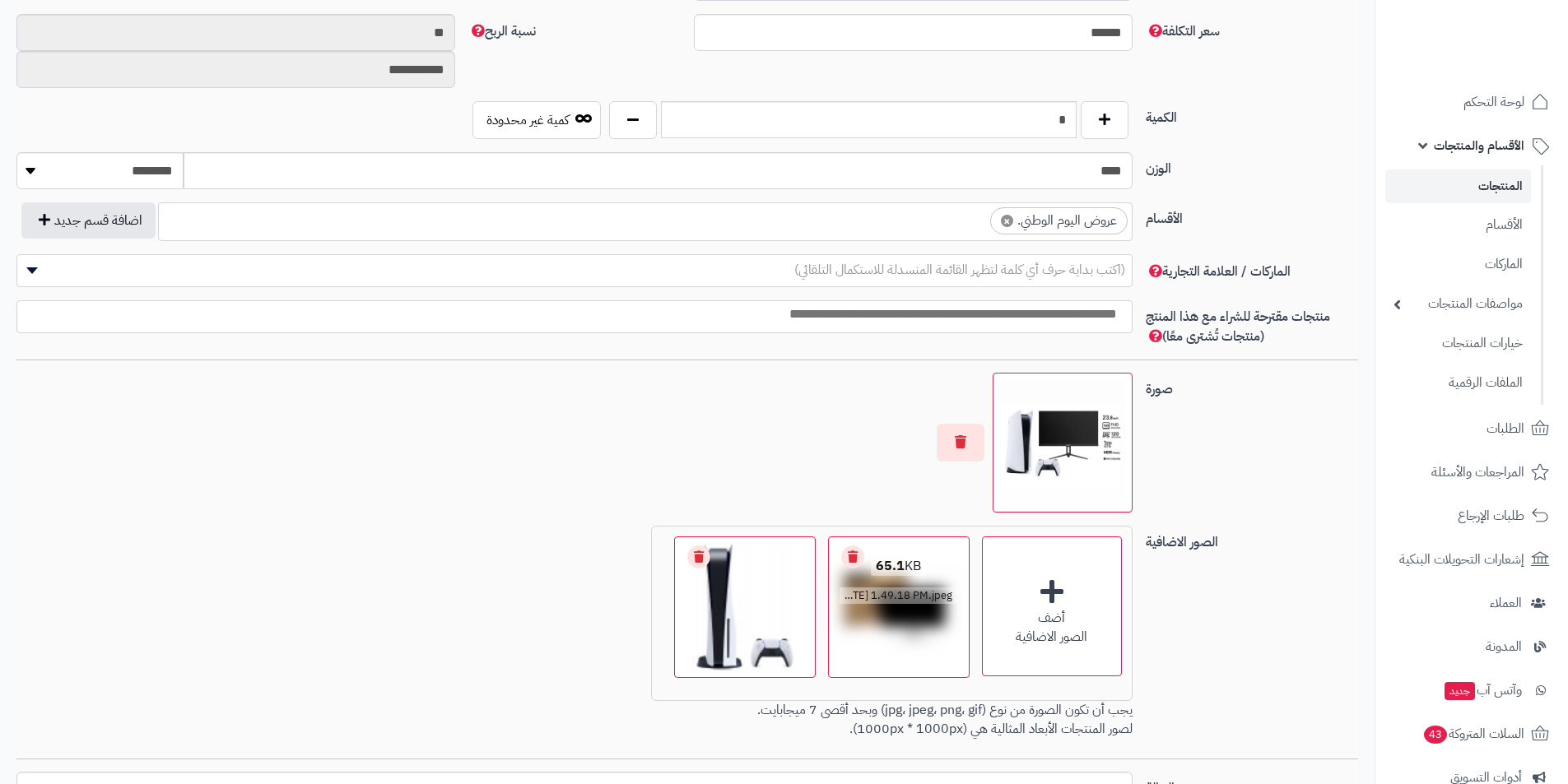
click at [849, 563] on link "Remove file" at bounding box center [853, 557] width 23 height 23
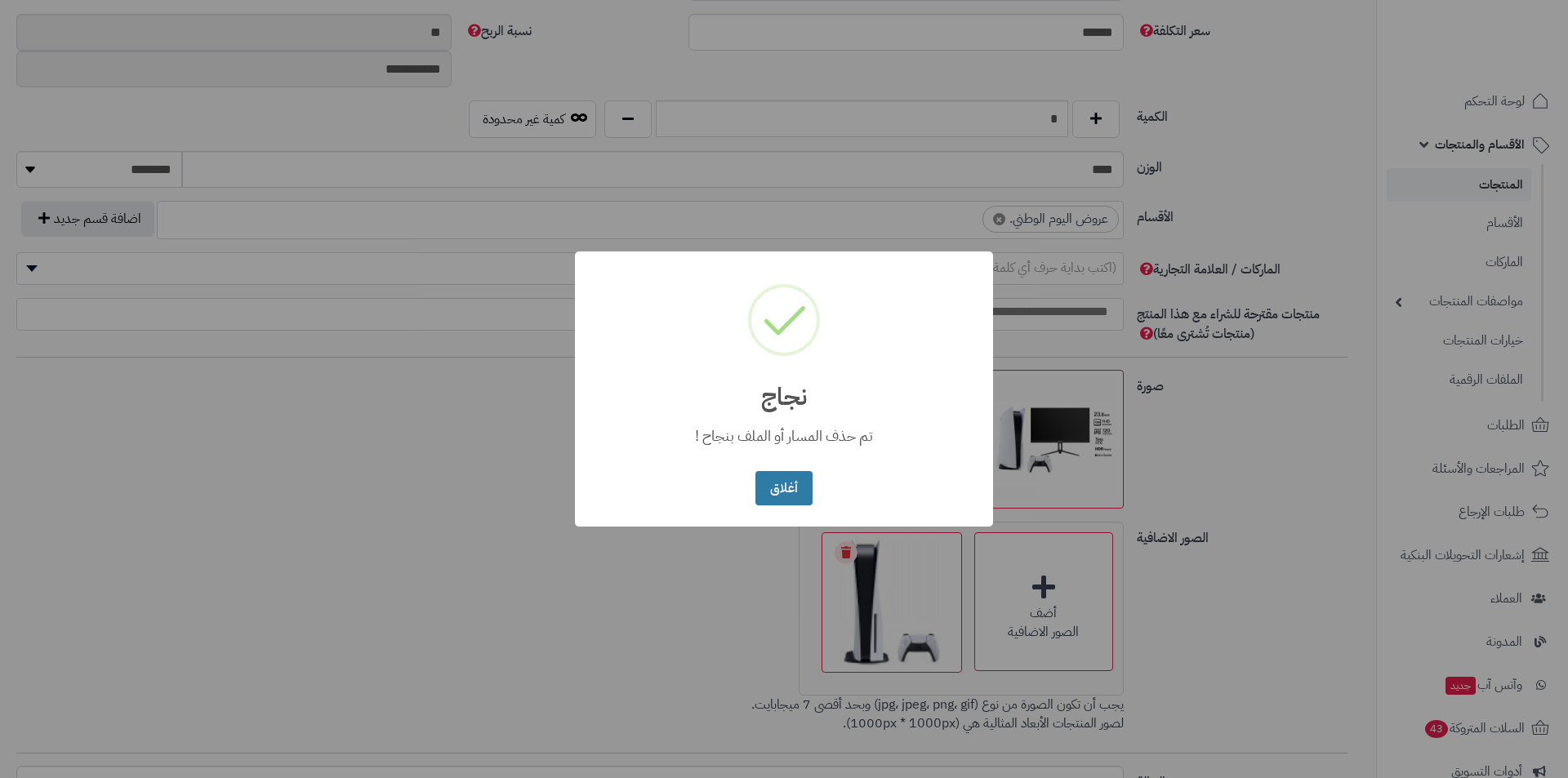
click at [799, 494] on button "أغلاق" at bounding box center [784, 488] width 56 height 35
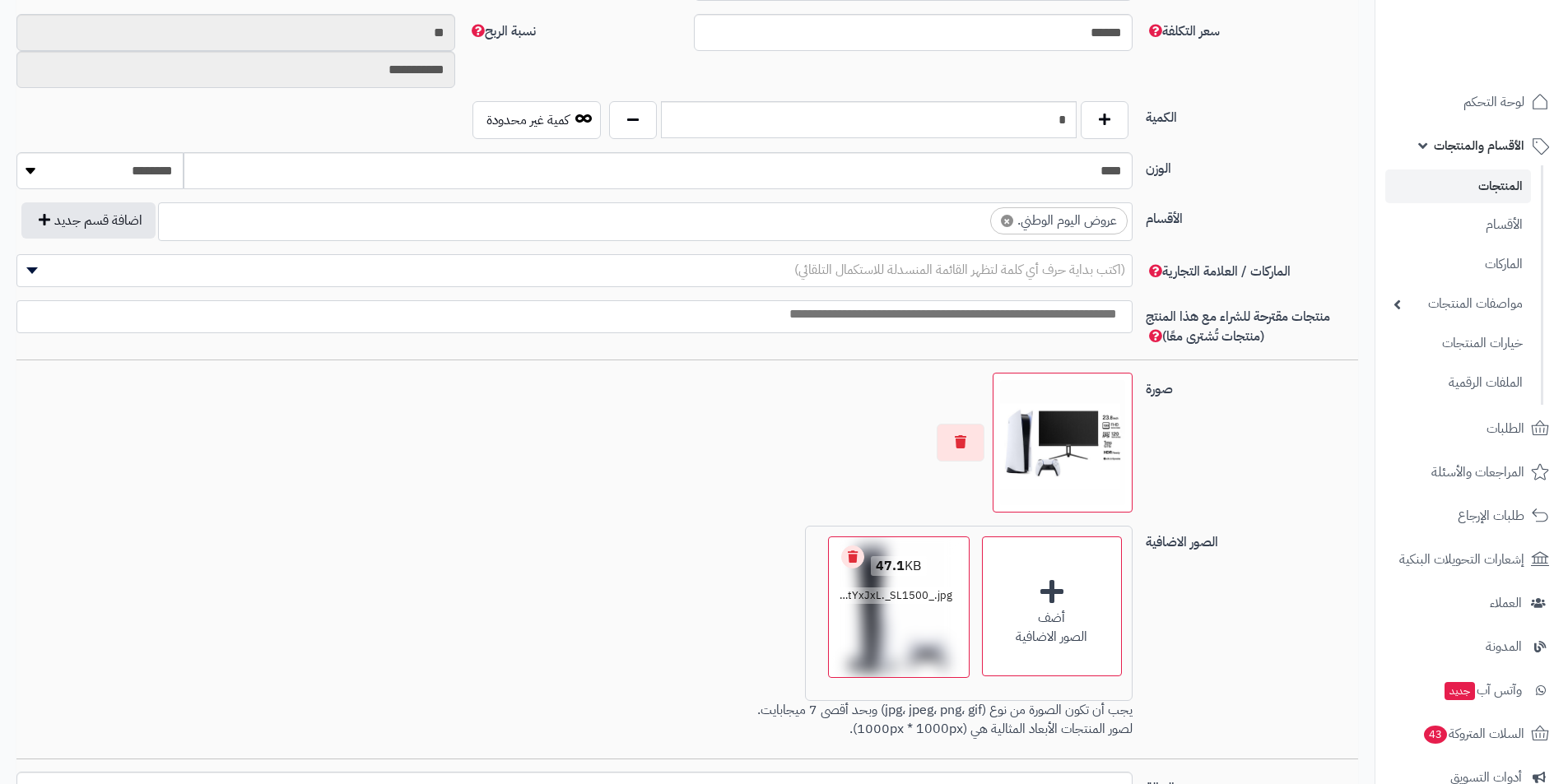
click at [851, 558] on link "Remove file" at bounding box center [853, 557] width 23 height 23
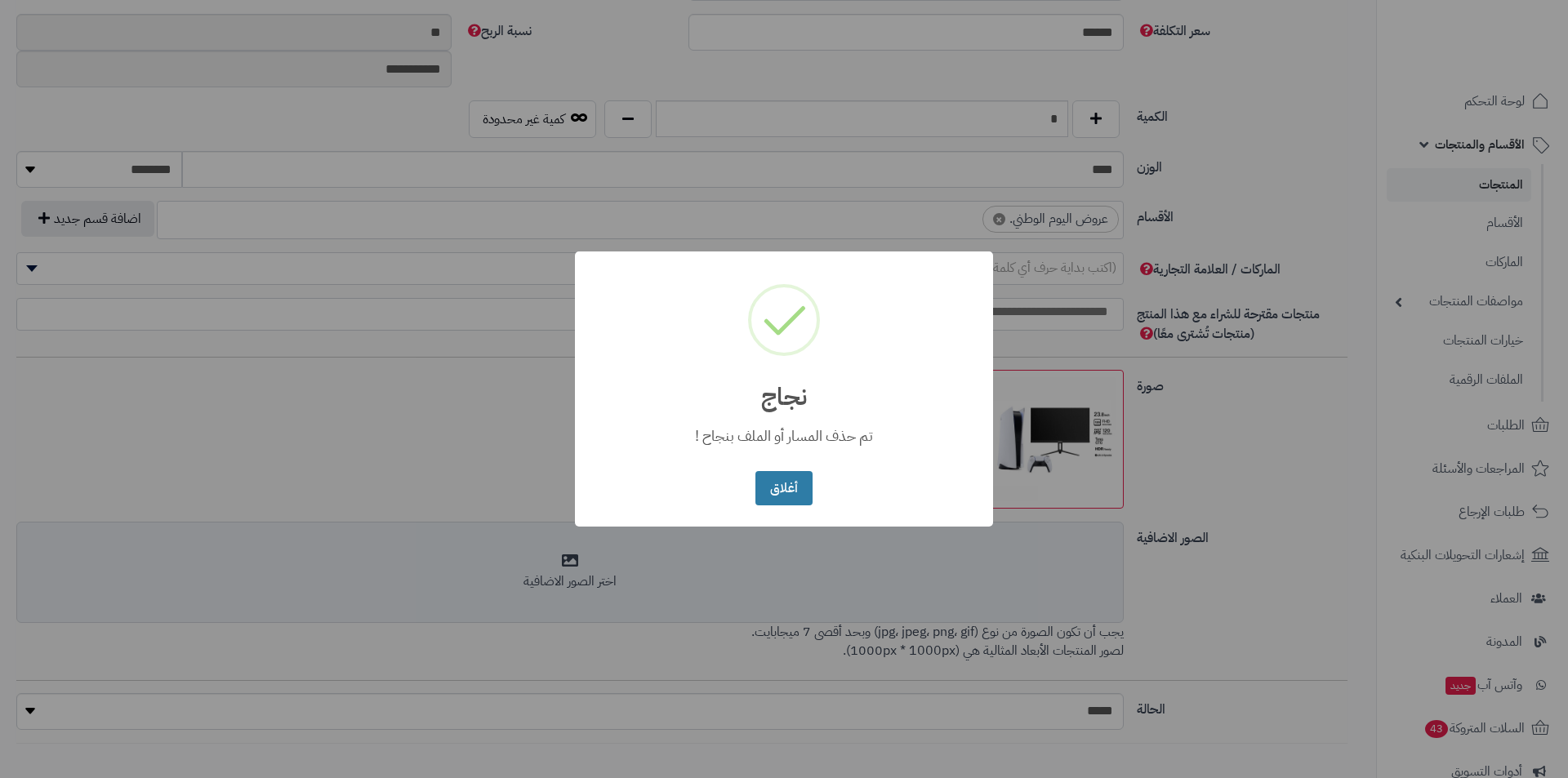
click at [790, 498] on button "أغلاق" at bounding box center [784, 488] width 56 height 35
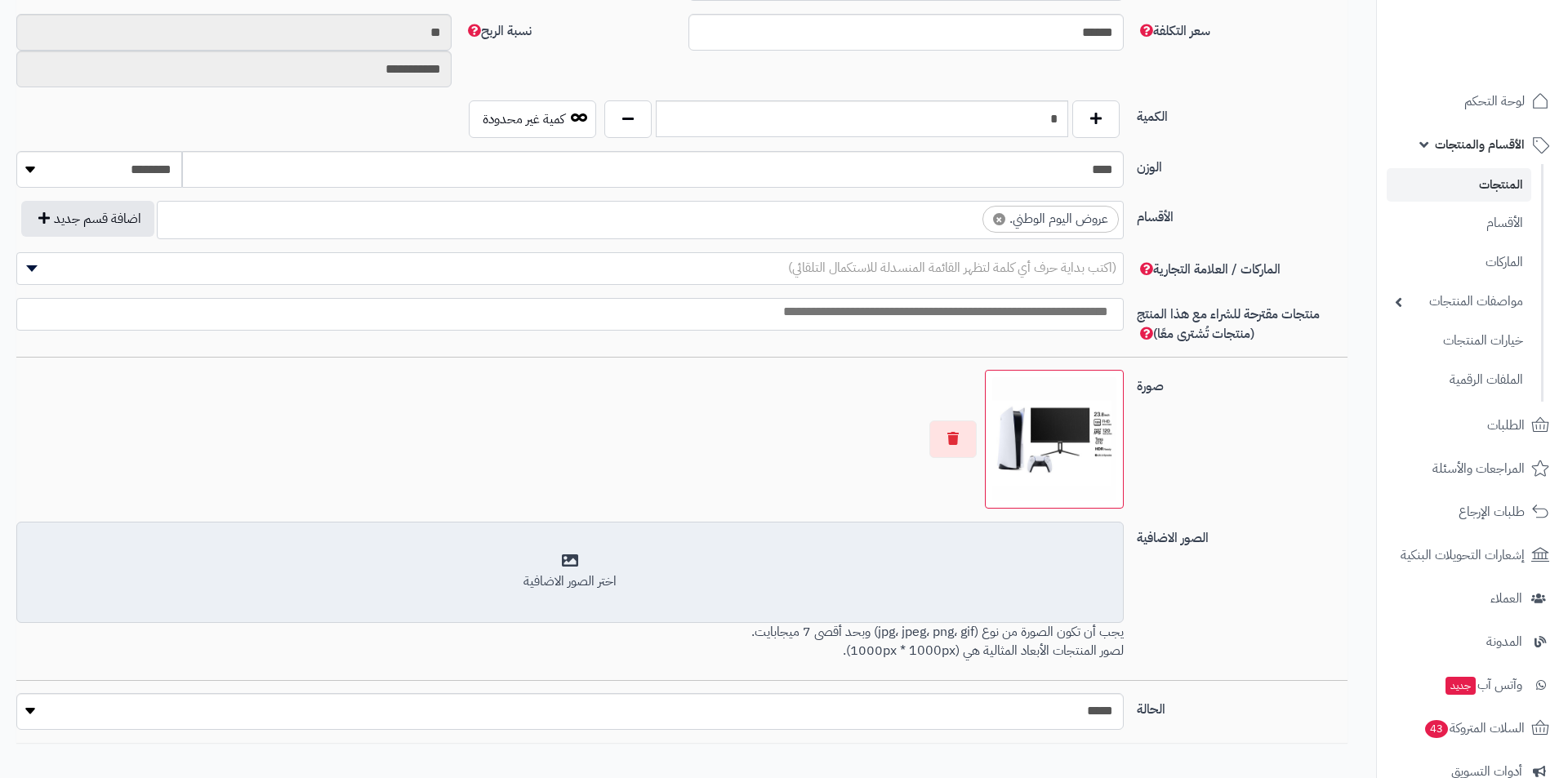
click at [801, 563] on div "اختر الصور الاضافية" at bounding box center [570, 572] width 1086 height 38
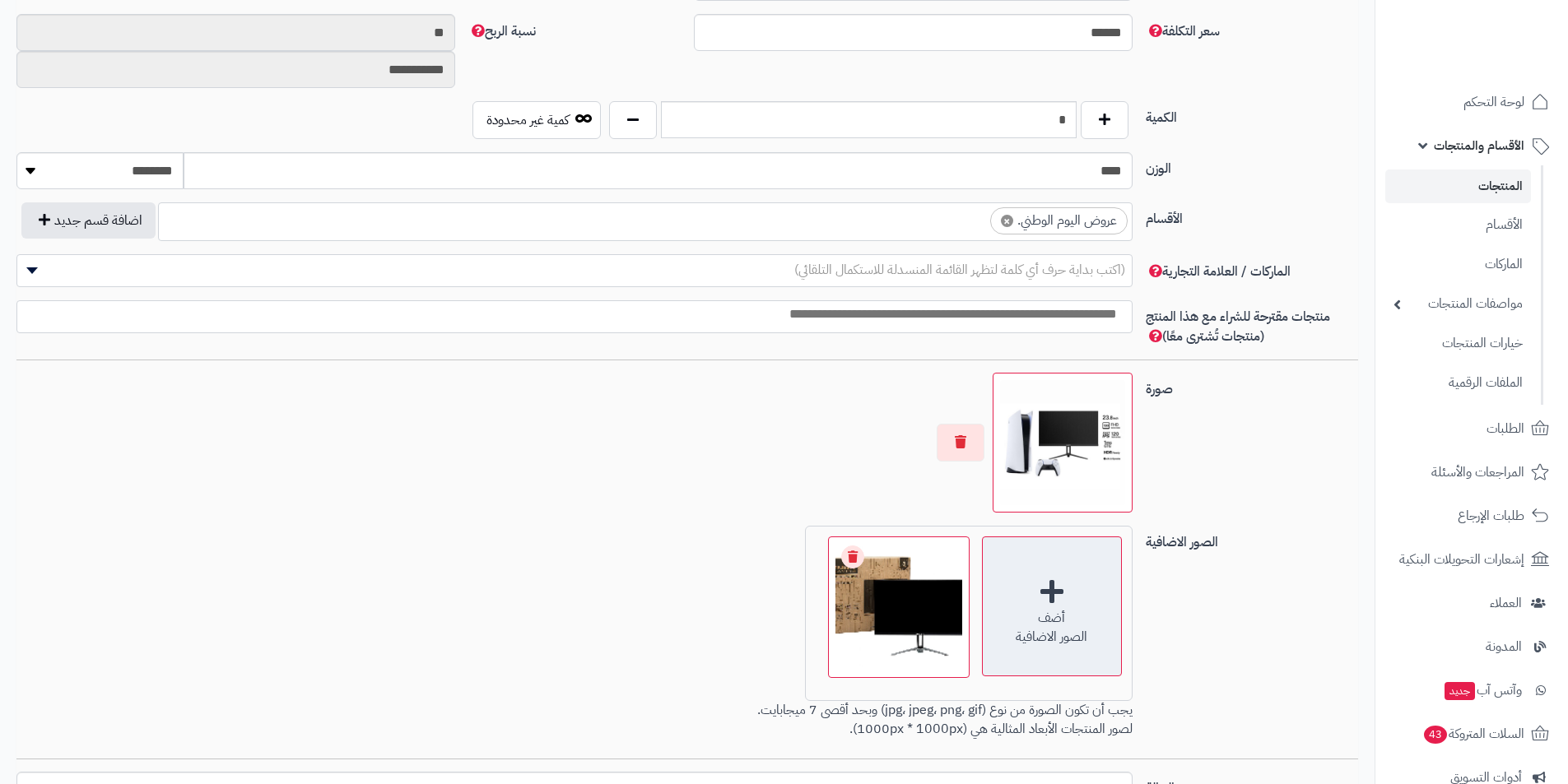
click at [1075, 631] on div "الصور الاضافية" at bounding box center [1051, 637] width 138 height 19
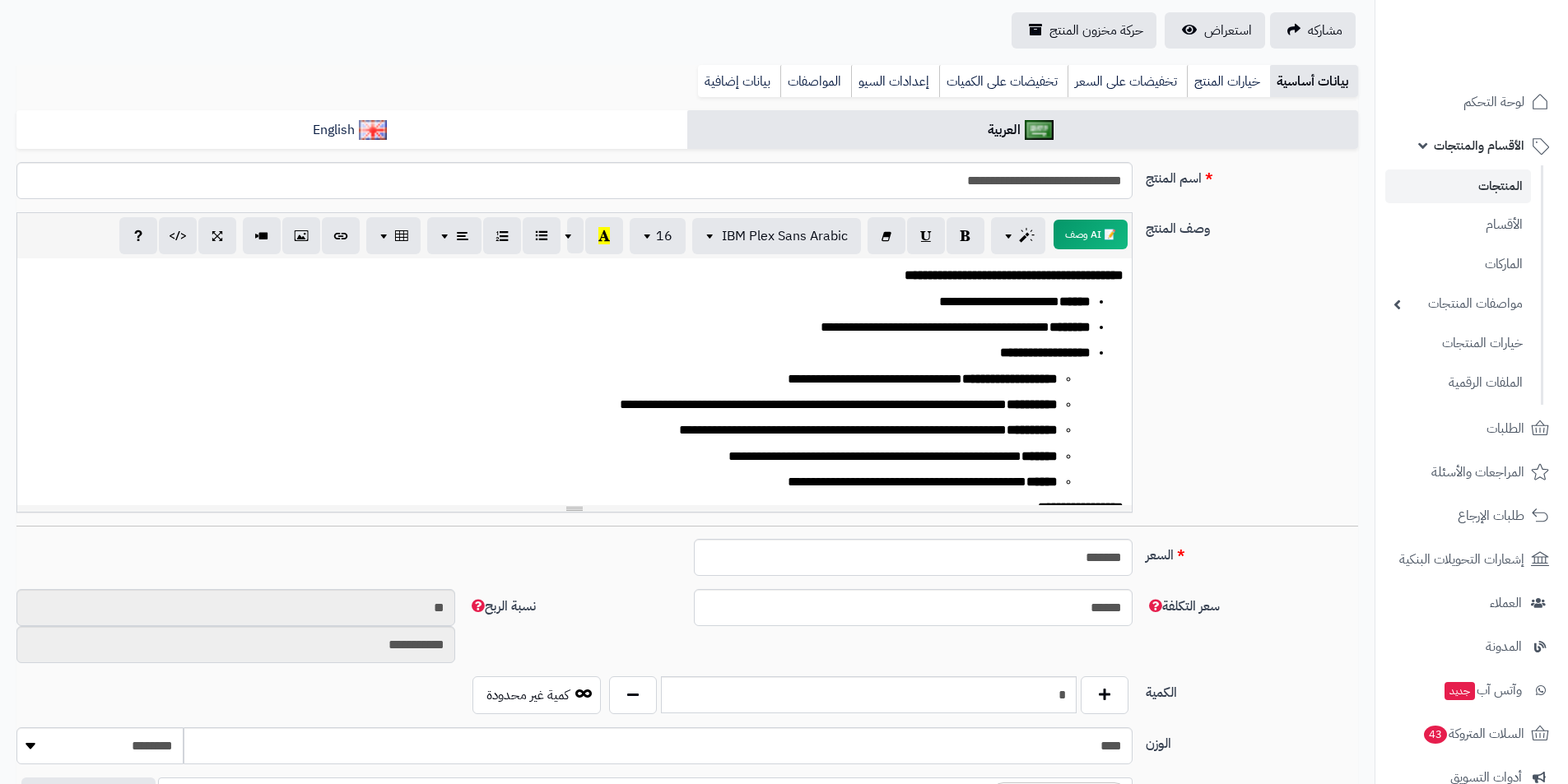
scroll to position [0, 0]
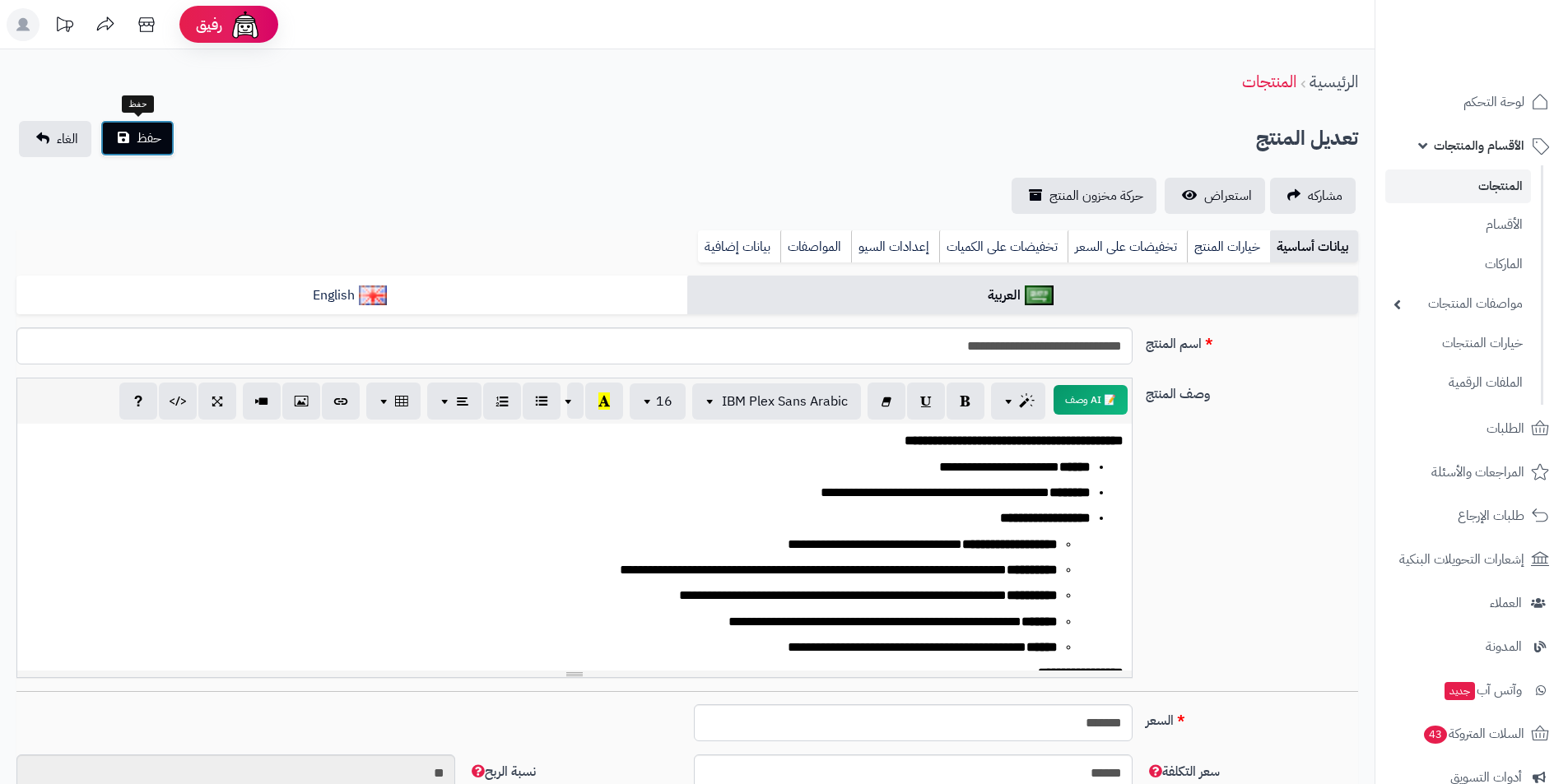
click at [161, 131] on span "حفظ" at bounding box center [149, 138] width 25 height 20
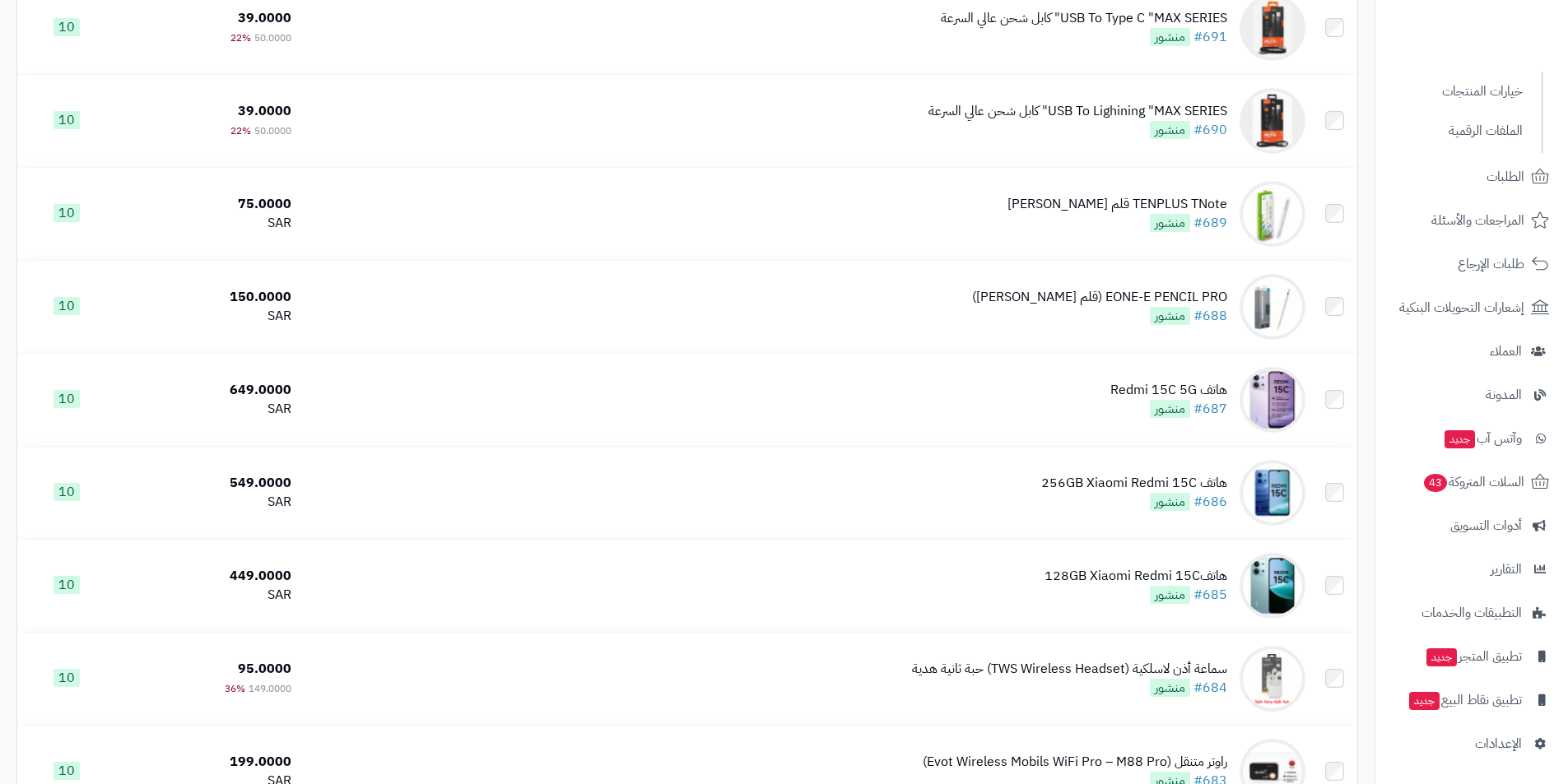
scroll to position [822, 0]
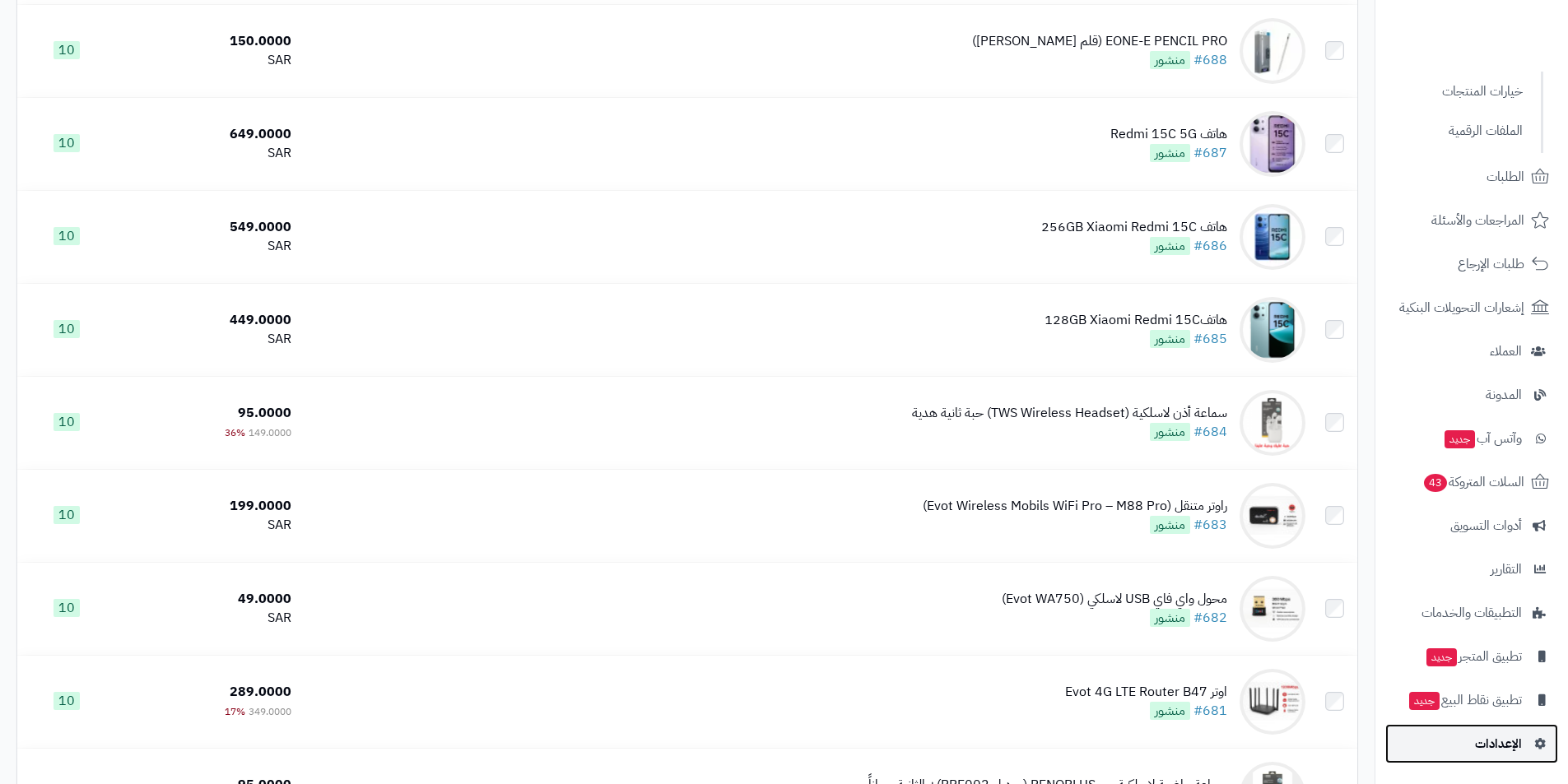
click at [1509, 744] on span "الإعدادات" at bounding box center [1499, 744] width 47 height 23
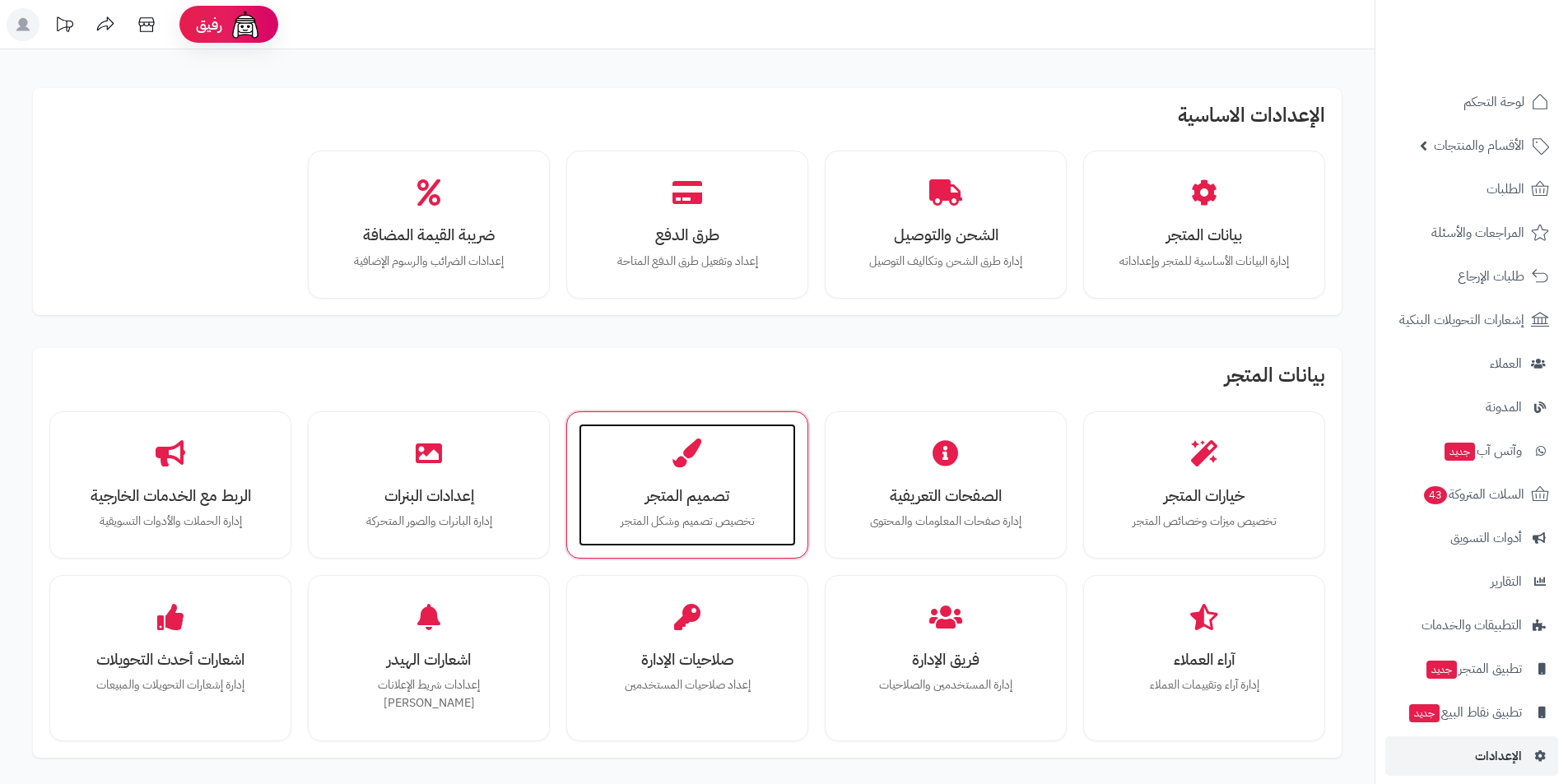
click at [751, 459] on div "تصميم المتجر تخصيص تصميم وشكل المتجر" at bounding box center [687, 485] width 218 height 124
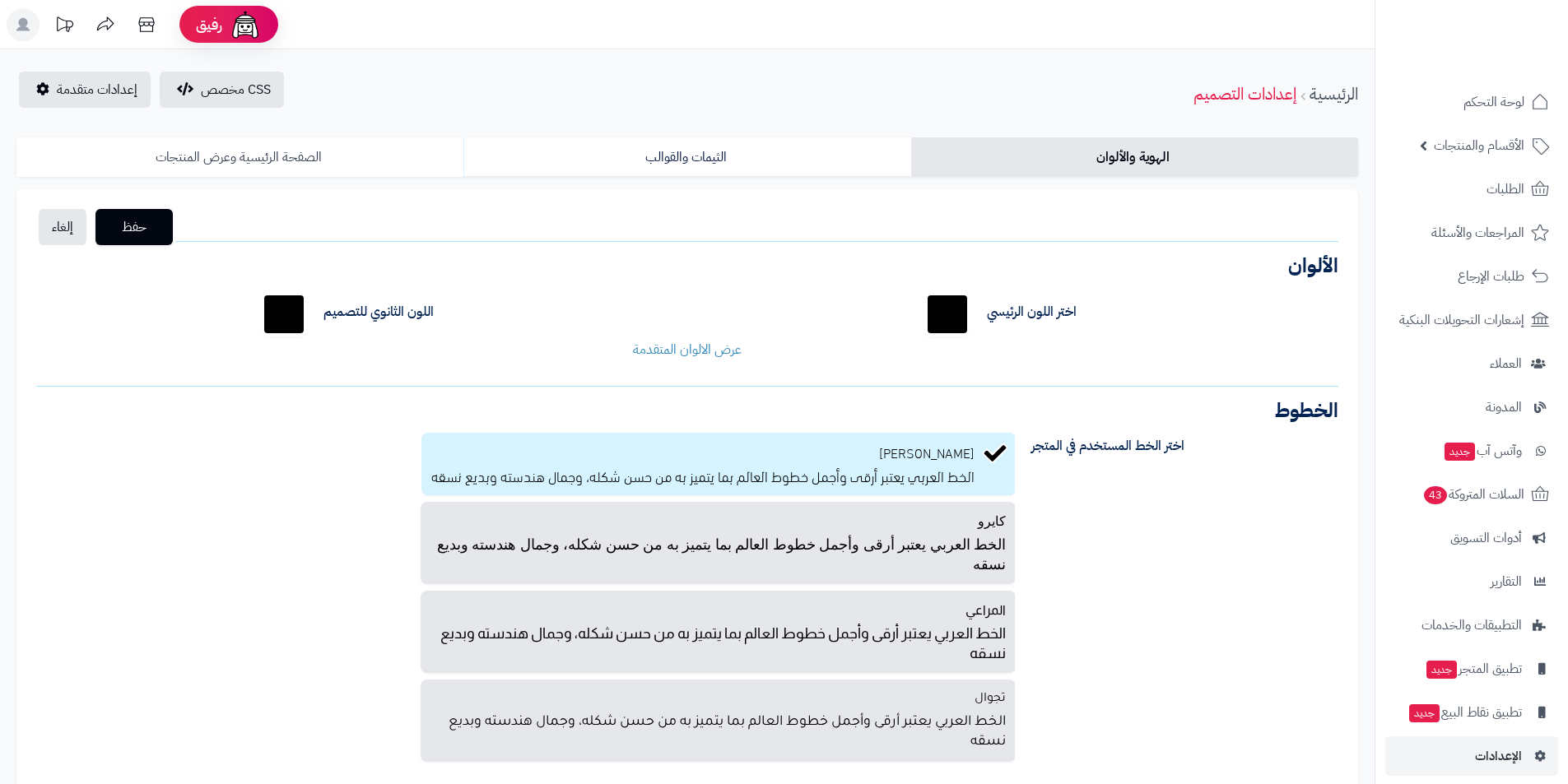
click at [294, 152] on link "الصفحة الرئيسية وعرض المنتجات" at bounding box center [240, 156] width 447 height 39
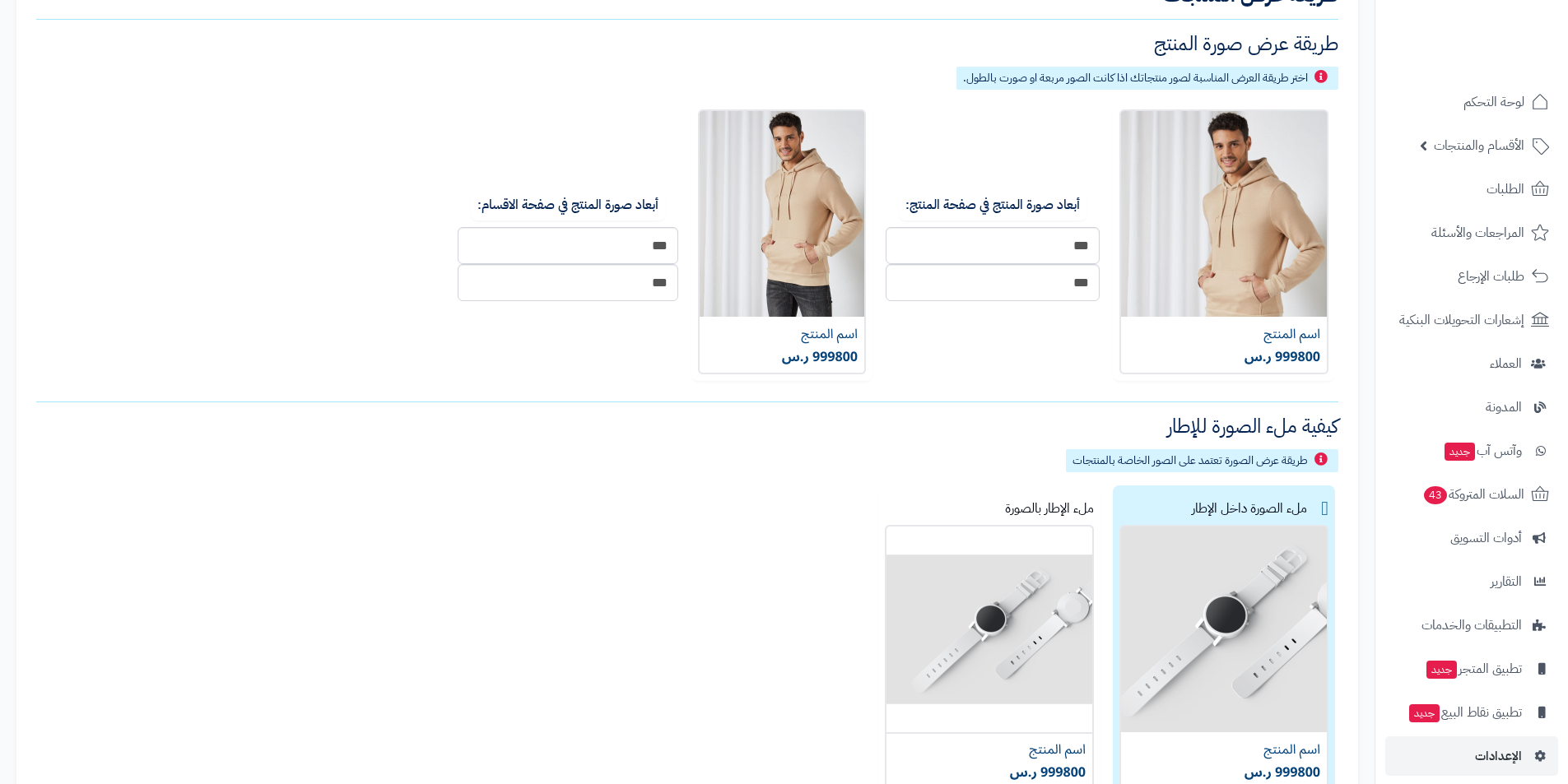
scroll to position [740, 0]
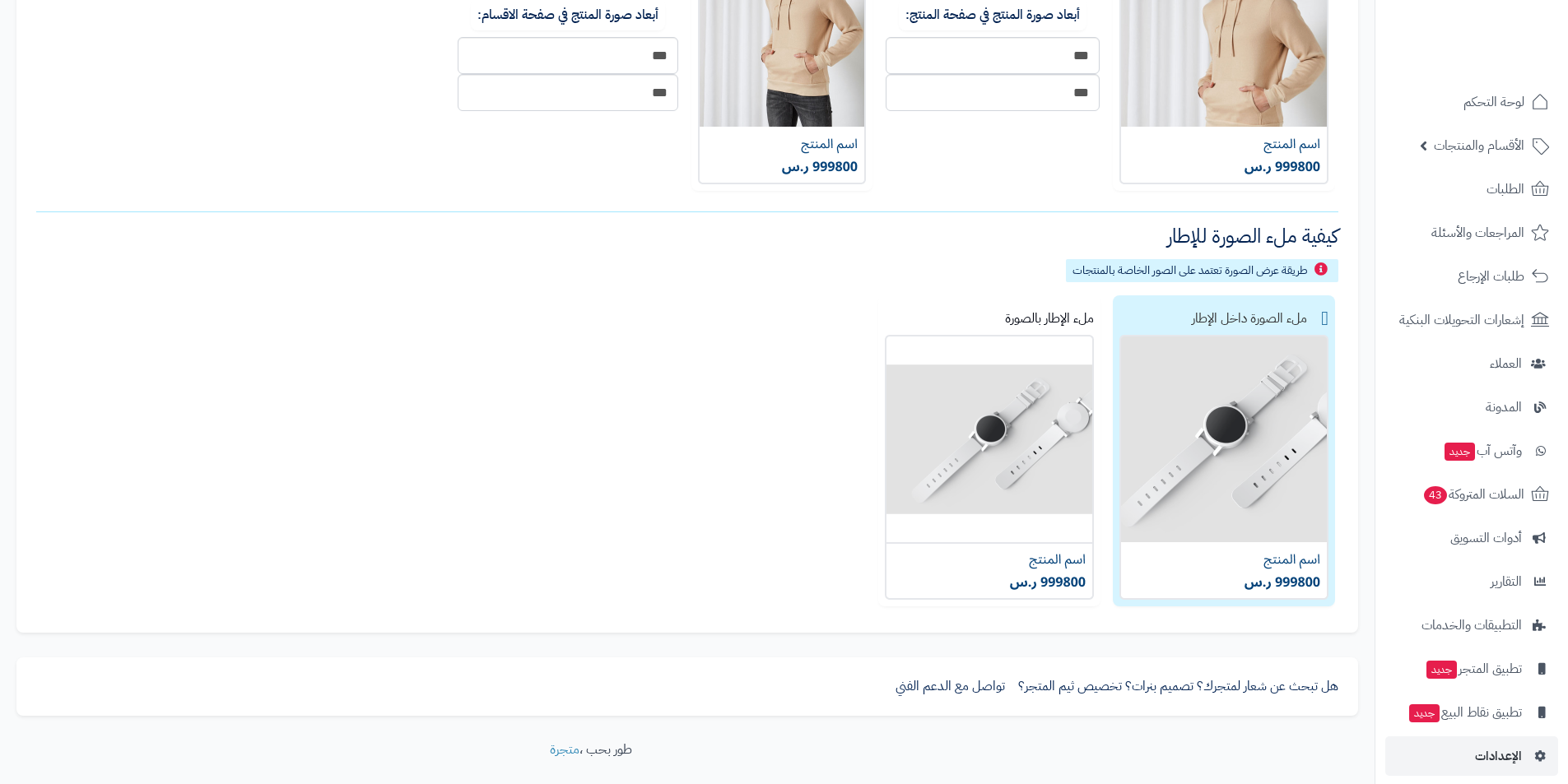
click at [1244, 369] on img at bounding box center [1224, 467] width 209 height 265
click at [1318, 318] on label "ملء الصورة داخل الإطار" at bounding box center [1225, 451] width 223 height 311
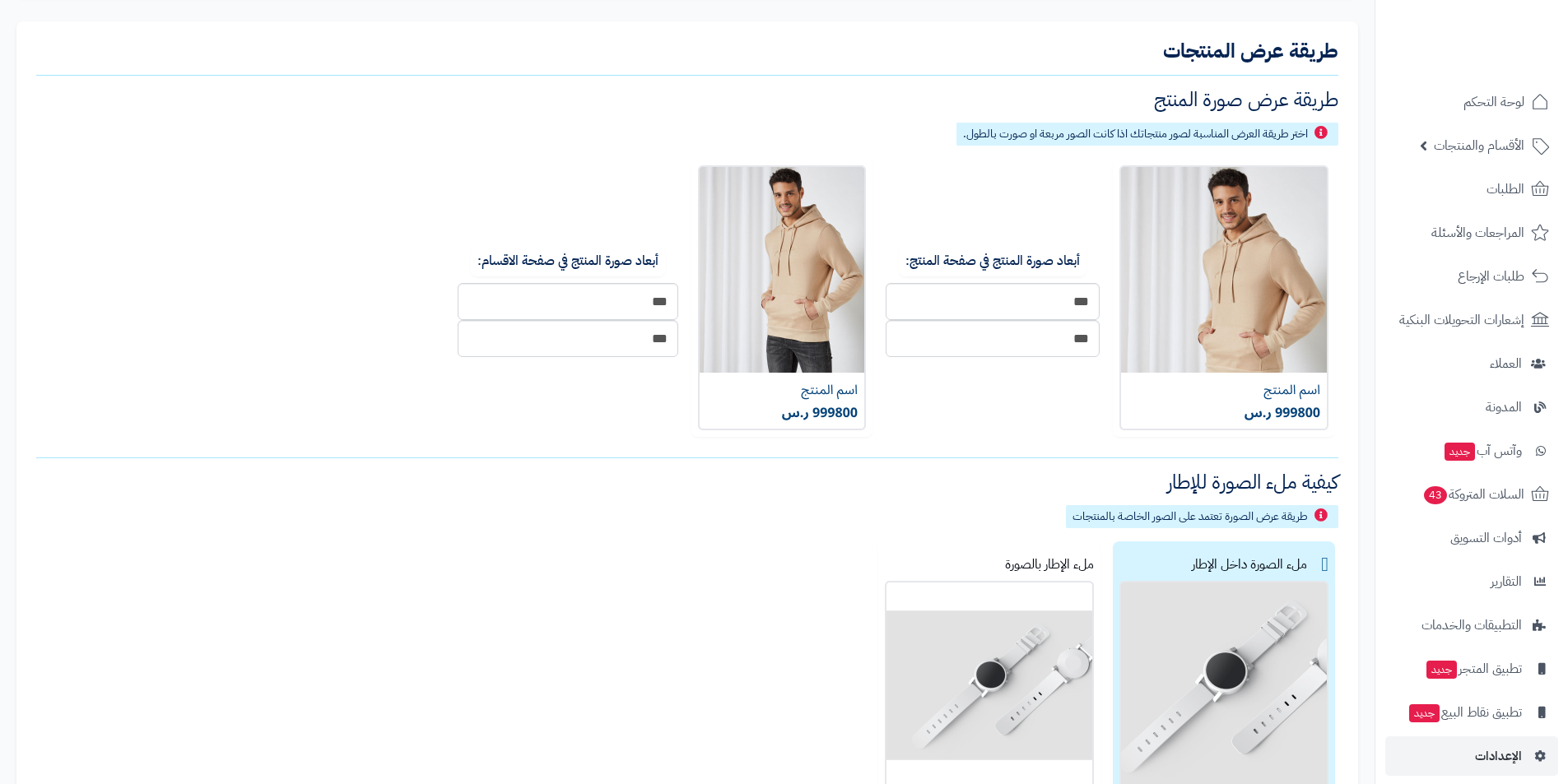
scroll to position [494, 0]
click at [1001, 556] on div "ملء الإطار بالصورة" at bounding box center [990, 565] width 209 height 33
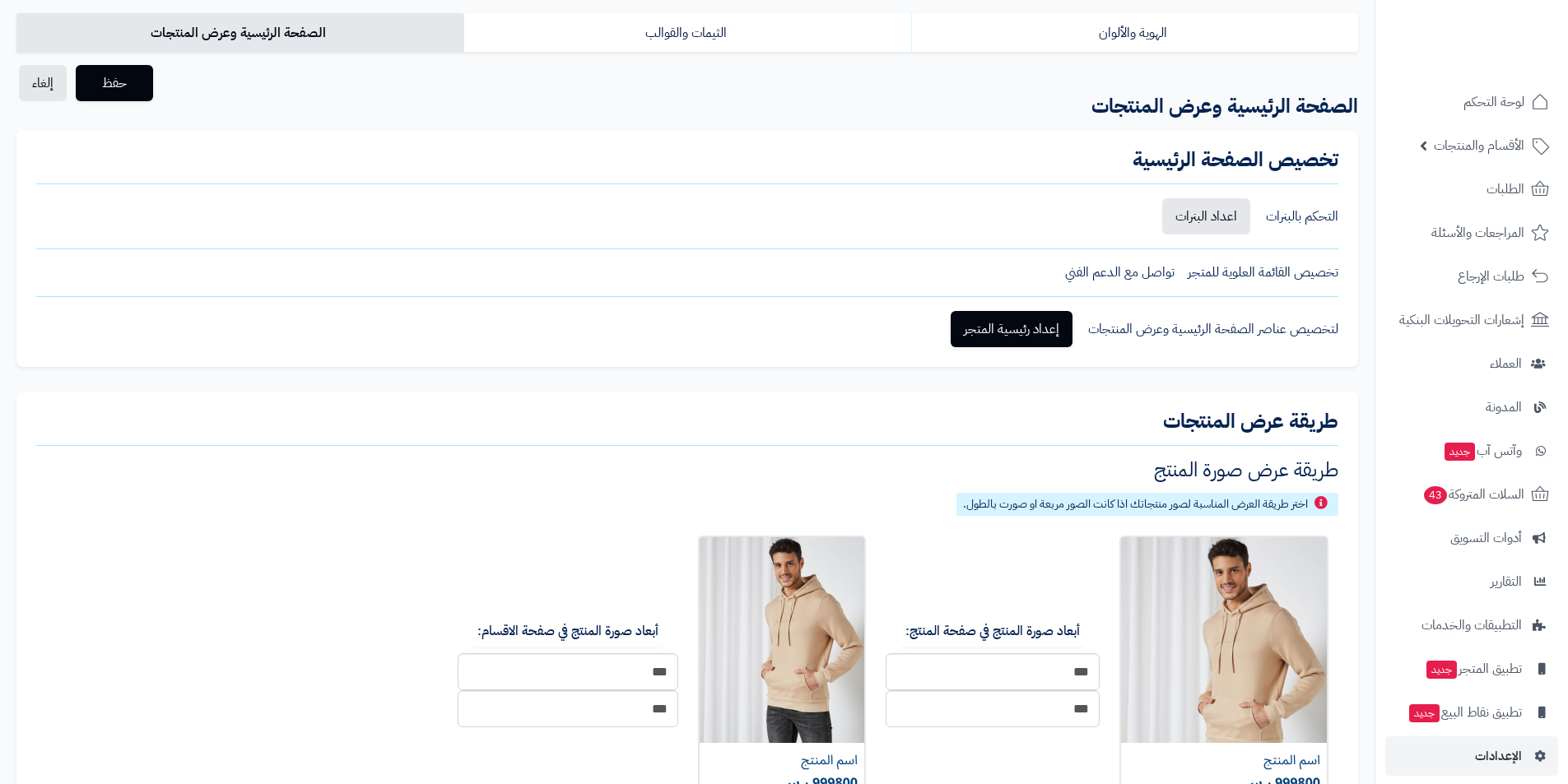
scroll to position [0, 0]
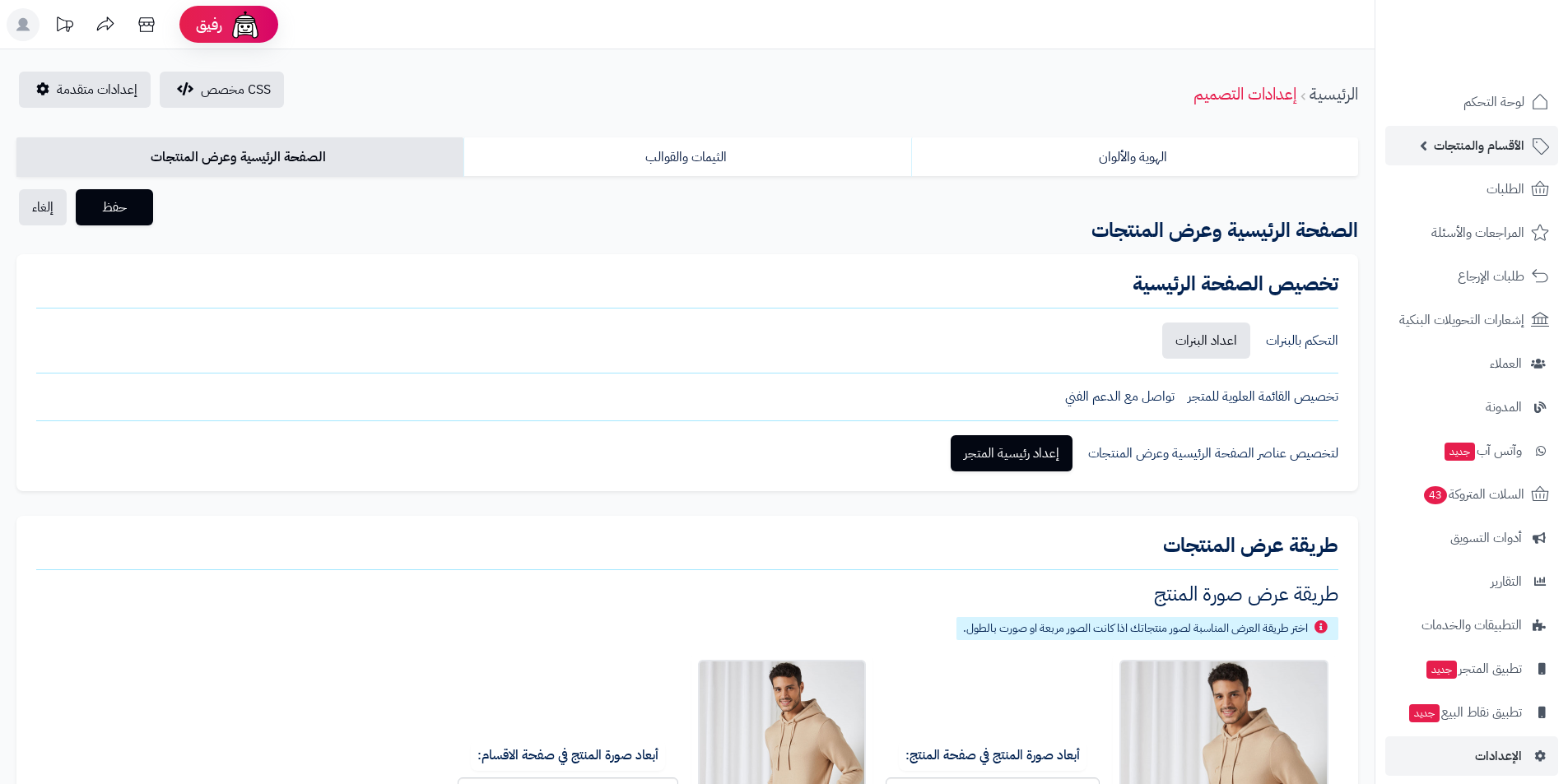
click at [1500, 145] on span "الأقسام والمنتجات" at bounding box center [1479, 146] width 90 height 23
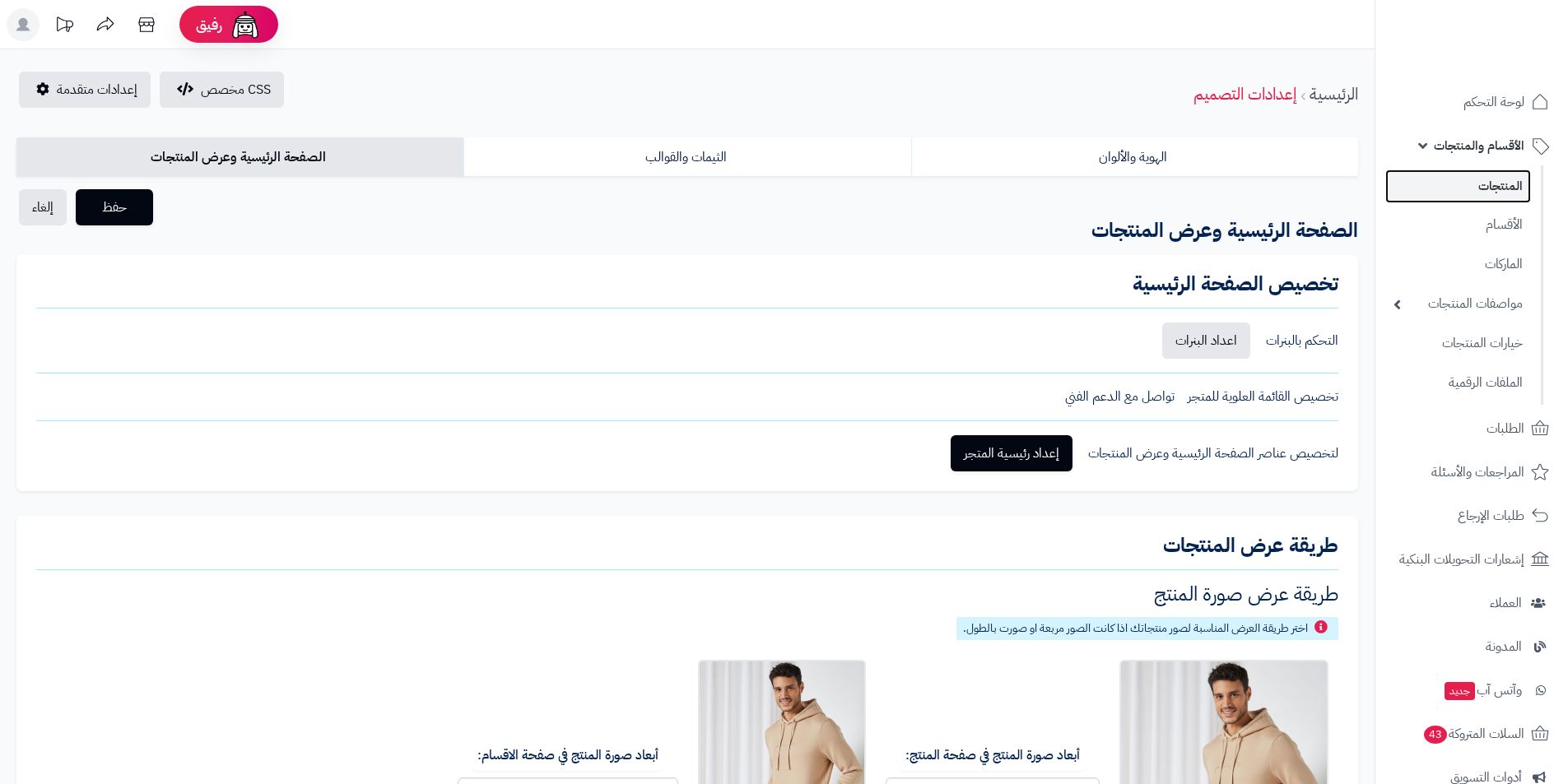
click at [1490, 196] on link "المنتجات" at bounding box center [1458, 187] width 146 height 33
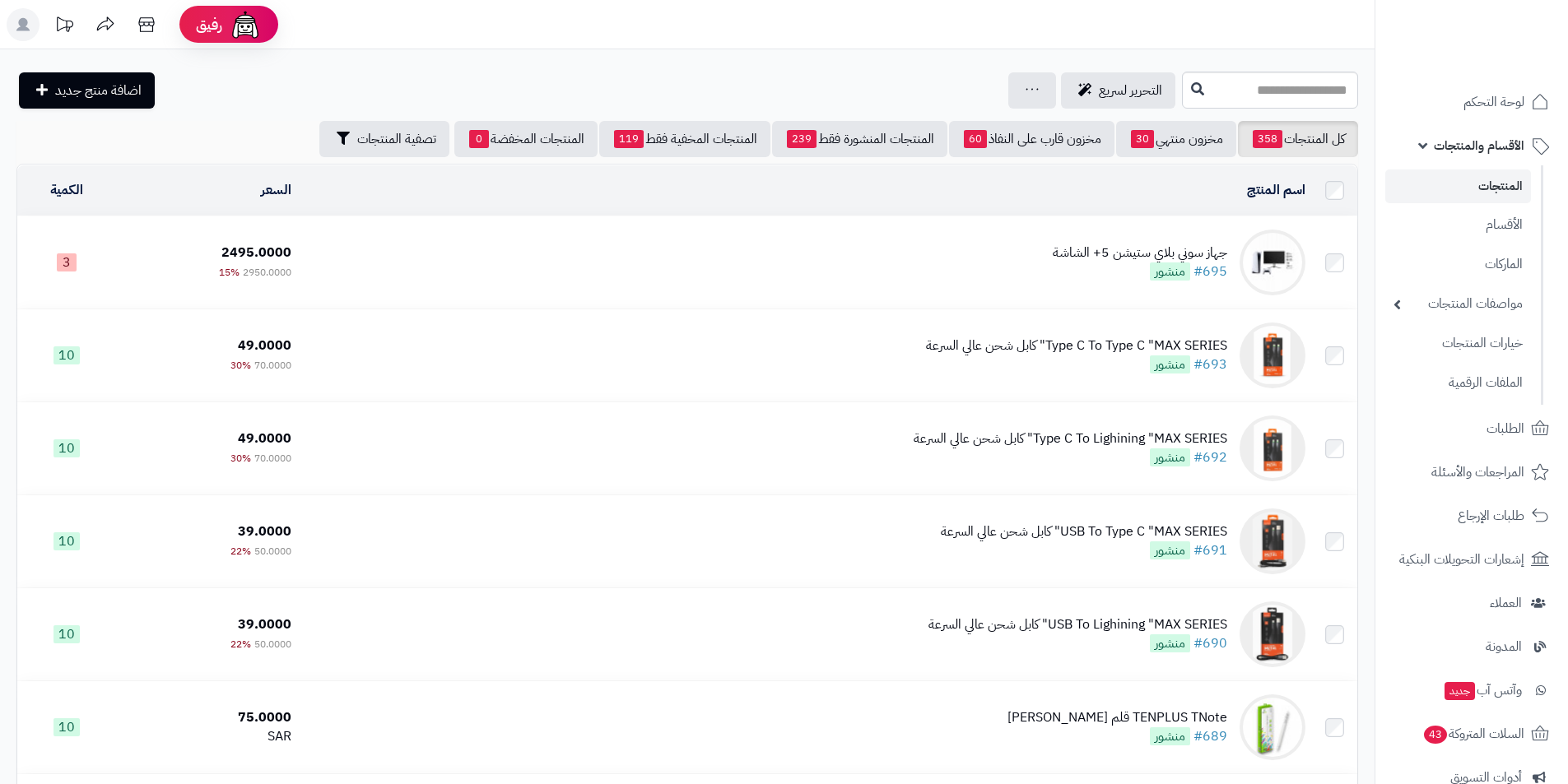
click at [1028, 273] on td "جهاز سوني بلاي ستيشن 5+ الشاشة #695 منشور" at bounding box center [805, 263] width 1015 height 92
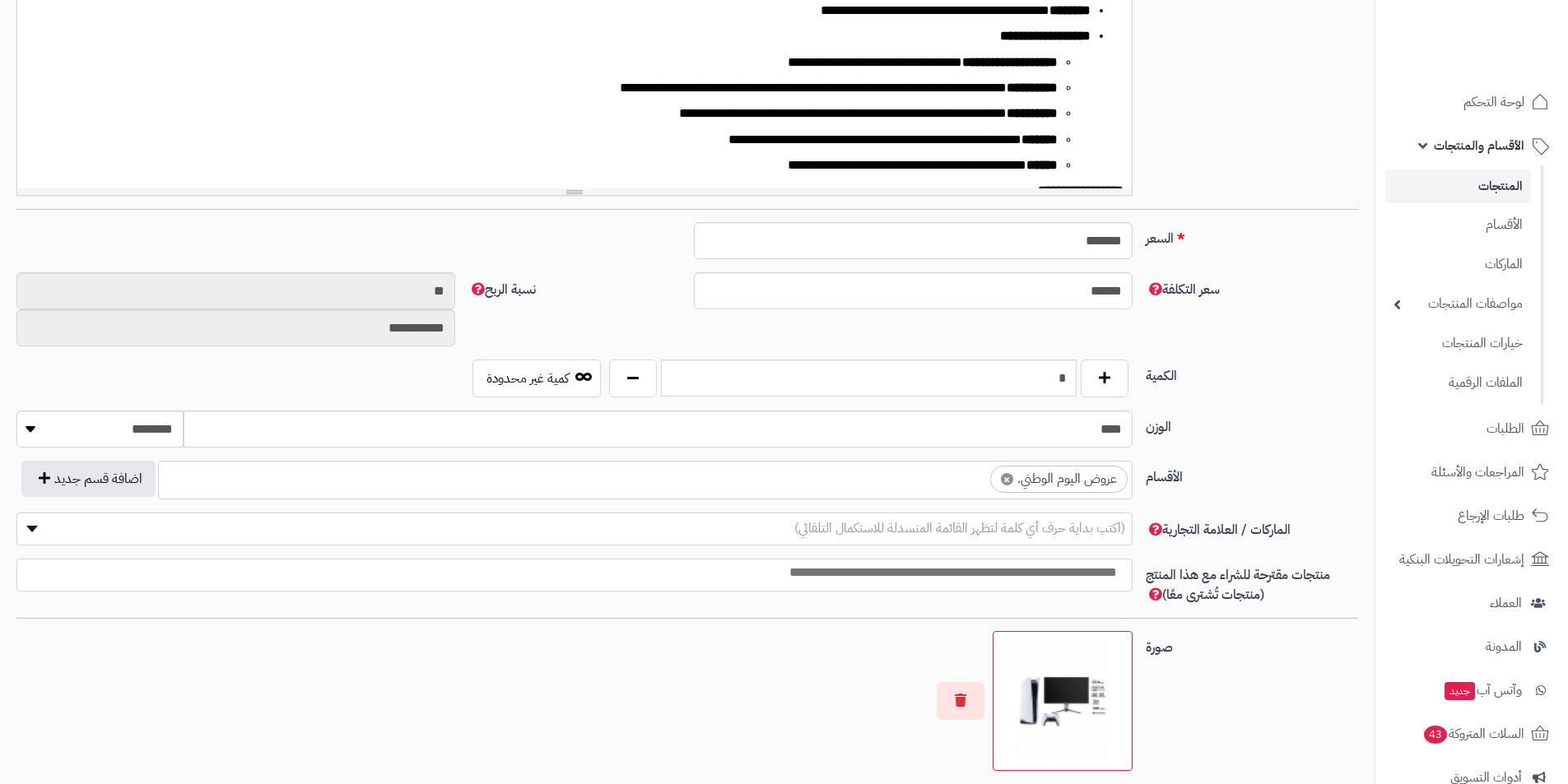
scroll to position [822, 0]
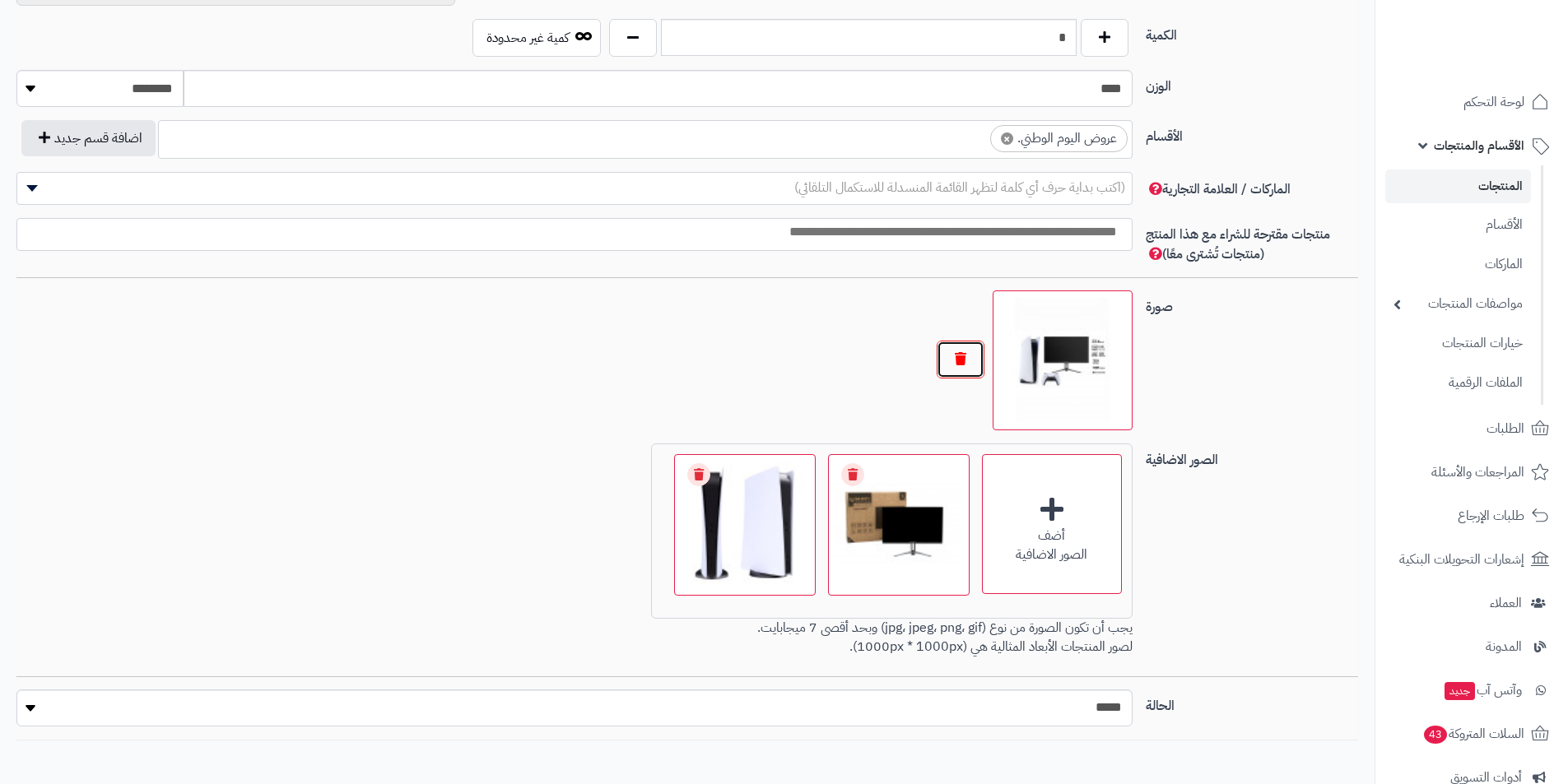
click at [960, 360] on button "button" at bounding box center [960, 359] width 48 height 38
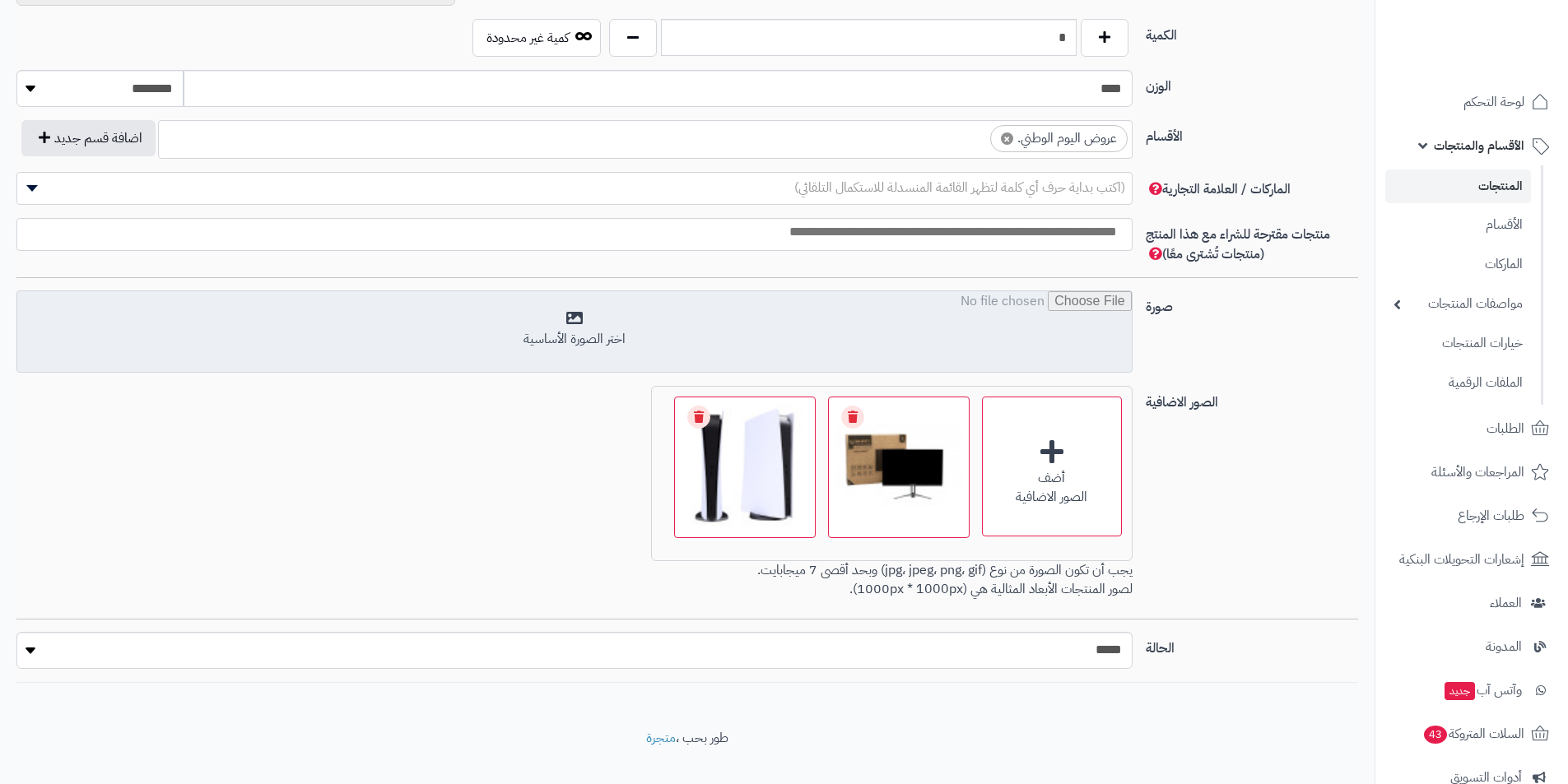
click at [960, 359] on input "file" at bounding box center [574, 332] width 1114 height 82
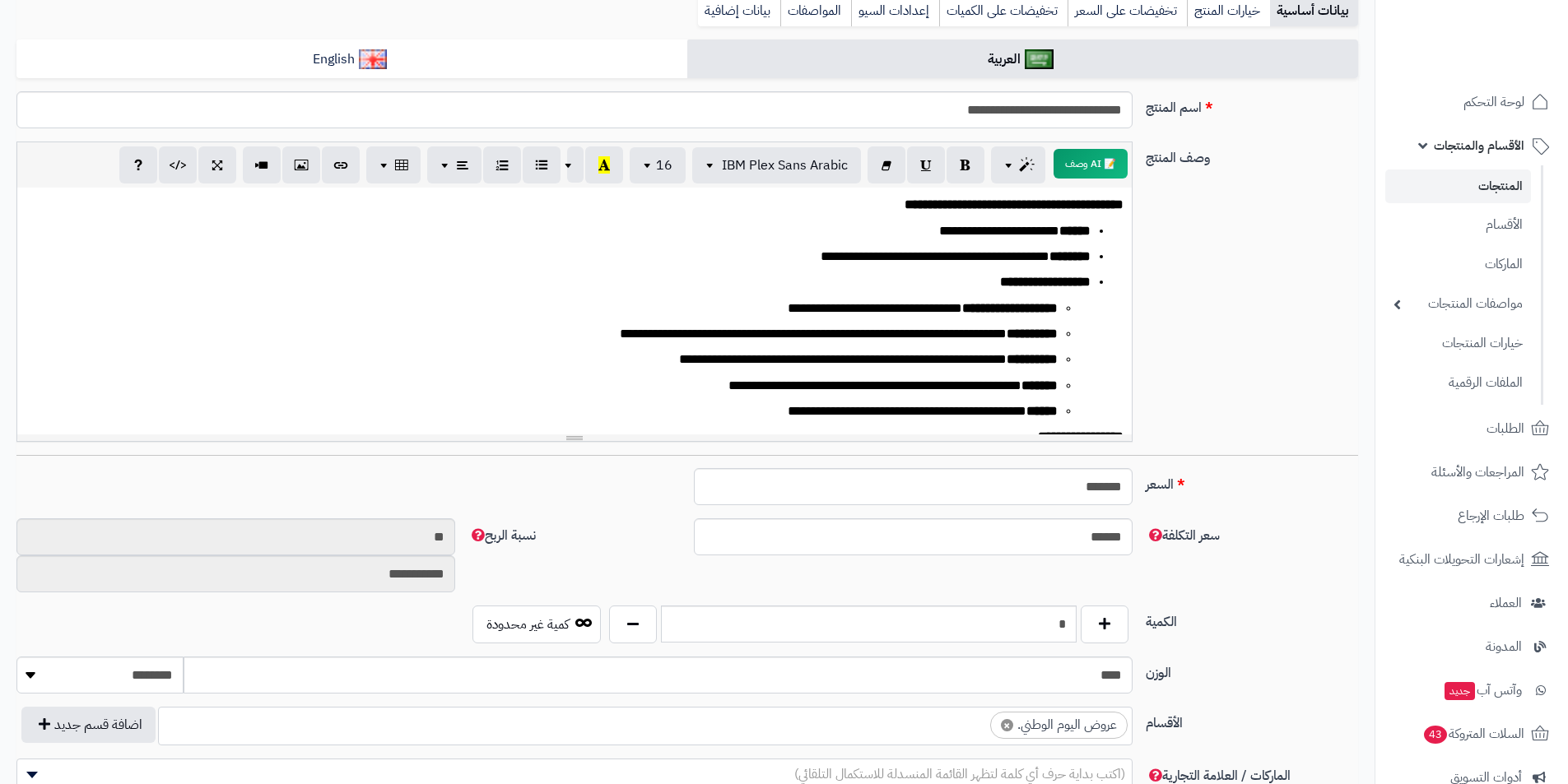
scroll to position [0, 0]
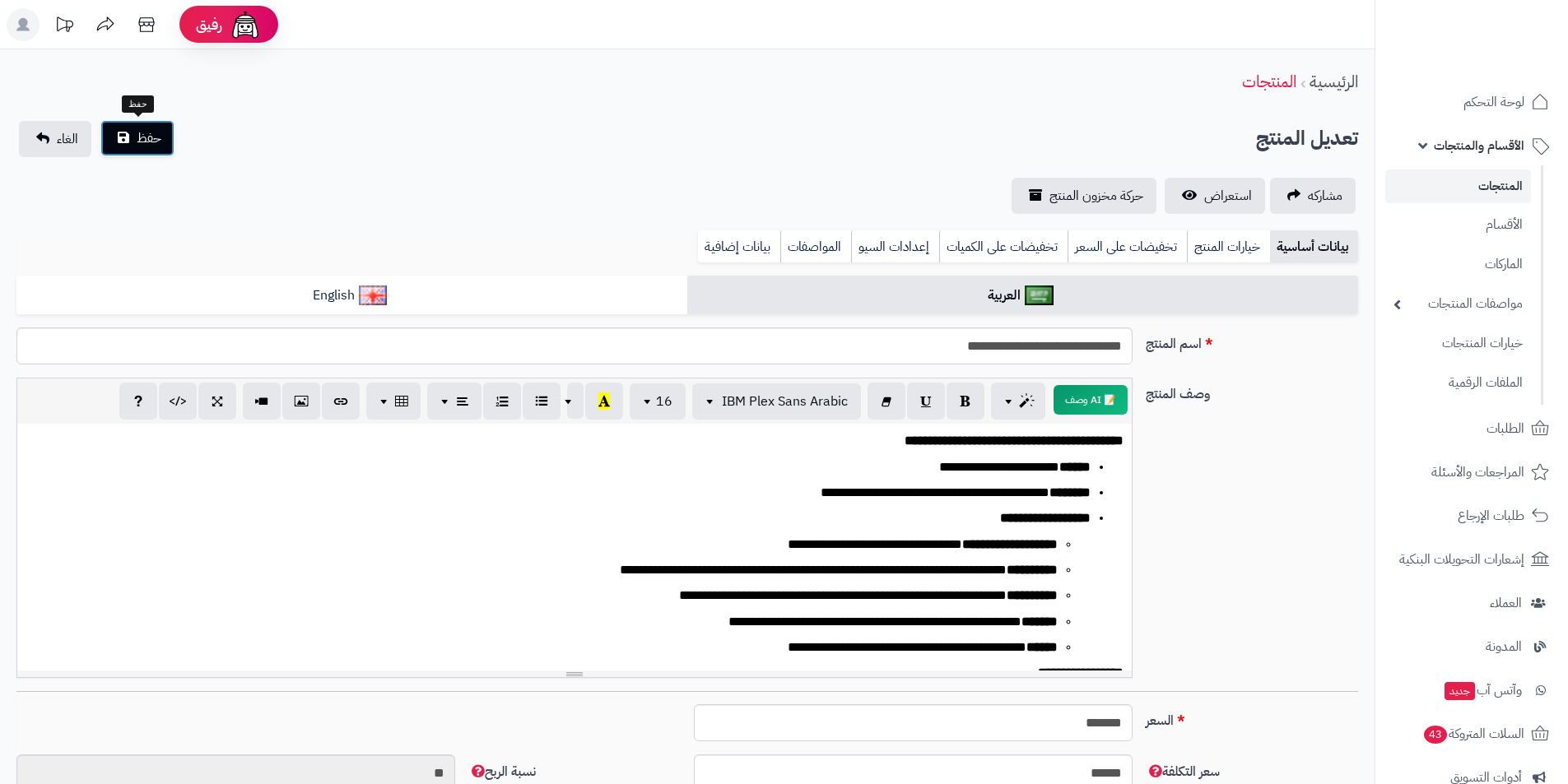
click at [157, 150] on button "حفظ" at bounding box center [137, 138] width 75 height 36
